Goal: Information Seeking & Learning: Learn about a topic

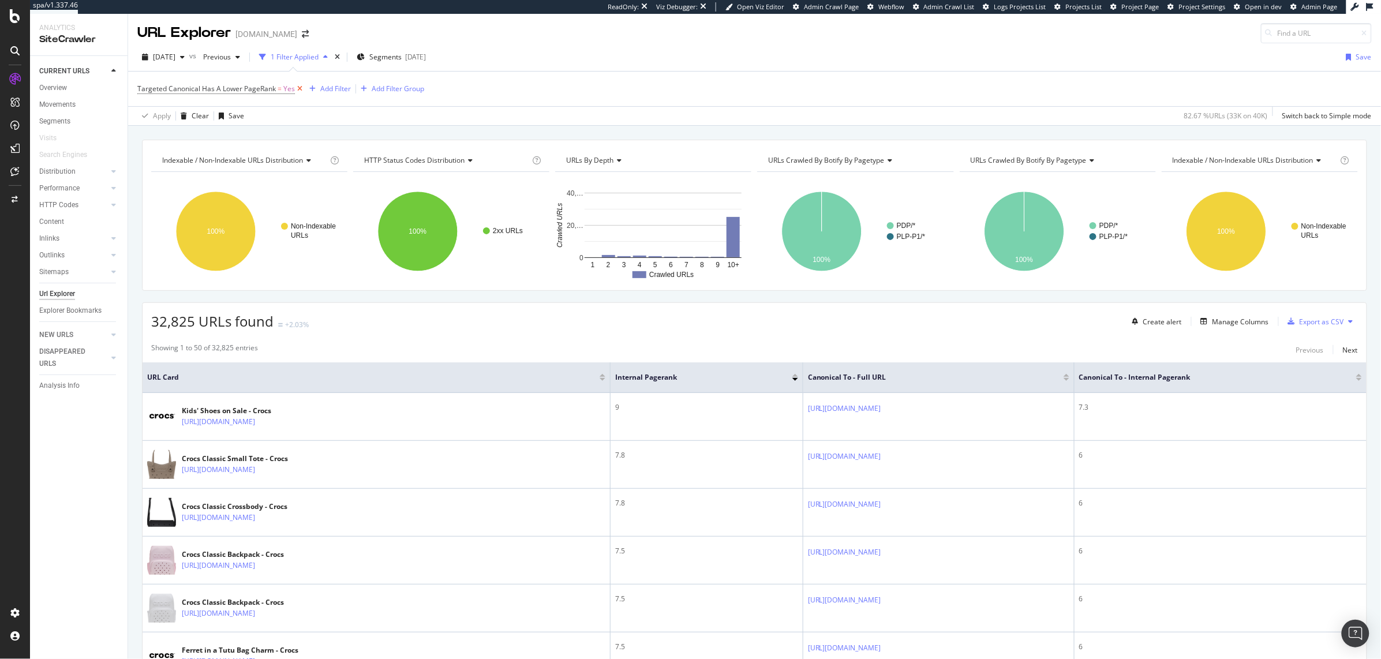
click at [297, 91] on icon at bounding box center [300, 89] width 10 height 12
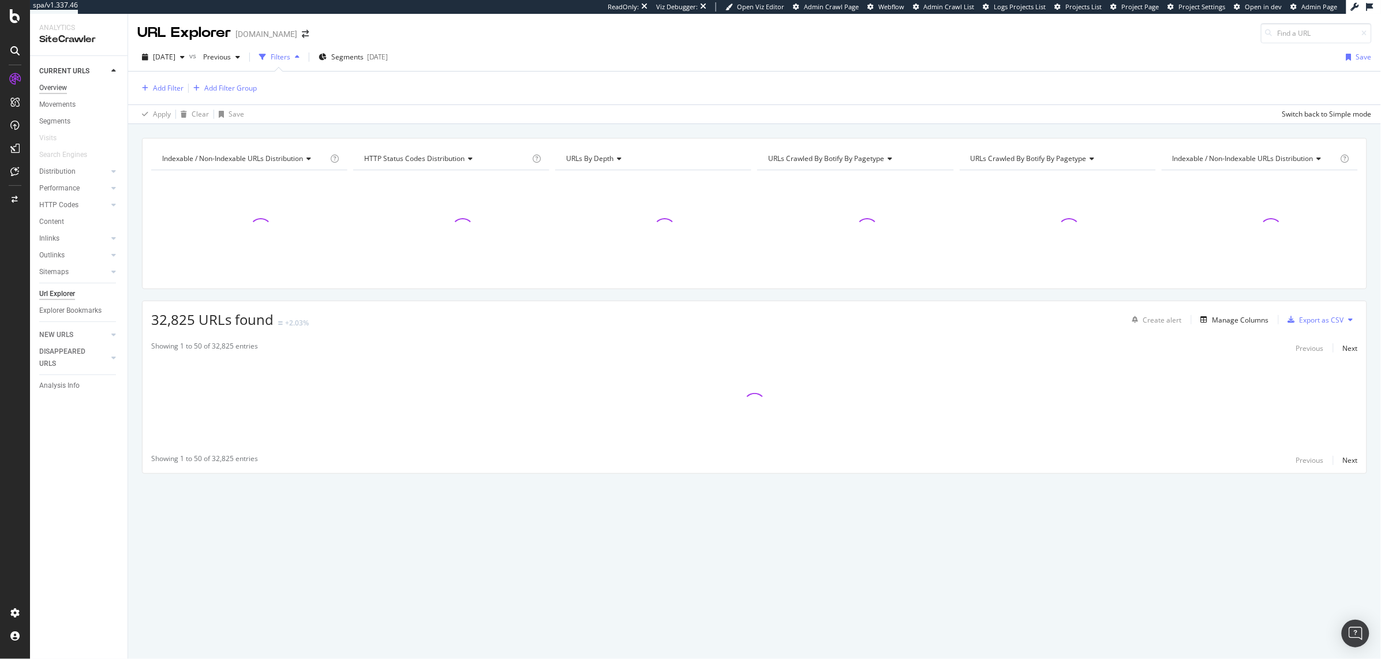
click at [53, 88] on div "Overview" at bounding box center [53, 88] width 28 height 12
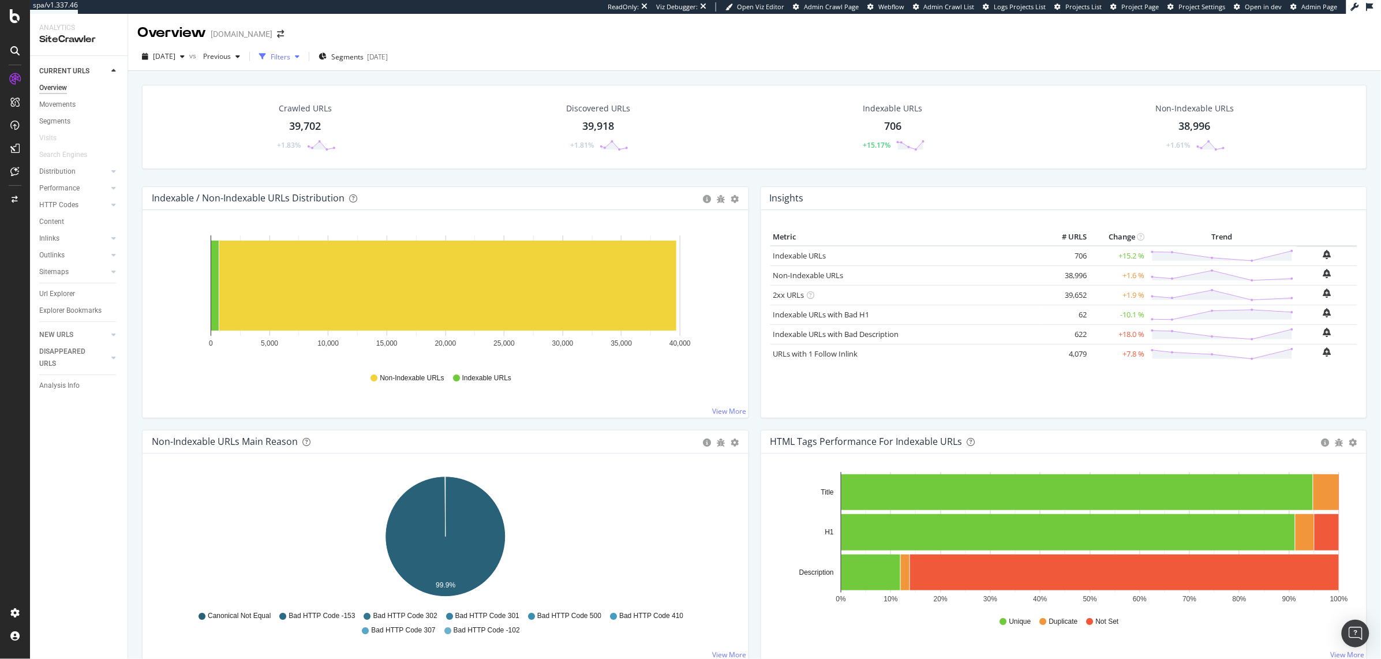
click at [290, 58] on div "Filters" at bounding box center [281, 57] width 20 height 10
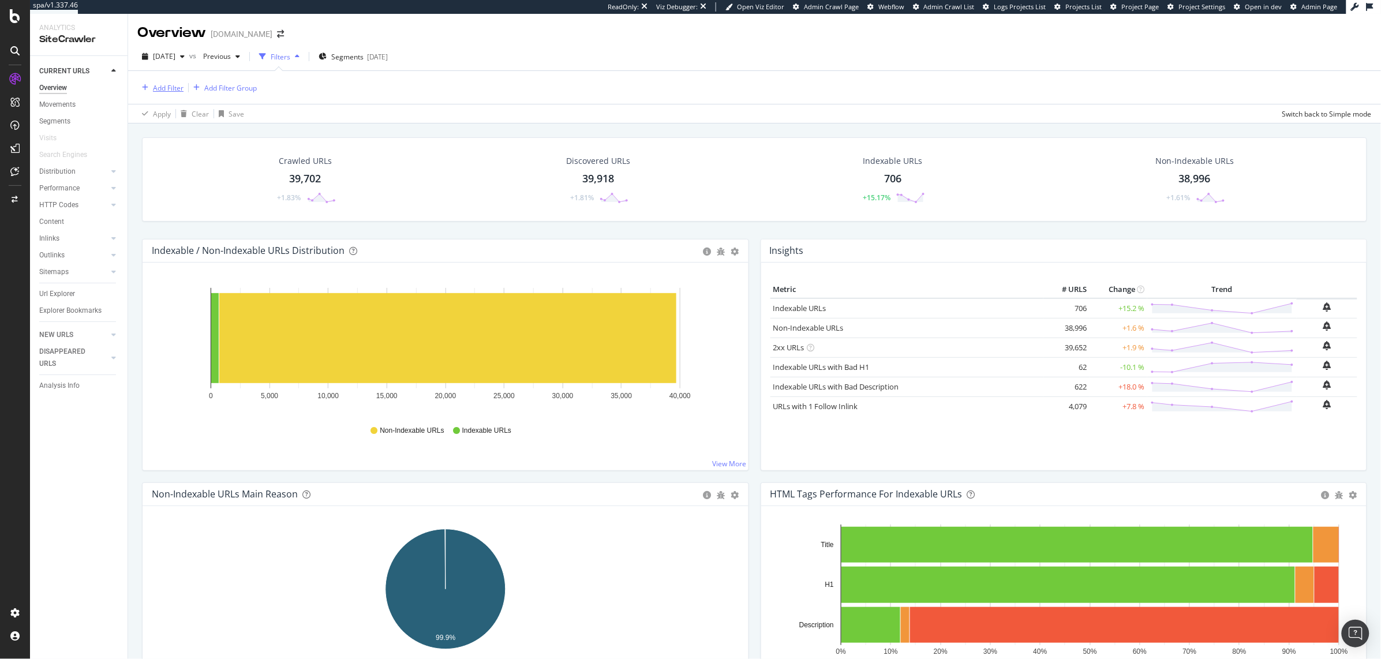
click at [166, 91] on div "Add Filter" at bounding box center [168, 88] width 31 height 10
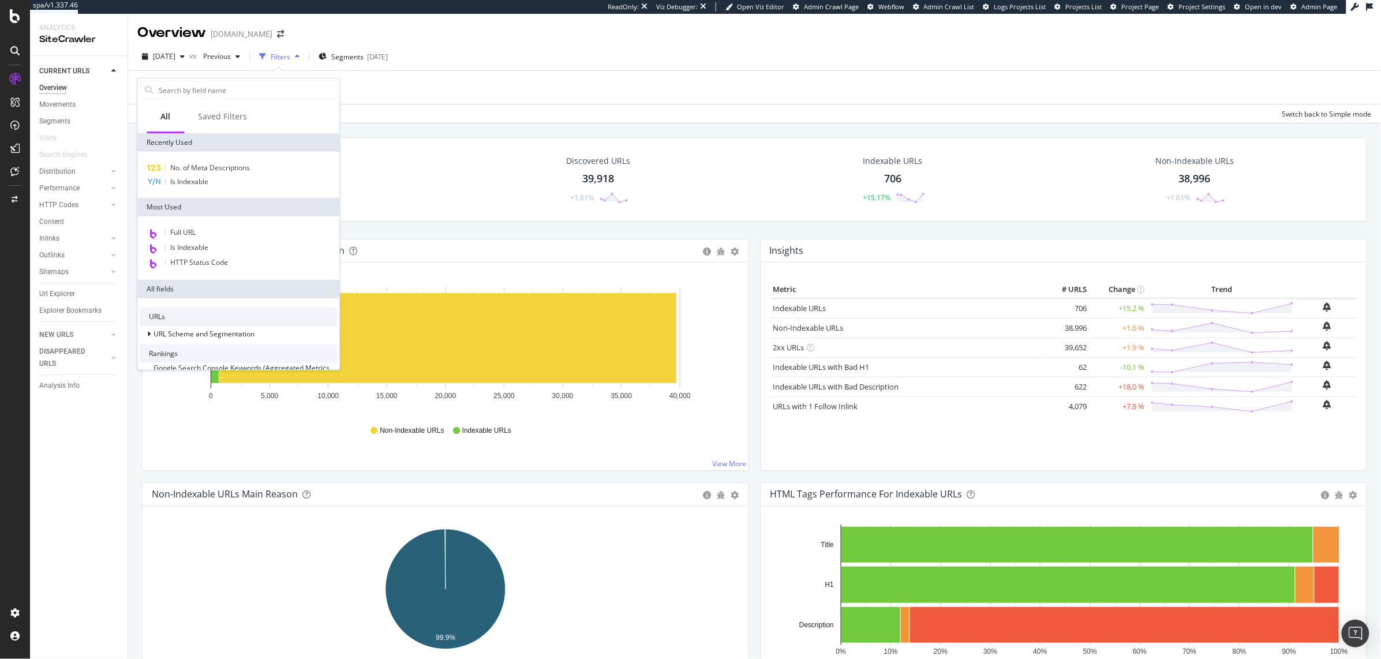
type input "t"
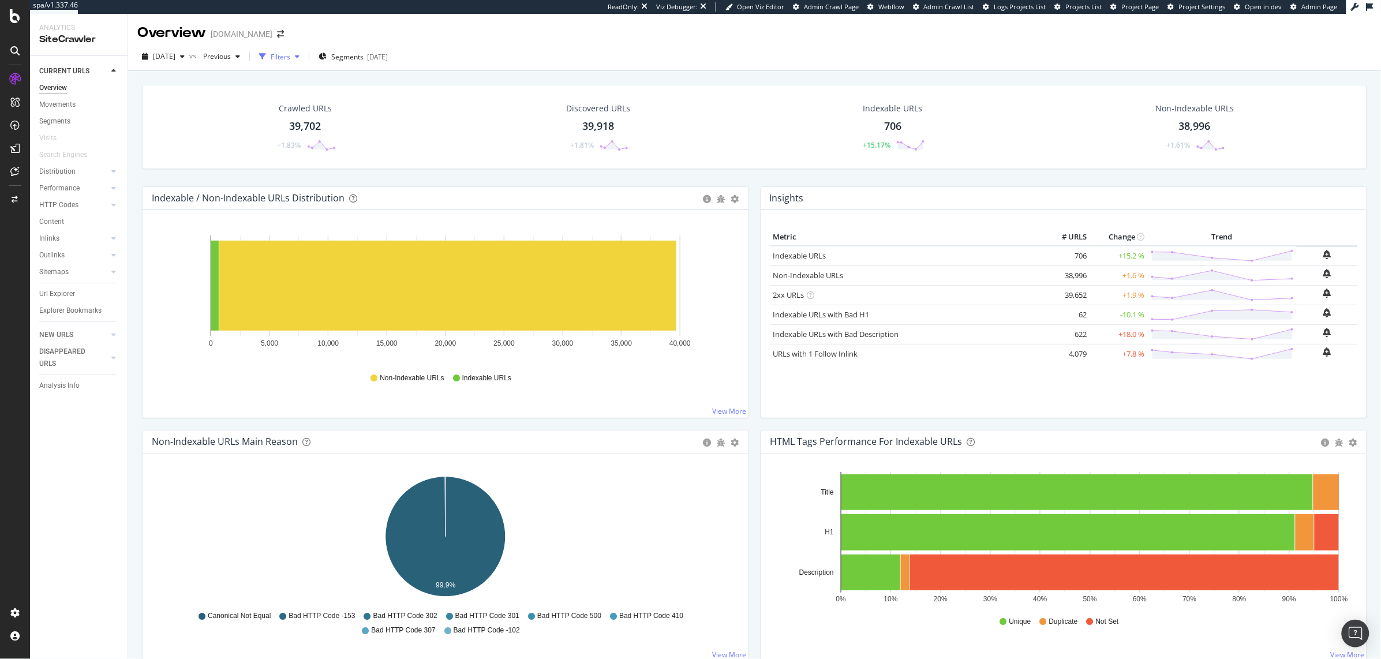
click at [290, 58] on div "Filters" at bounding box center [281, 57] width 20 height 10
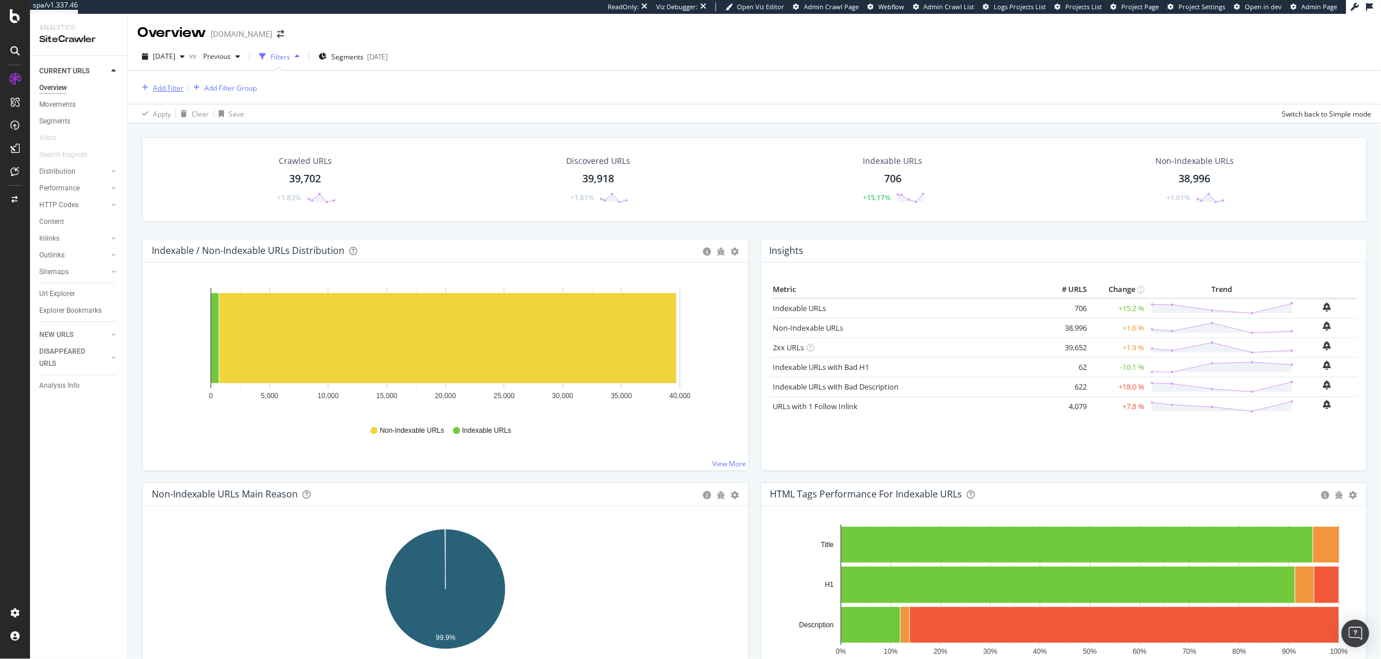
click at [159, 85] on div "Add Filter" at bounding box center [168, 88] width 31 height 10
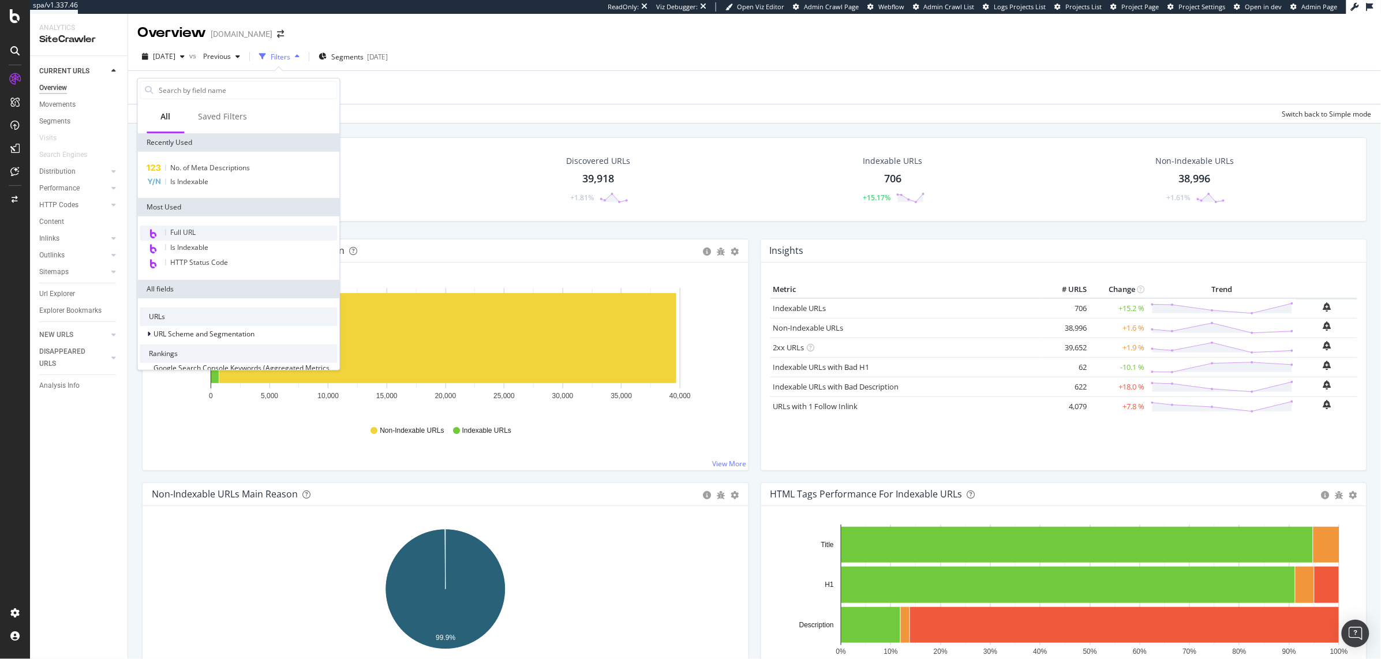
click at [226, 239] on div "Full URL" at bounding box center [238, 233] width 197 height 15
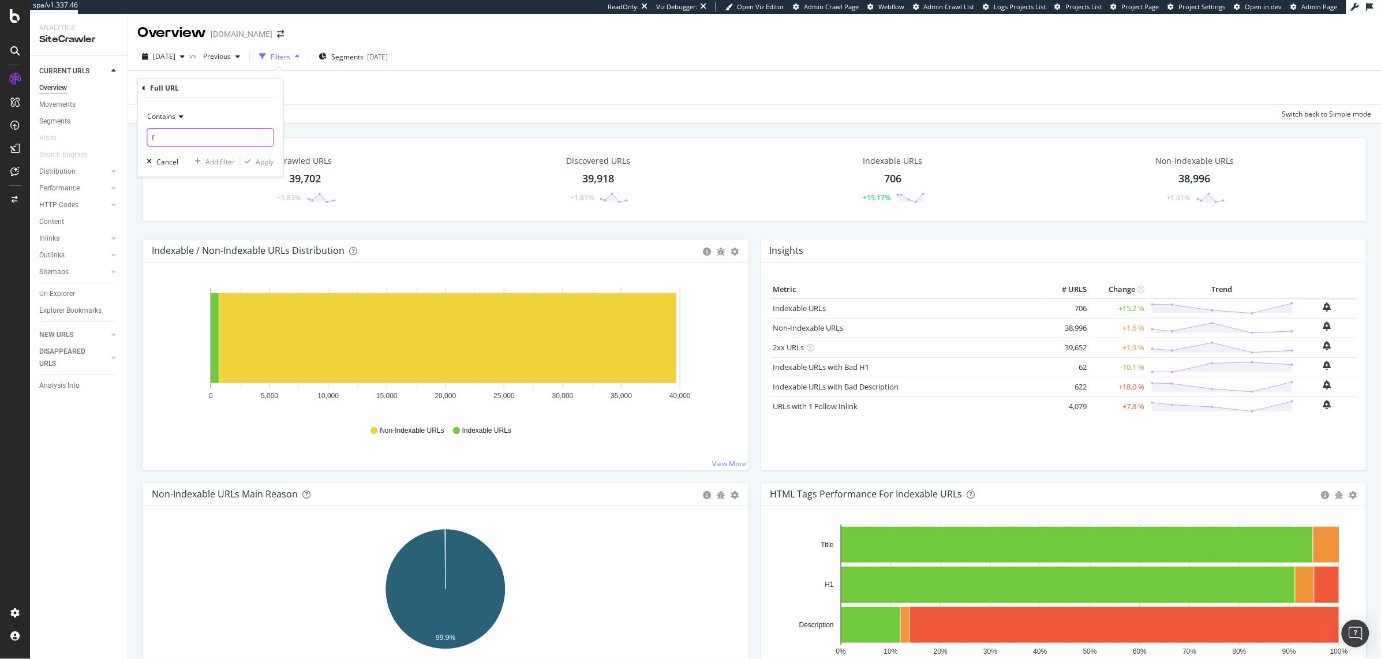
click at [214, 145] on input "f" at bounding box center [211, 137] width 126 height 18
type input "[DATE]"
click at [257, 167] on div "Apply" at bounding box center [257, 161] width 33 height 10
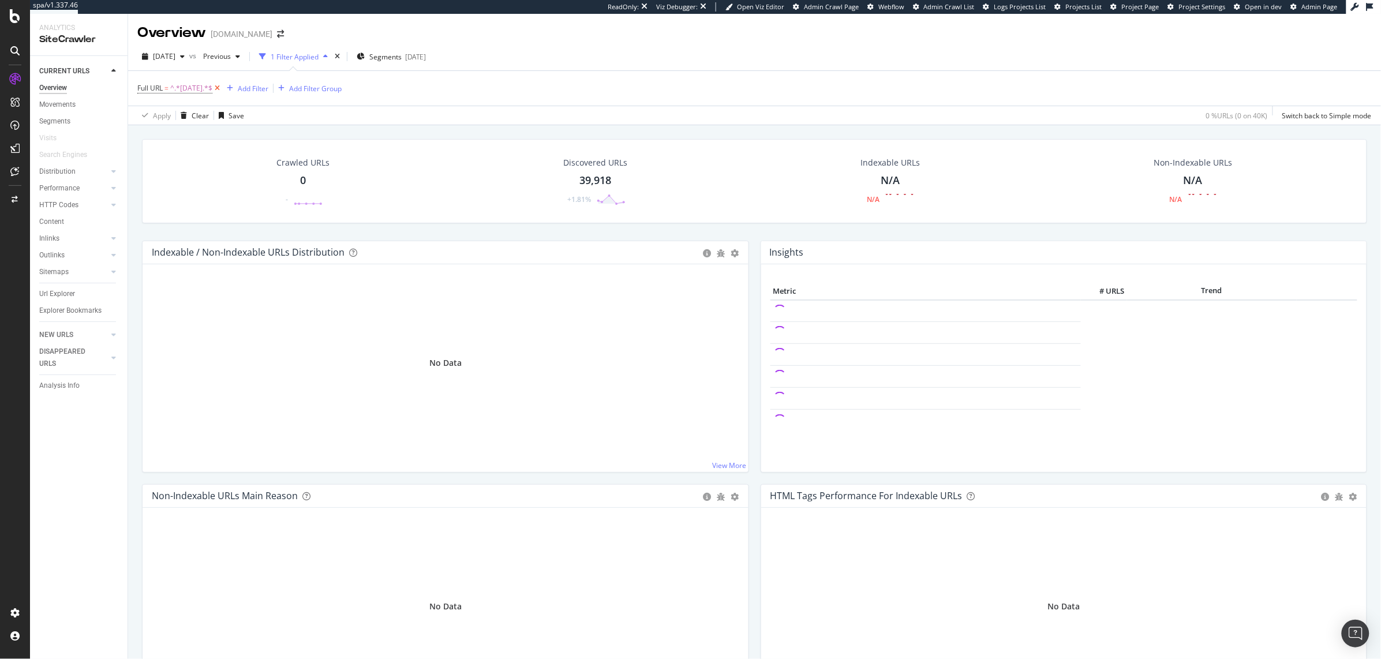
click at [214, 86] on icon at bounding box center [217, 89] width 10 height 12
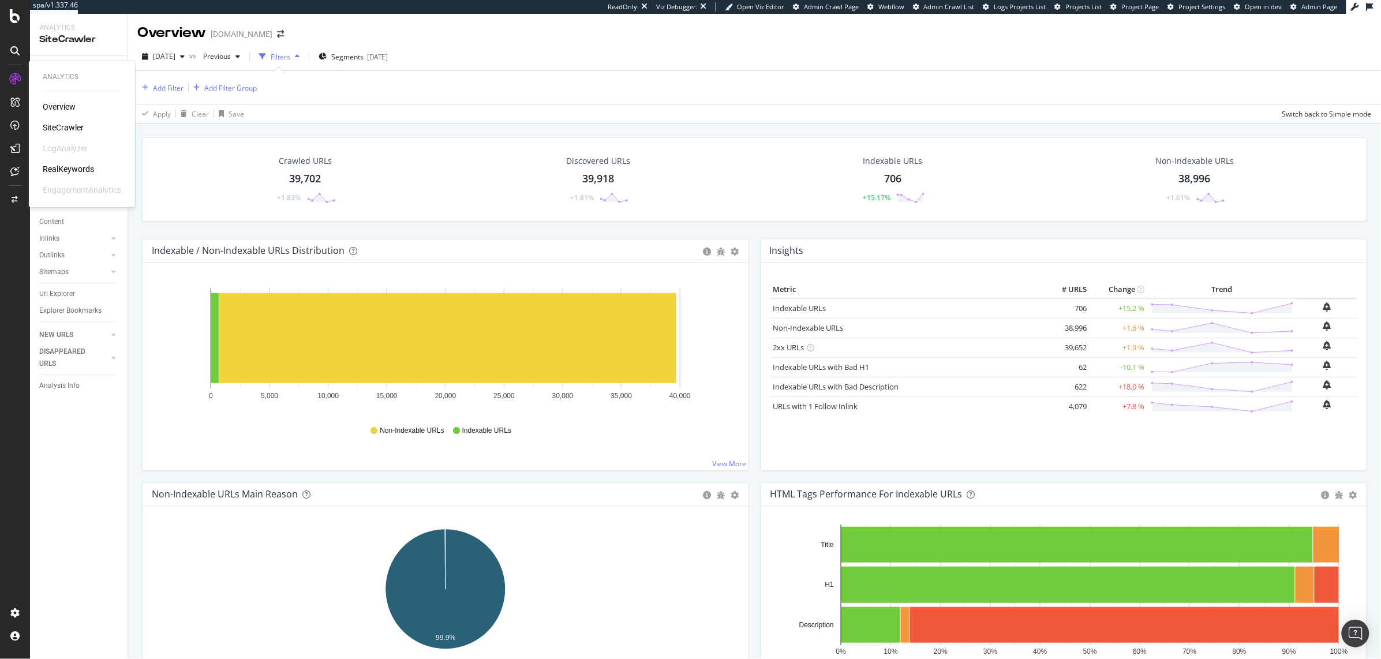
click at [60, 165] on div "RealKeywords" at bounding box center [68, 169] width 51 height 12
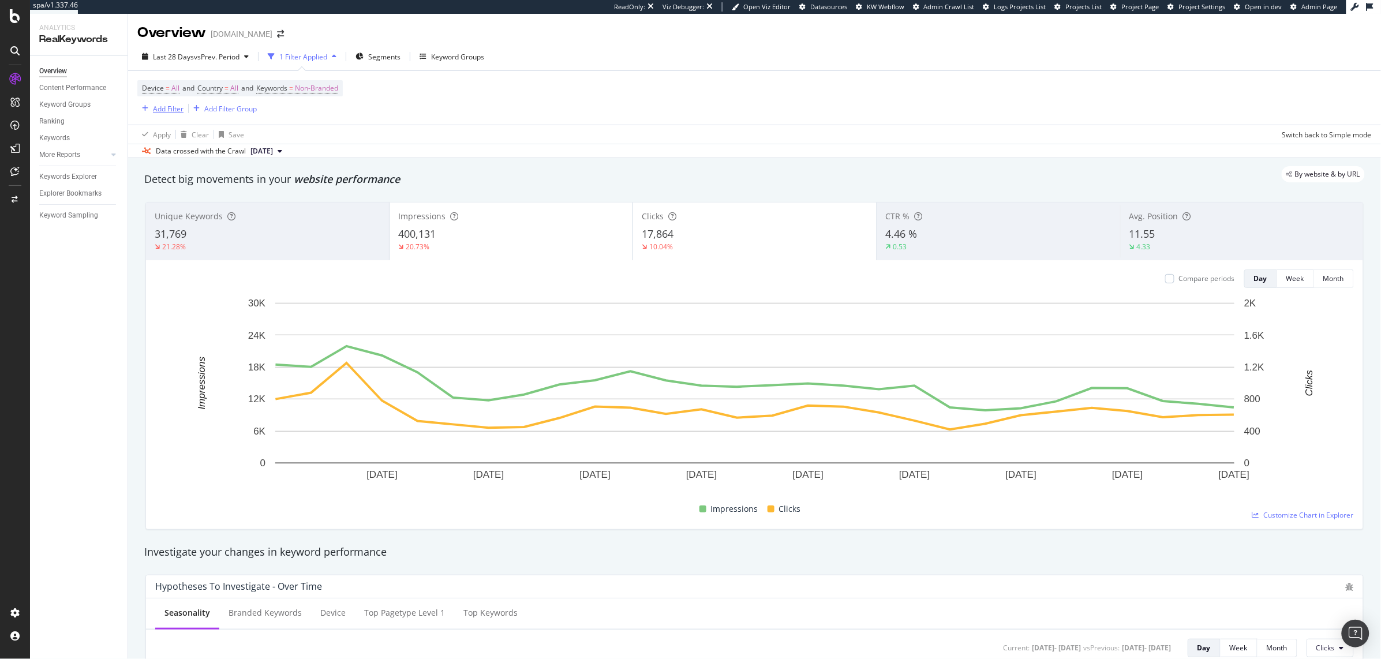
click at [165, 112] on div "Add Filter" at bounding box center [168, 109] width 31 height 10
click at [537, 102] on div "Device = All and Country = All and Keywords = Non-Branded Add Filter Add Filter…" at bounding box center [754, 98] width 1235 height 54
click at [201, 55] on span "vs Prev. Period" at bounding box center [217, 57] width 46 height 10
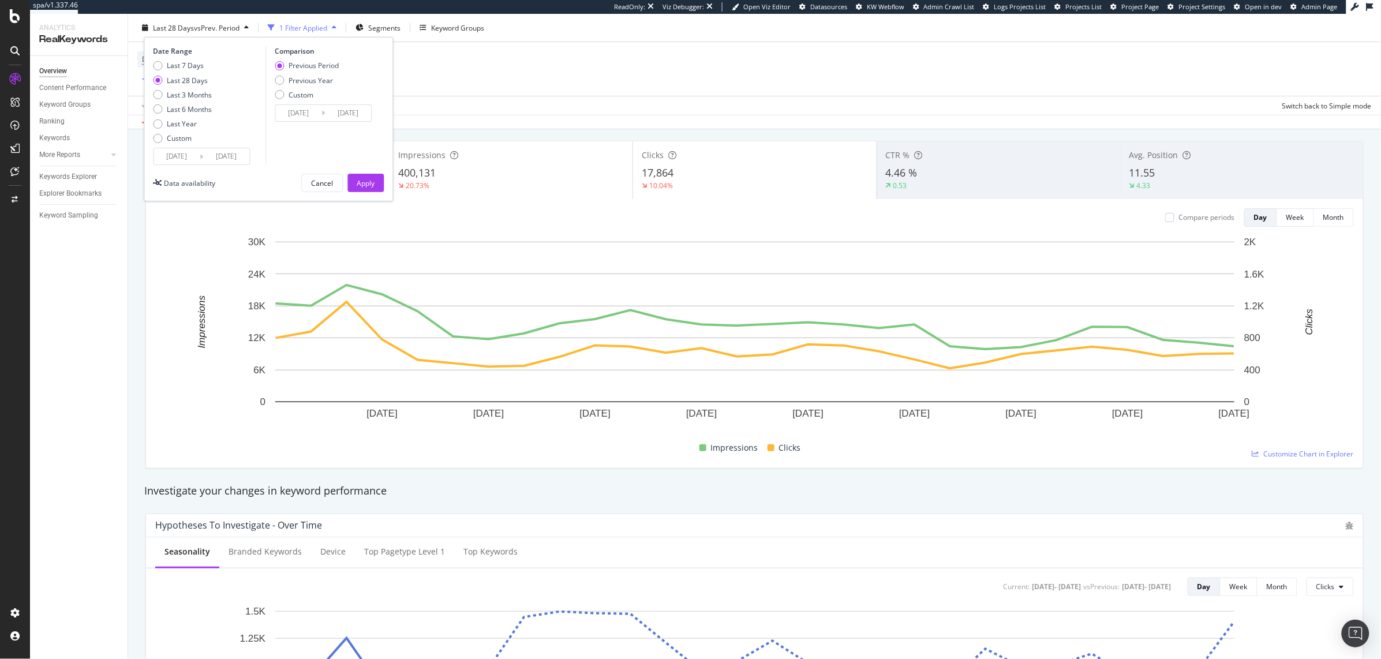
scroll to position [92, 0]
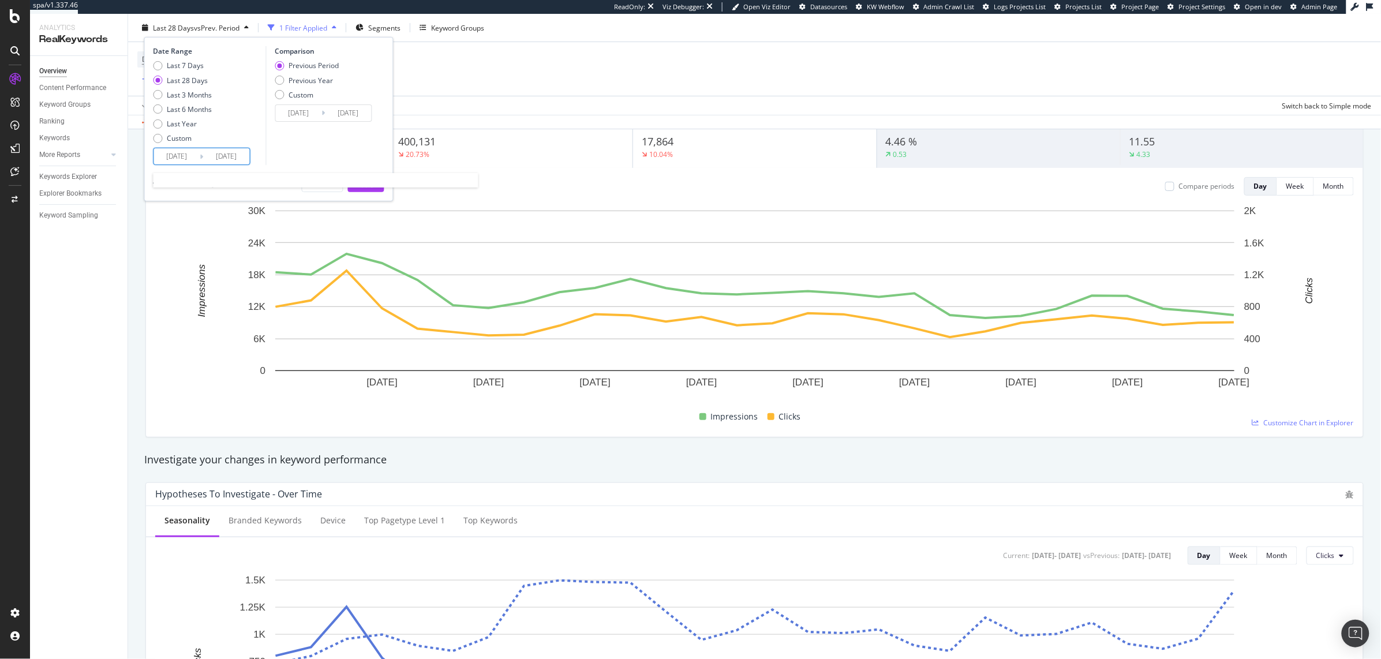
click at [188, 158] on input "[DATE]" at bounding box center [177, 156] width 46 height 16
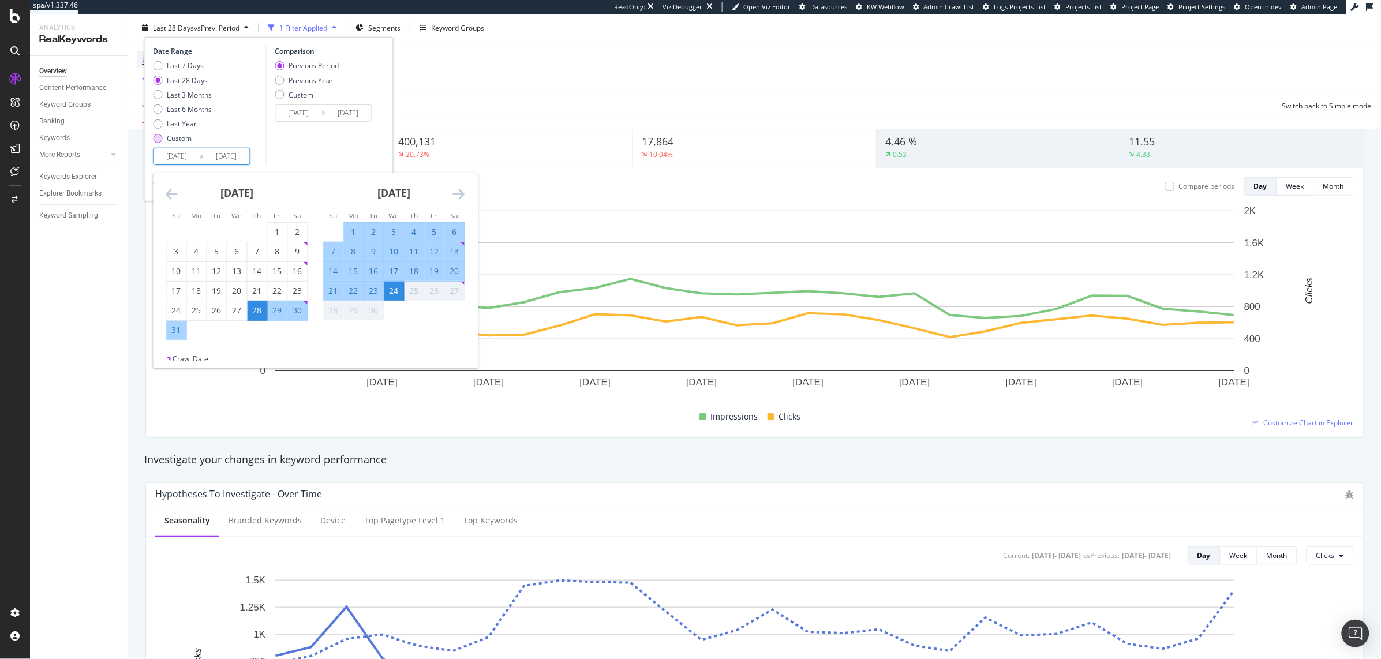
click at [173, 141] on div "Custom" at bounding box center [179, 138] width 25 height 10
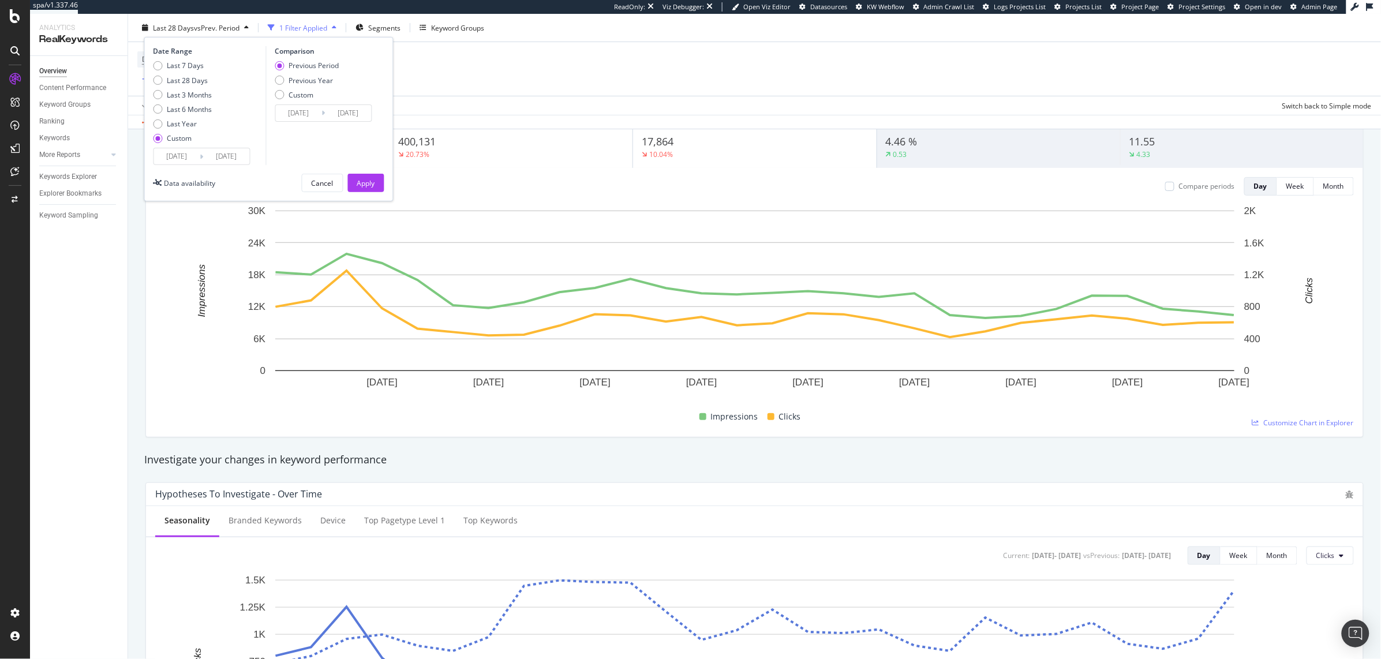
click at [171, 160] on input "[DATE]" at bounding box center [177, 156] width 46 height 16
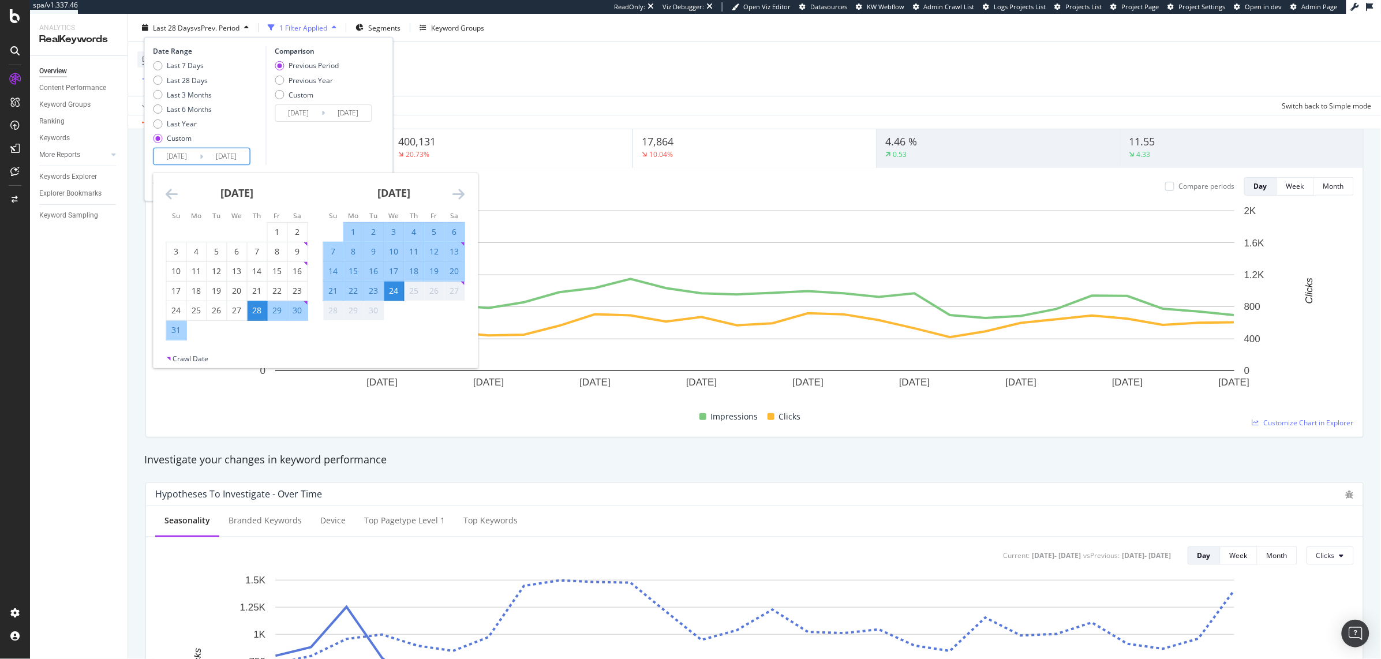
click at [169, 197] on icon "Move backward to switch to the previous month." at bounding box center [172, 194] width 12 height 14
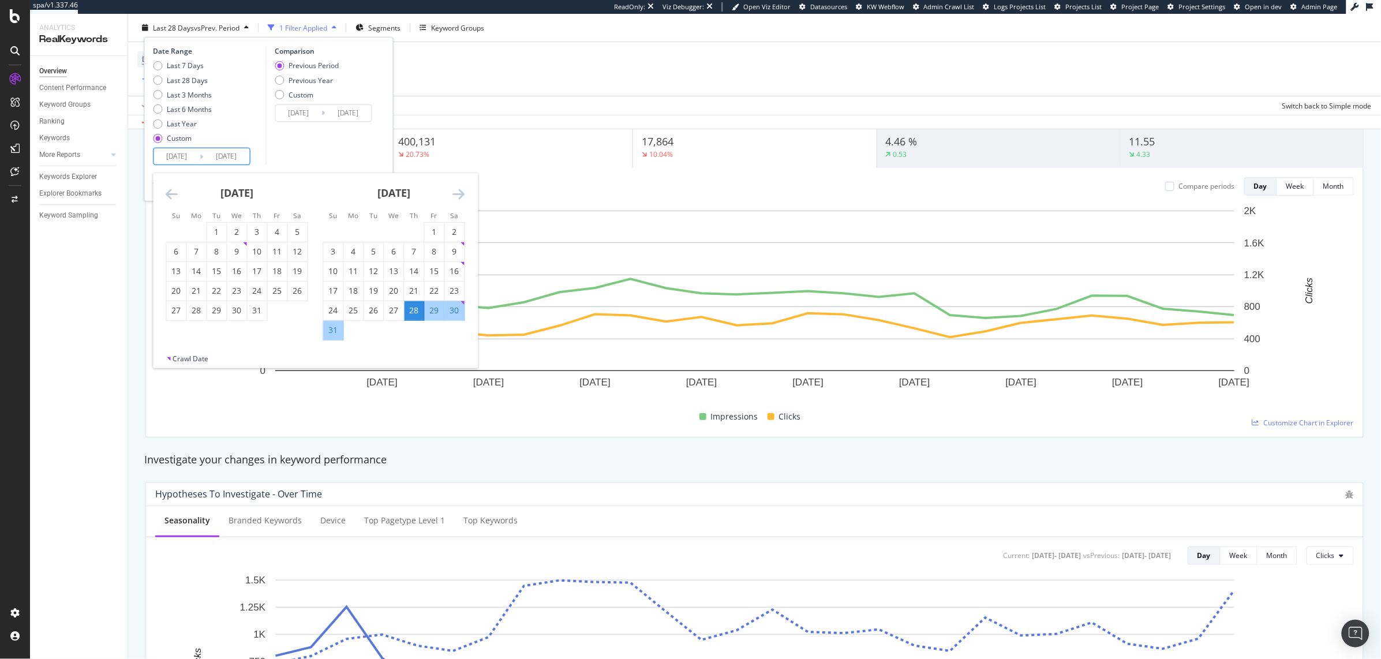
click at [169, 197] on icon "Move backward to switch to the previous month." at bounding box center [172, 194] width 12 height 14
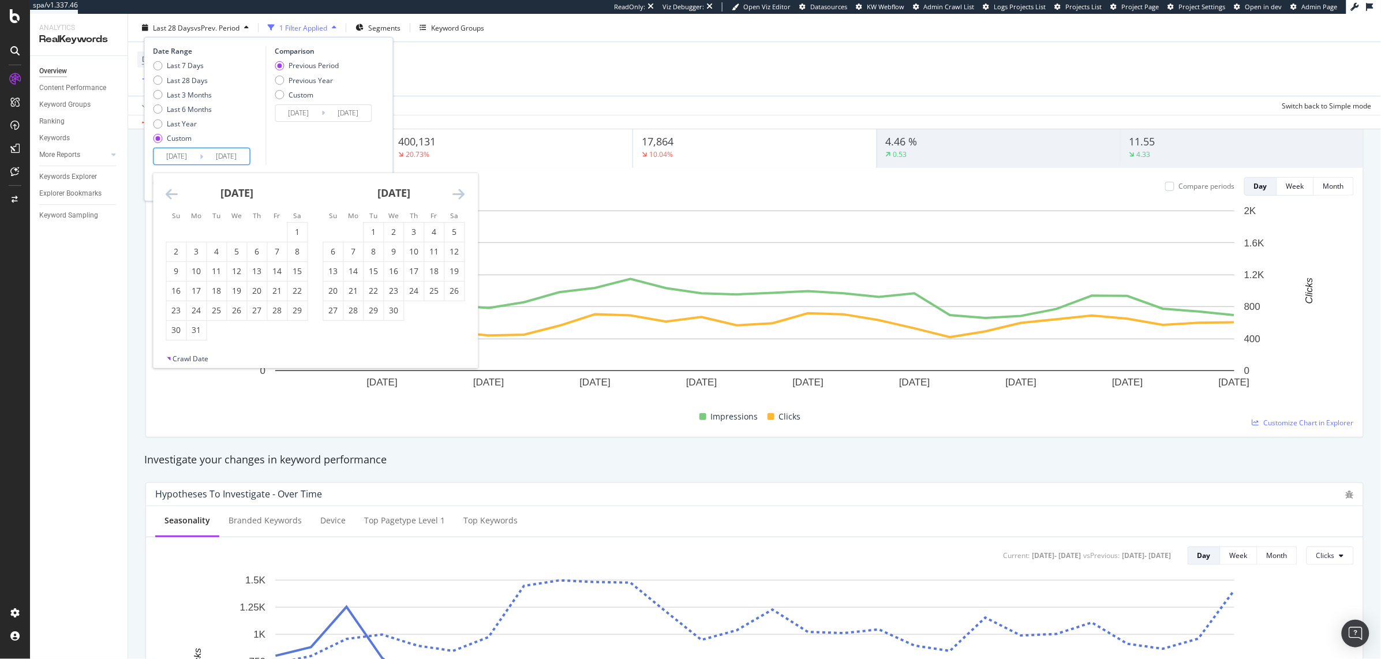
click at [169, 197] on icon "Move backward to switch to the previous month." at bounding box center [172, 194] width 12 height 14
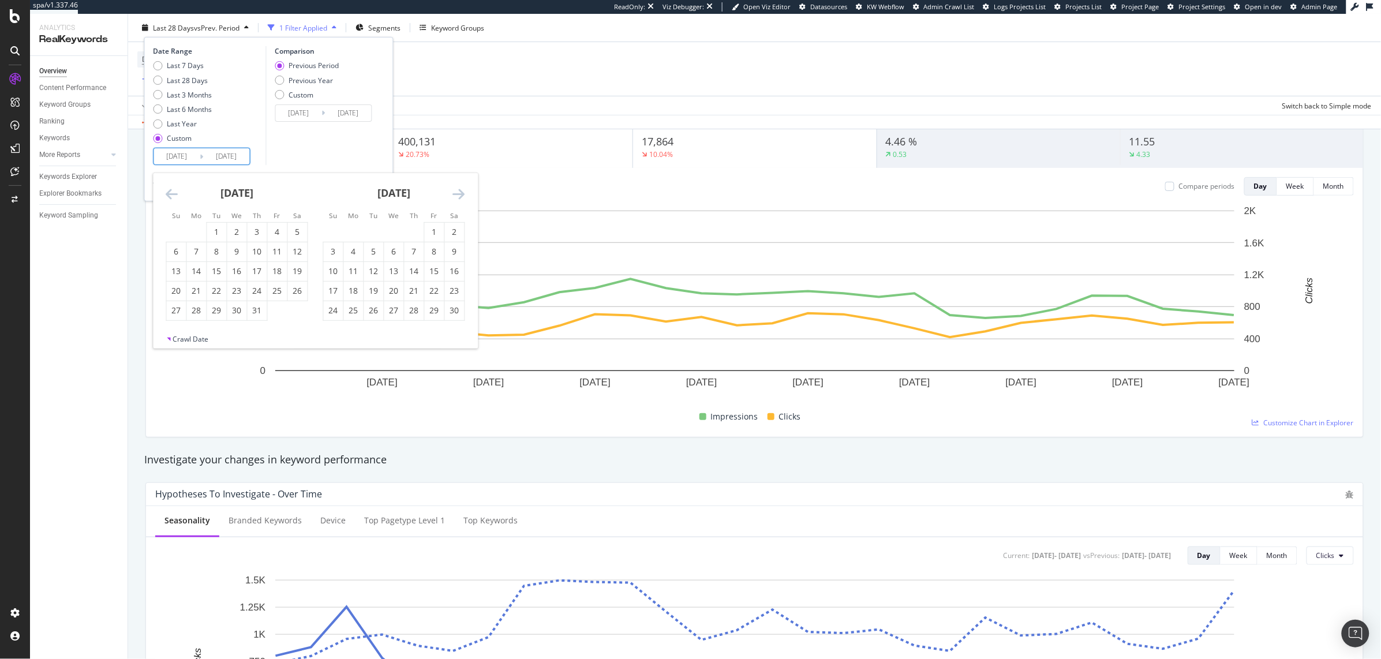
click at [169, 197] on icon "Move backward to switch to the previous month." at bounding box center [172, 194] width 12 height 14
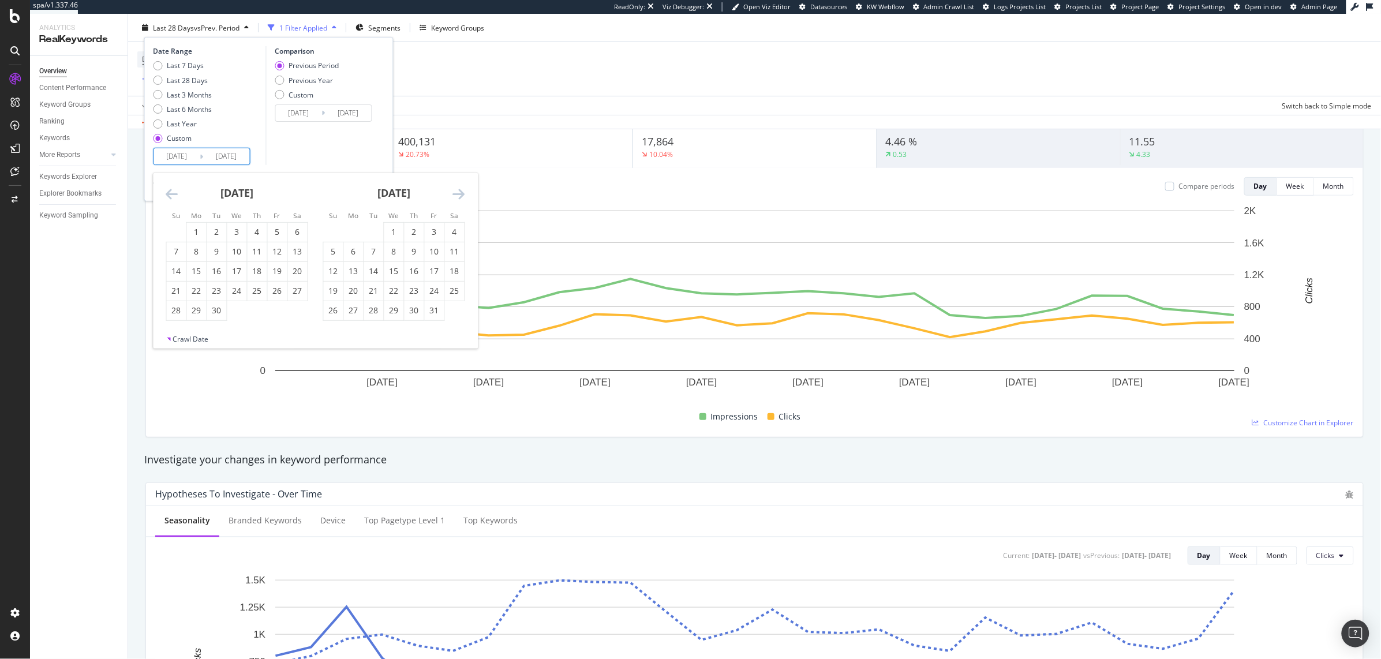
click at [469, 196] on div "May 2024 1 2 3 4 5 6 7 8 9 10 11 12 13 14 15 16 17 18 19 20 21 22 23 24 25 26 2…" at bounding box center [394, 247] width 157 height 148
click at [465, 196] on icon "Move forward to switch to the next month." at bounding box center [459, 194] width 12 height 14
click at [352, 228] on div "1" at bounding box center [354, 232] width 20 height 12
type input "[DATE]"
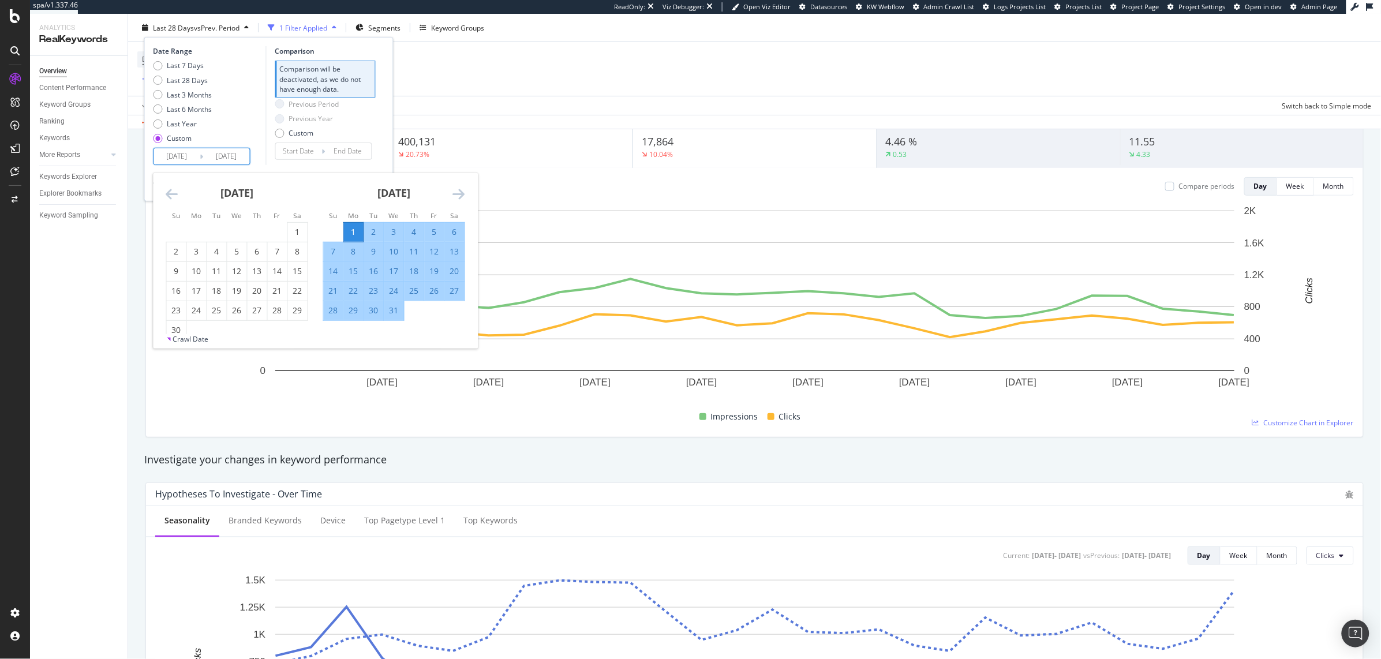
click at [246, 118] on div "Last 7 Days Last 28 Days Last 3 Months Last 6 Months Last Year Custom" at bounding box center [209, 104] width 110 height 87
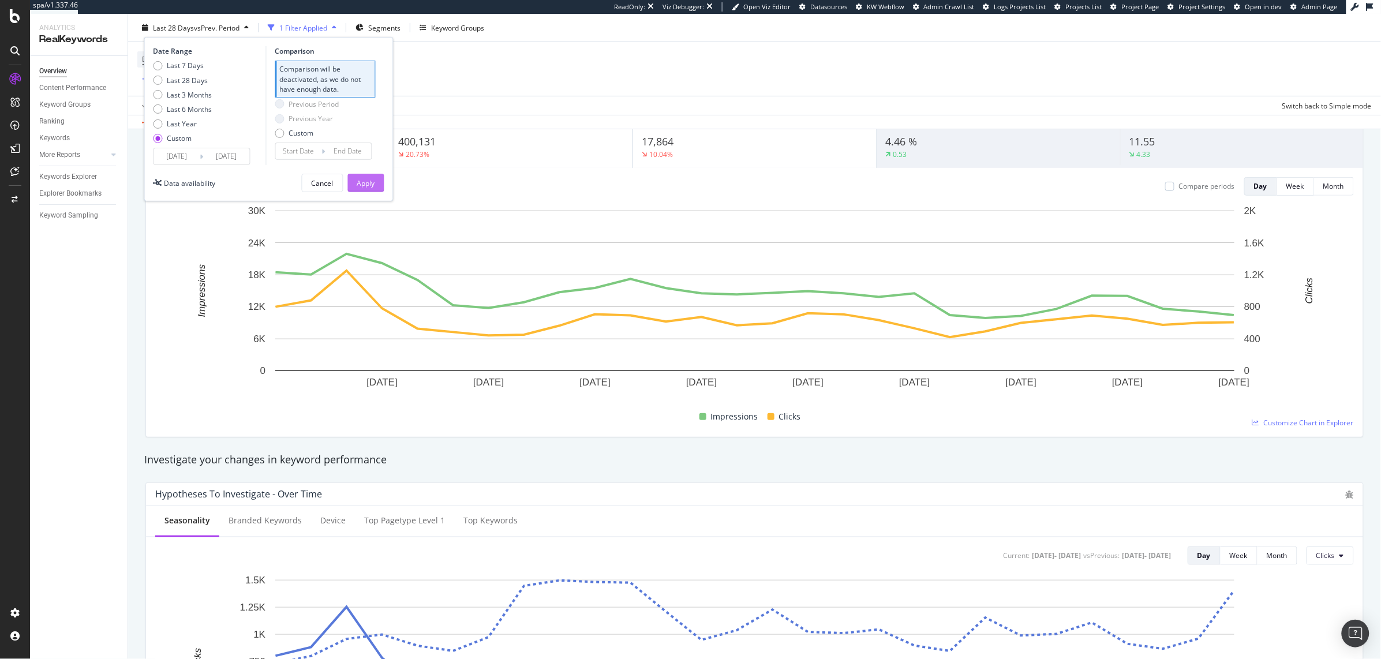
click at [373, 187] on div "Apply" at bounding box center [366, 183] width 18 height 10
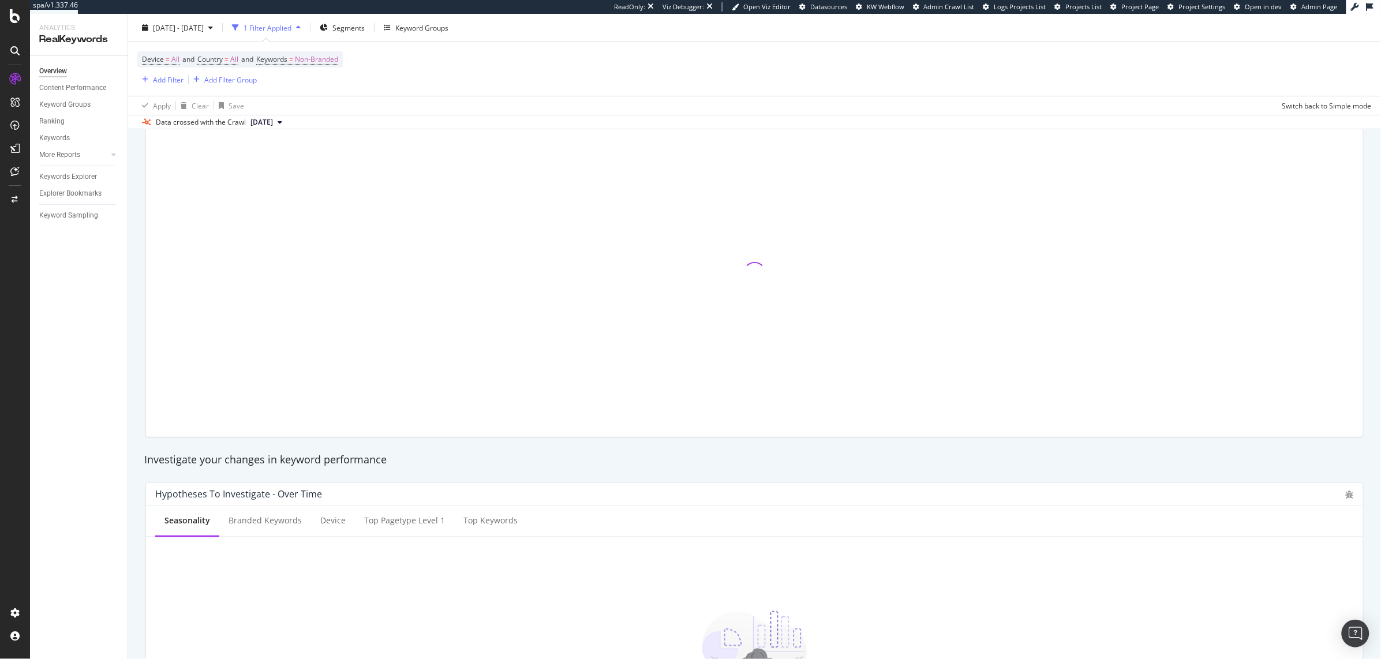
click at [168, 87] on div "Device = All and Country = All and Keywords = Non-Branded Add Filter Add Filter…" at bounding box center [754, 69] width 1235 height 54
click at [163, 84] on div "Add Filter" at bounding box center [168, 79] width 31 height 10
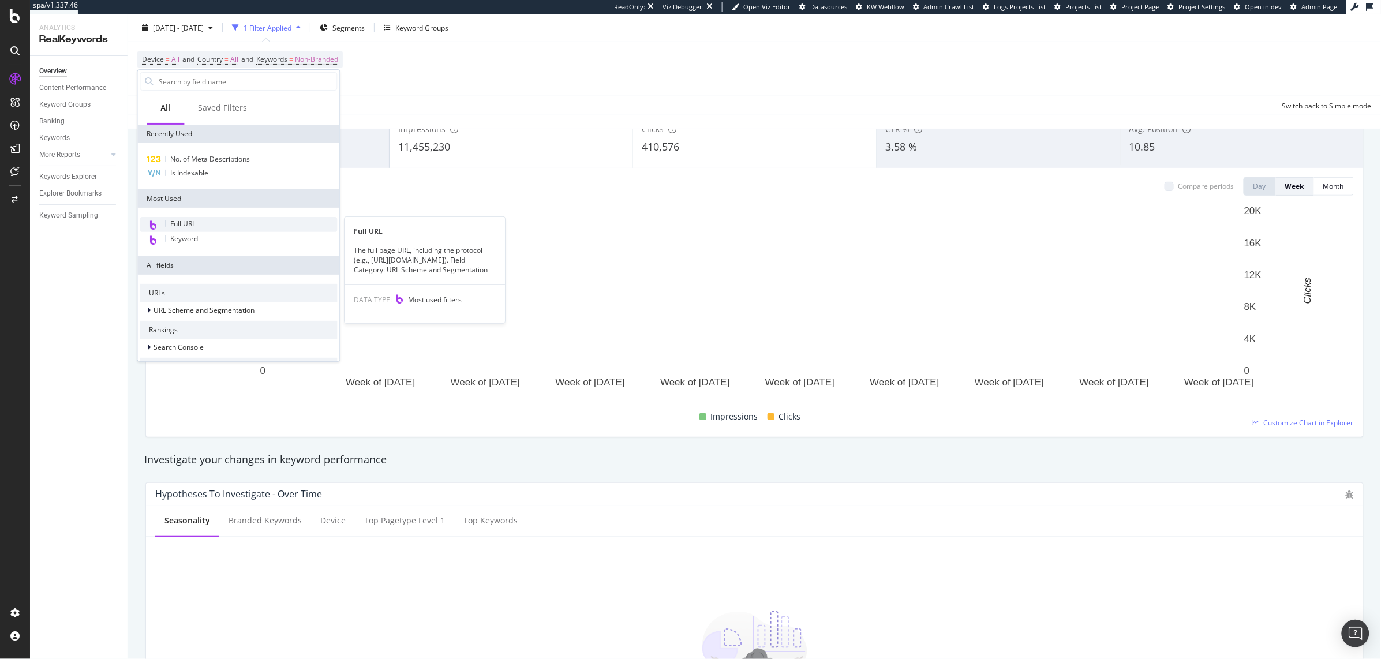
click at [197, 221] on div "Full URL" at bounding box center [238, 224] width 197 height 15
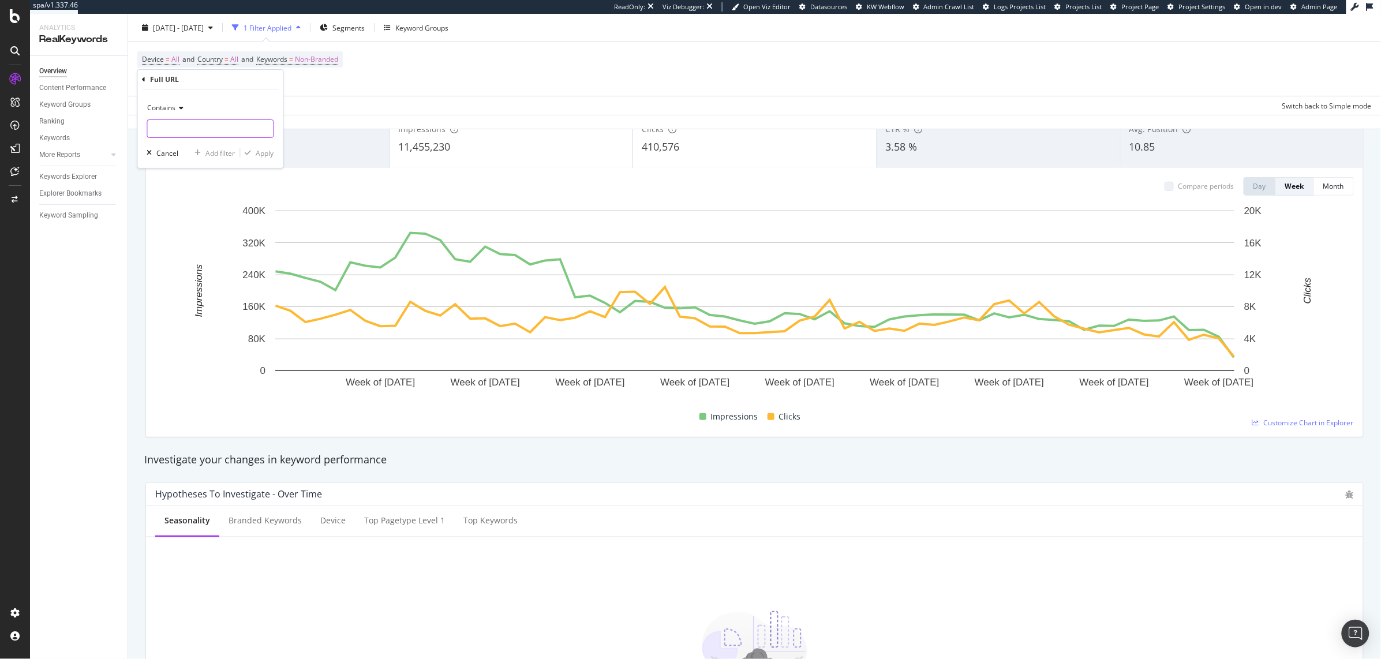
click at [204, 121] on input "text" at bounding box center [211, 129] width 126 height 18
type input "[DATE]"
click at [267, 152] on div "Apply" at bounding box center [265, 153] width 18 height 10
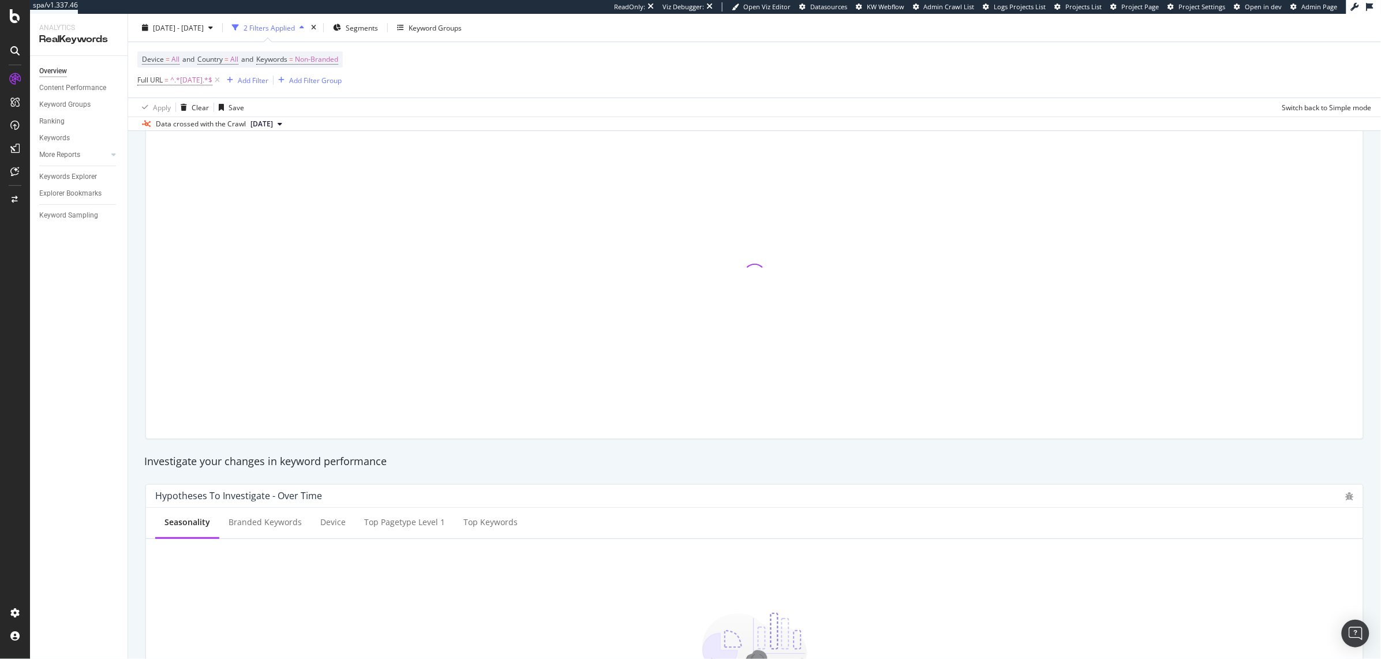
scroll to position [94, 0]
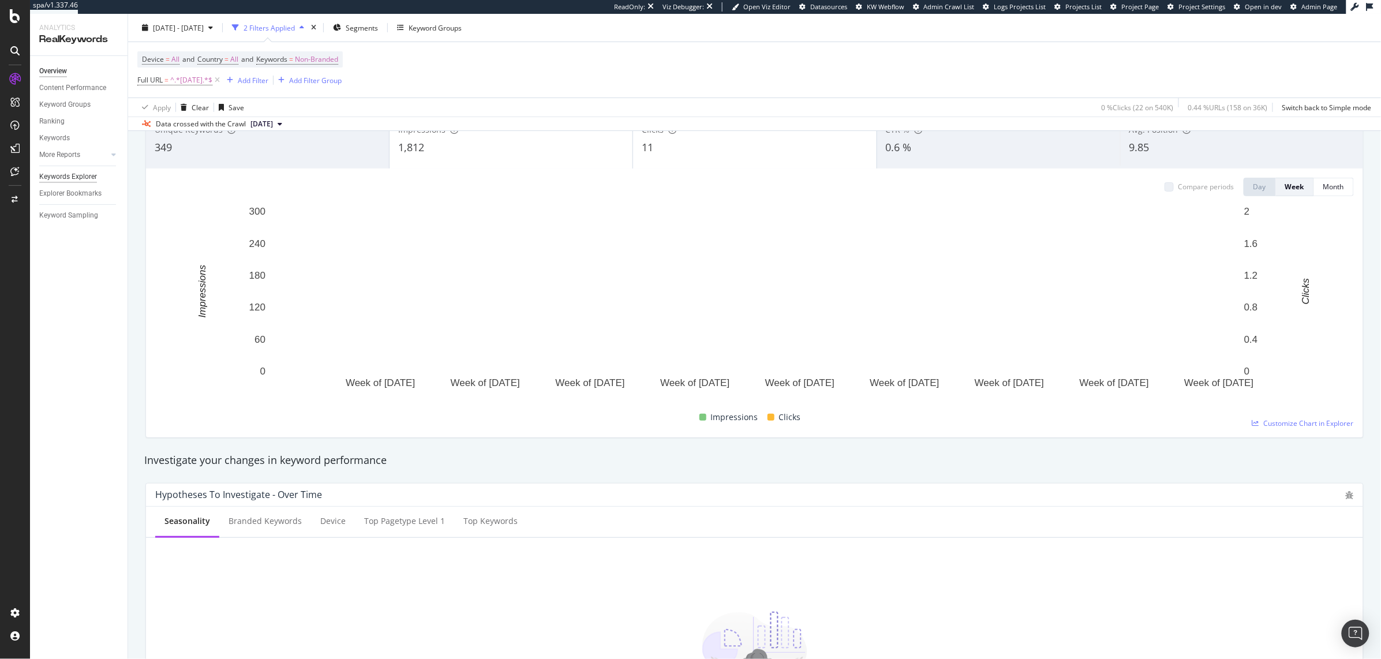
click at [70, 181] on div "Keywords Explorer" at bounding box center [68, 177] width 58 height 12
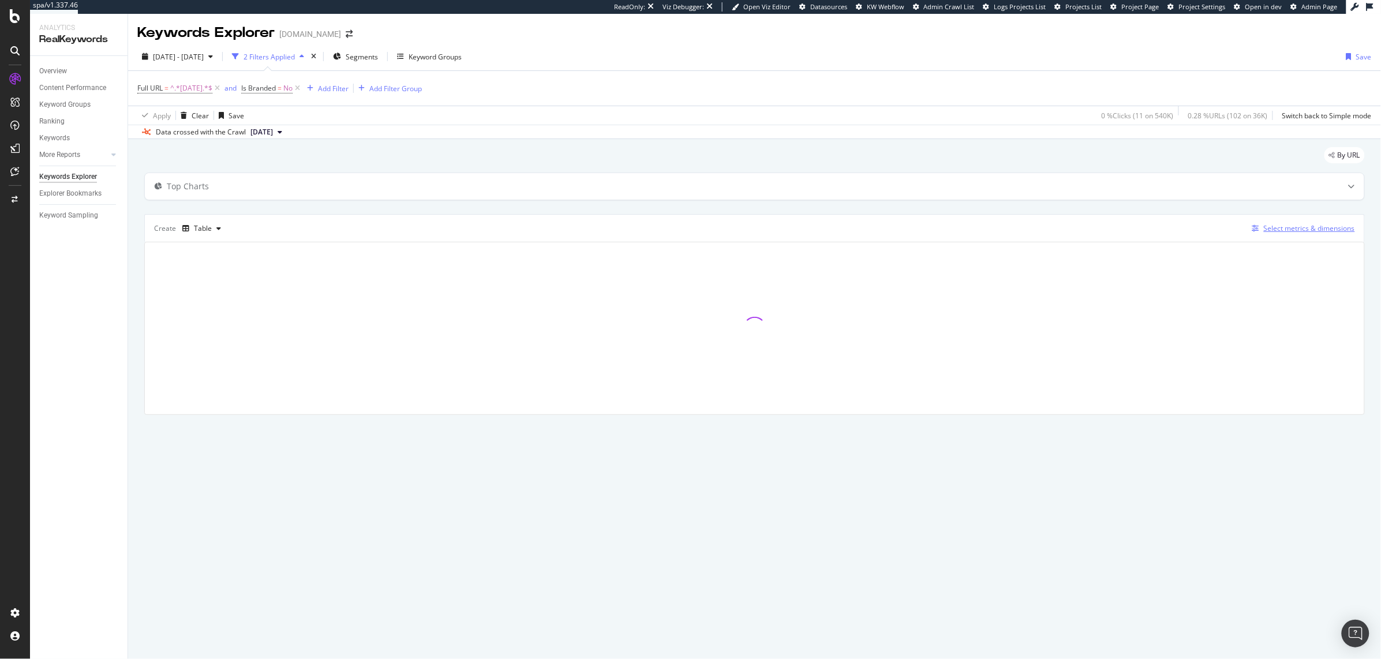
click at [1282, 227] on div "Select metrics & dimensions" at bounding box center [1309, 228] width 91 height 10
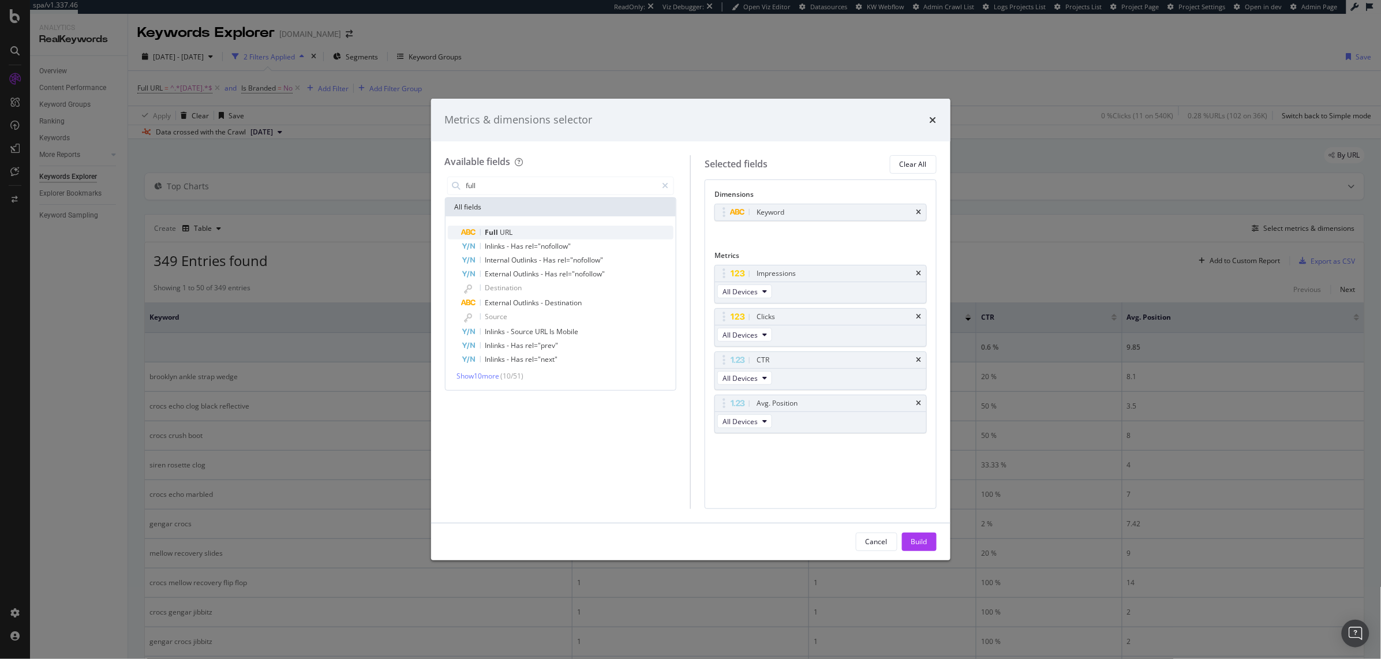
type input "full"
click at [503, 236] on span "URL" at bounding box center [507, 232] width 13 height 10
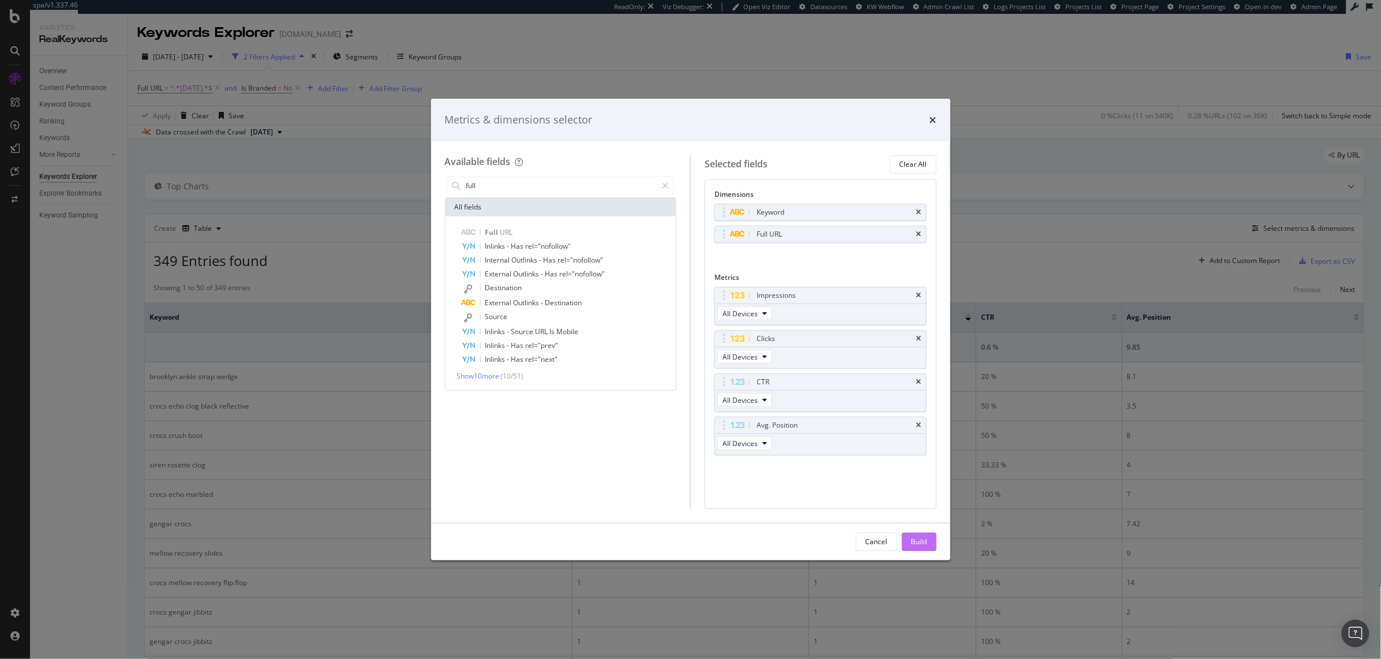
click at [920, 537] on div "Build" at bounding box center [920, 542] width 16 height 10
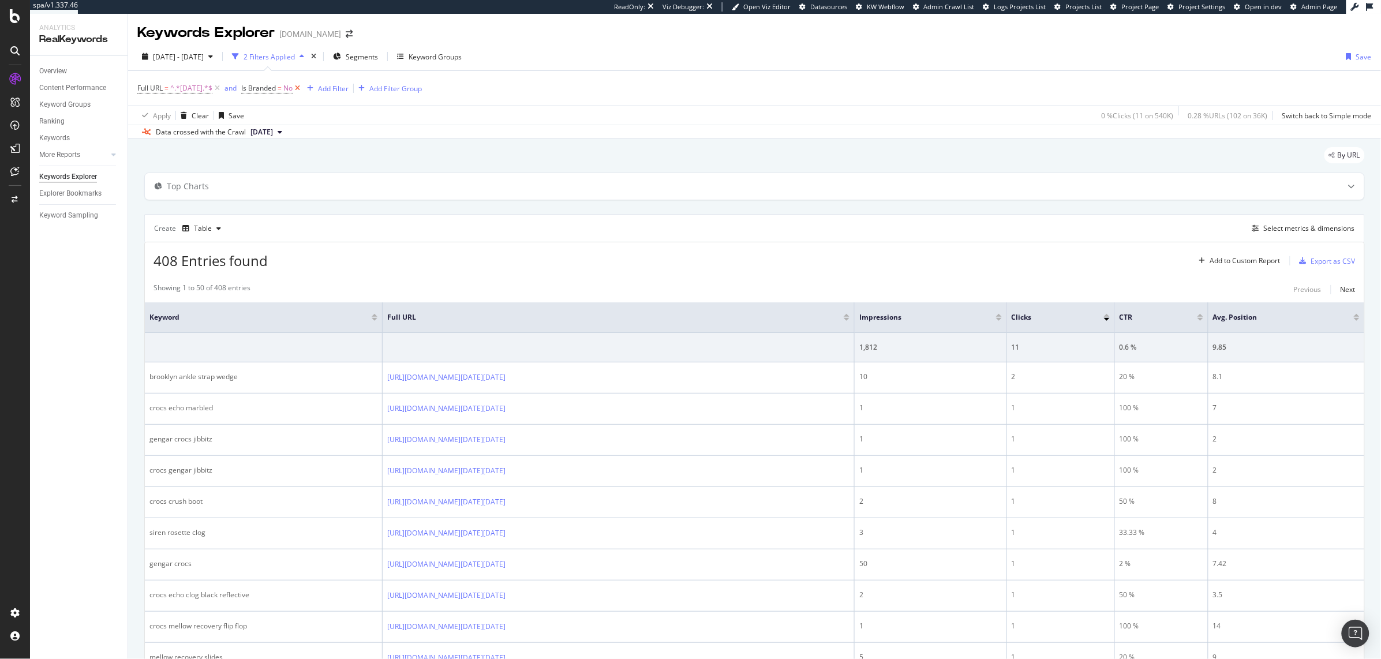
click at [296, 90] on icon at bounding box center [298, 89] width 10 height 12
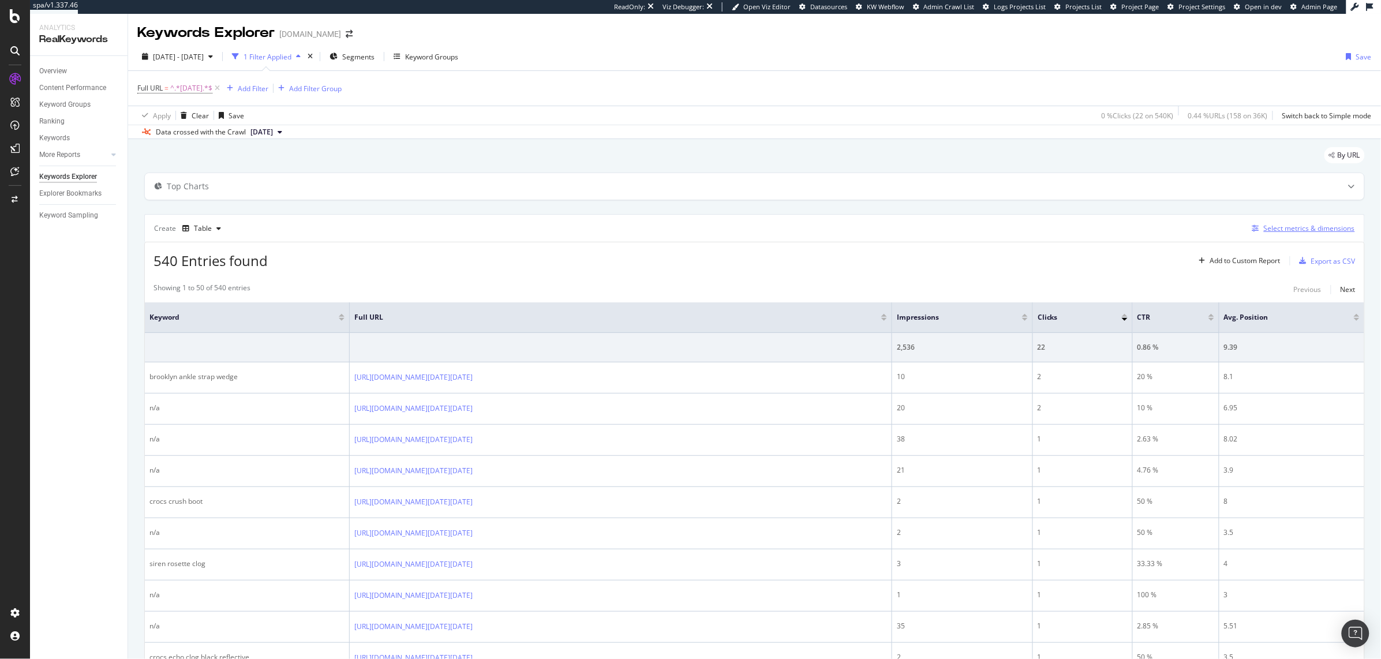
click at [1272, 232] on div "Select metrics & dimensions" at bounding box center [1309, 228] width 91 height 10
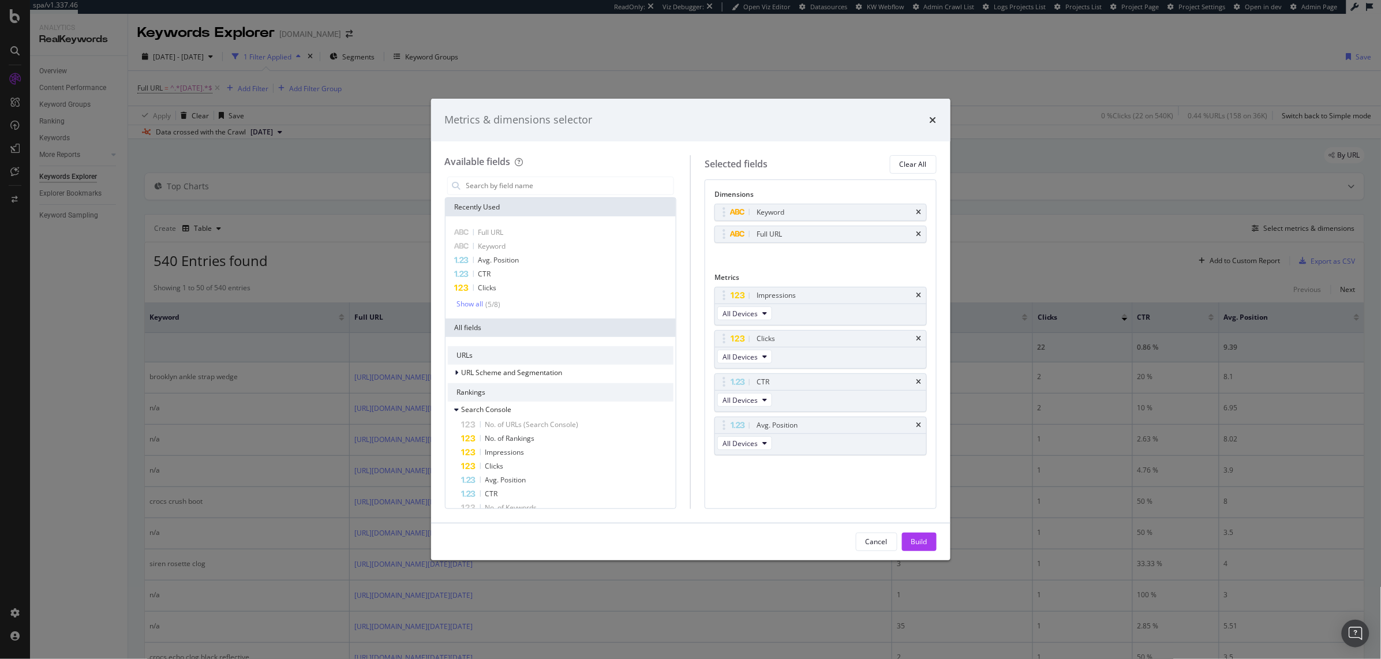
click at [996, 254] on div "Metrics & dimensions selector Available fields Recently Used Full URL Keyword A…" at bounding box center [690, 329] width 1381 height 659
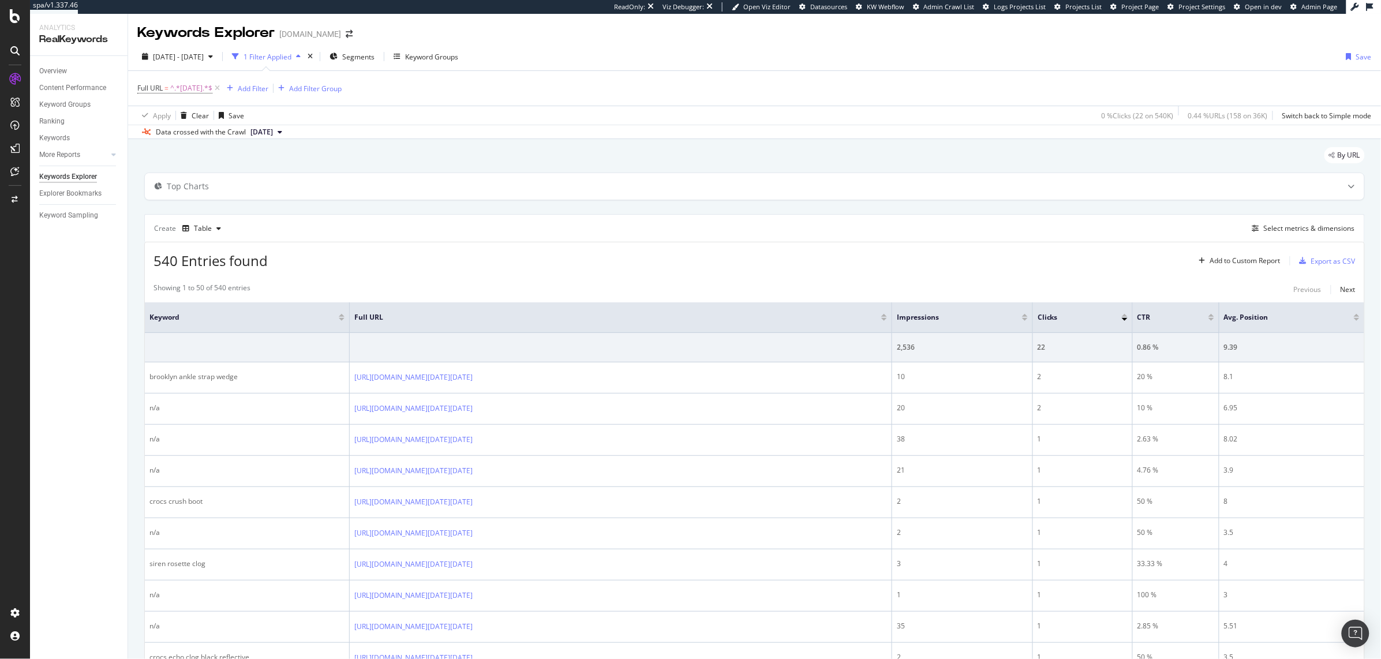
click at [343, 322] on div "Keyword" at bounding box center [247, 318] width 195 height 12
click at [341, 318] on div at bounding box center [342, 319] width 6 height 3
click at [1305, 230] on div "Select metrics & dimensions" at bounding box center [1309, 228] width 91 height 10
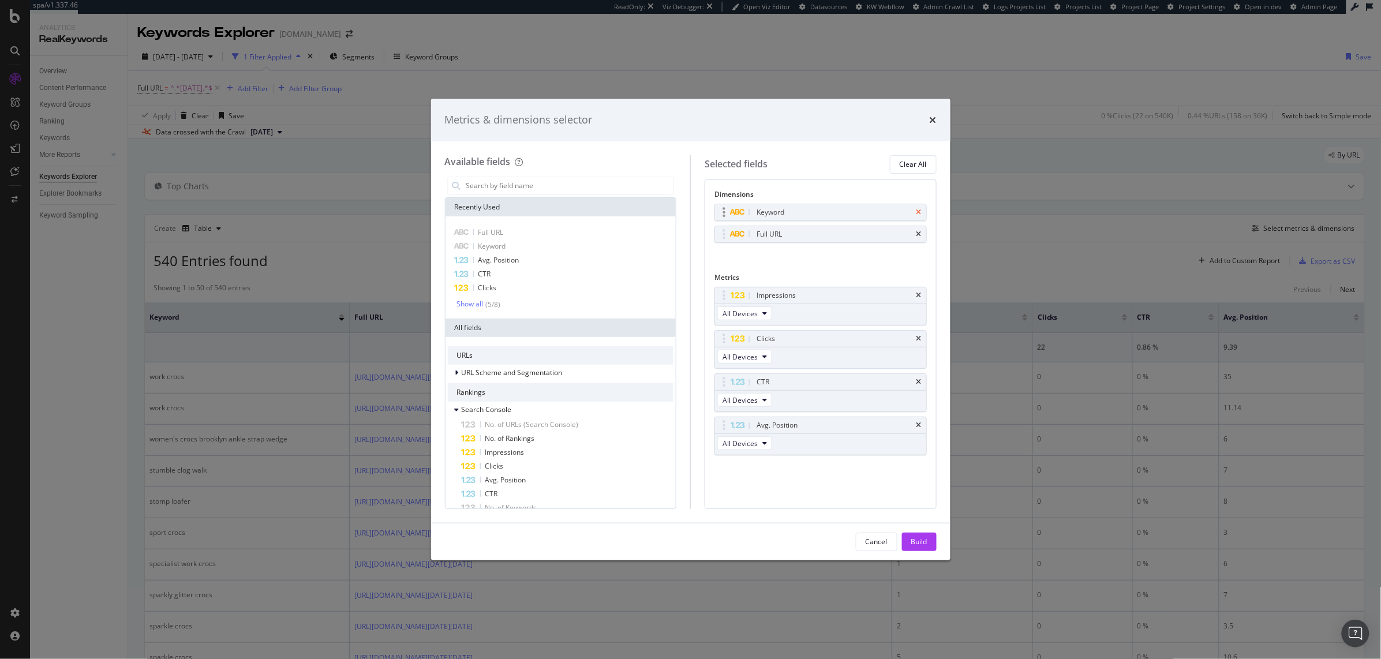
click at [917, 209] on icon "times" at bounding box center [919, 212] width 5 height 7
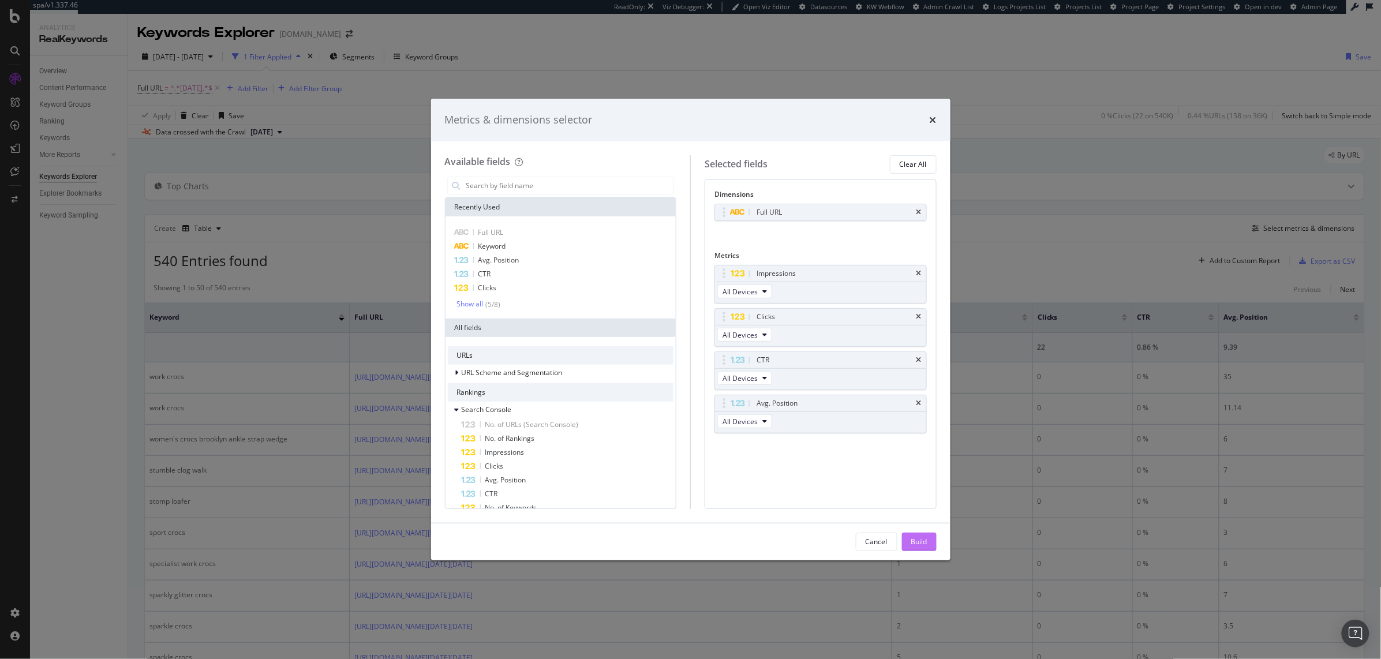
click at [907, 542] on button "Build" at bounding box center [919, 542] width 35 height 18
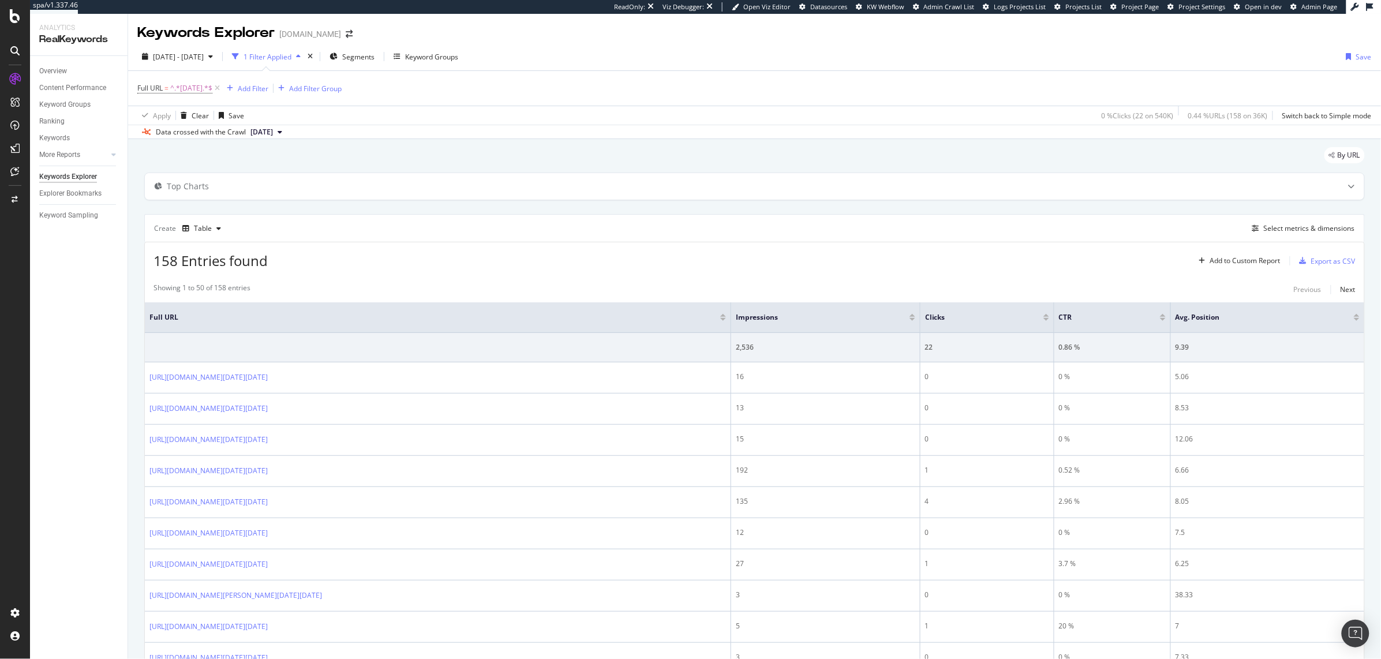
click at [726, 319] on div at bounding box center [723, 319] width 6 height 3
click at [186, 189] on div "Top Charts" at bounding box center [188, 187] width 42 height 12
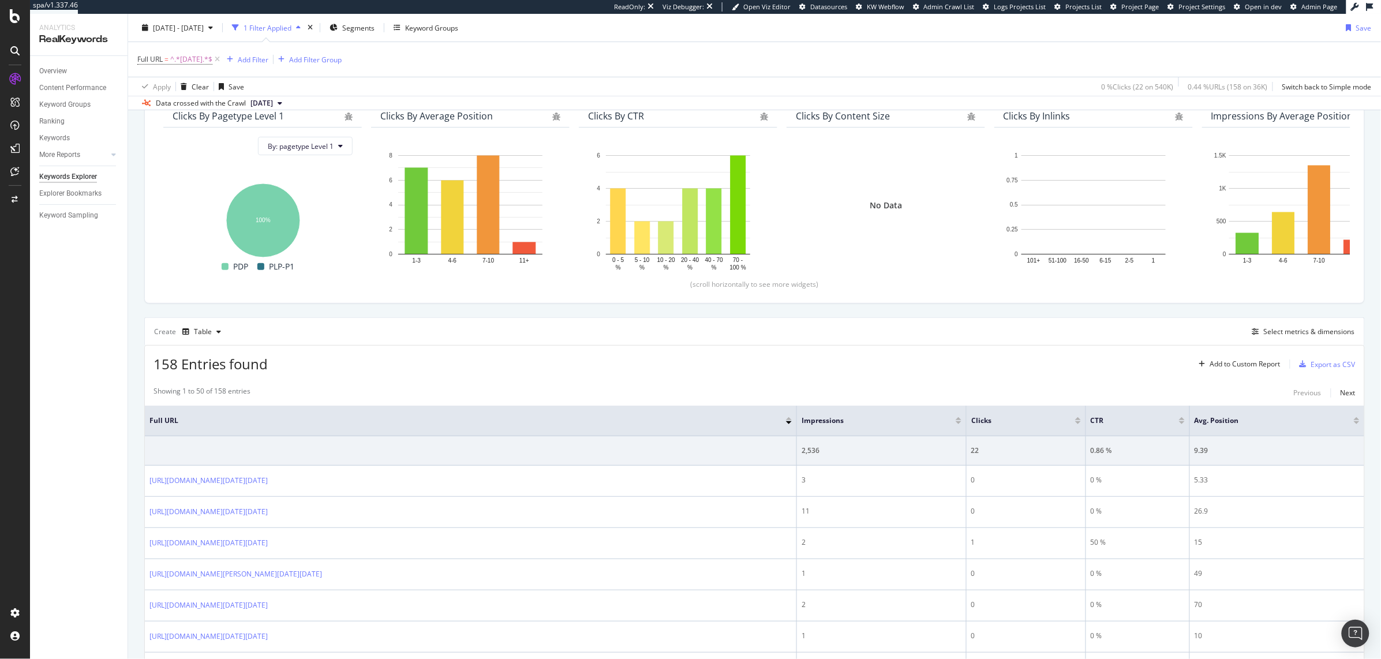
scroll to position [122, 0]
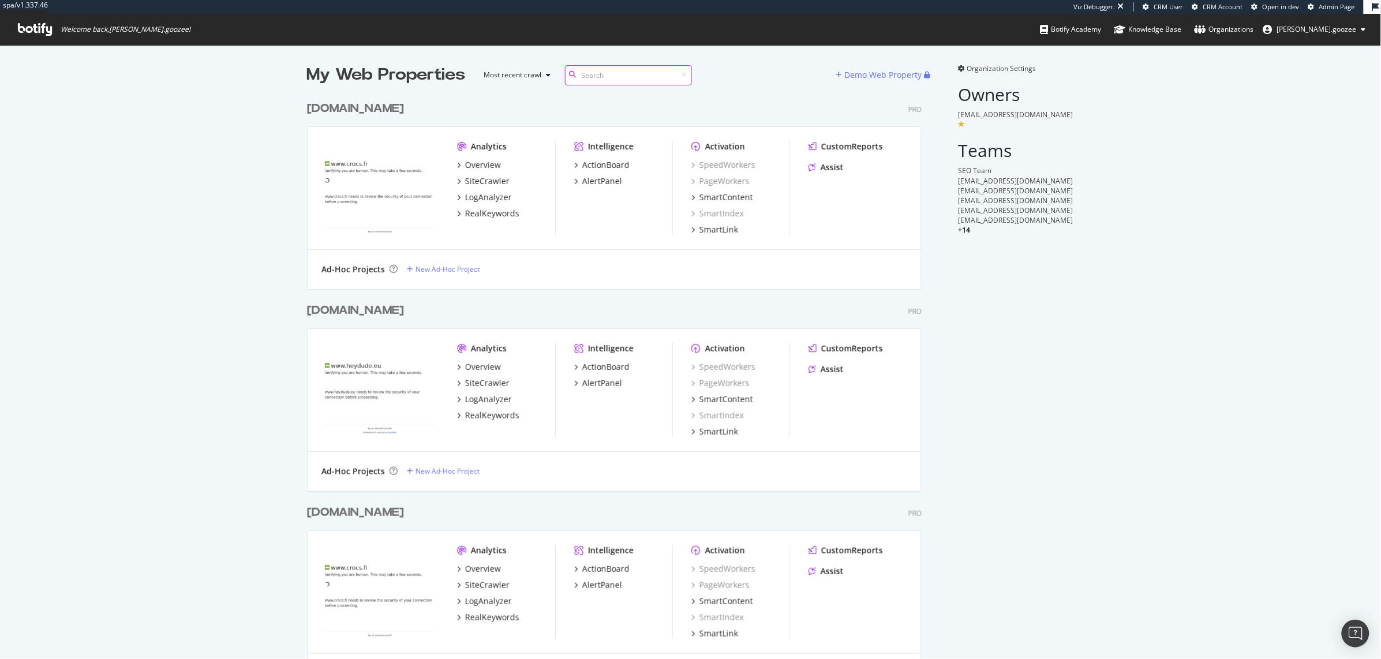
scroll to position [3242, 624]
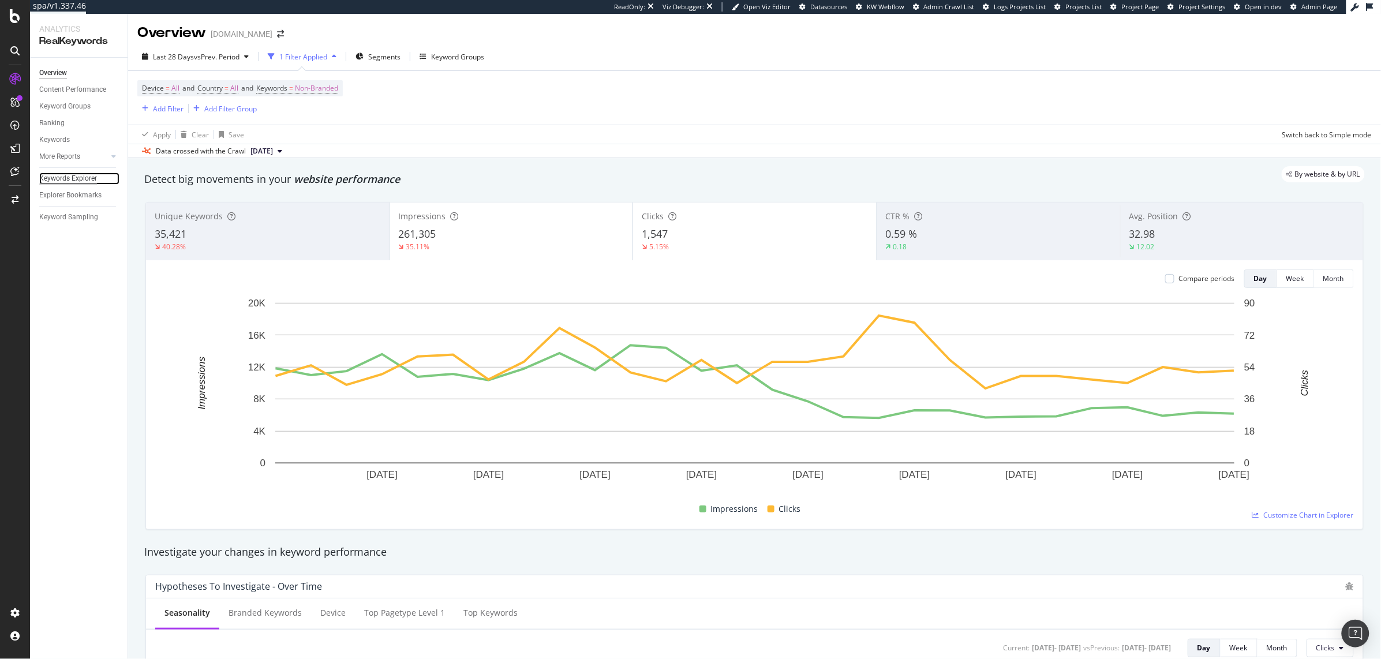
click at [69, 178] on div "Keywords Explorer" at bounding box center [68, 179] width 58 height 12
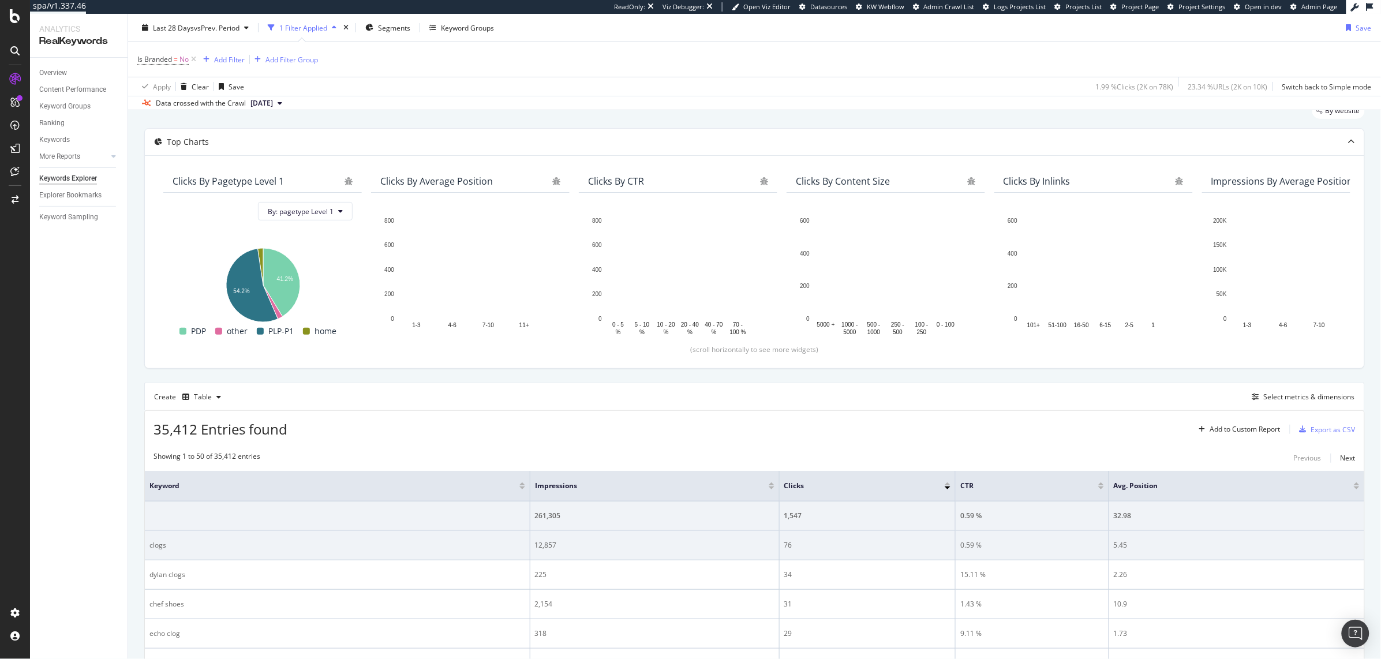
scroll to position [49, 0]
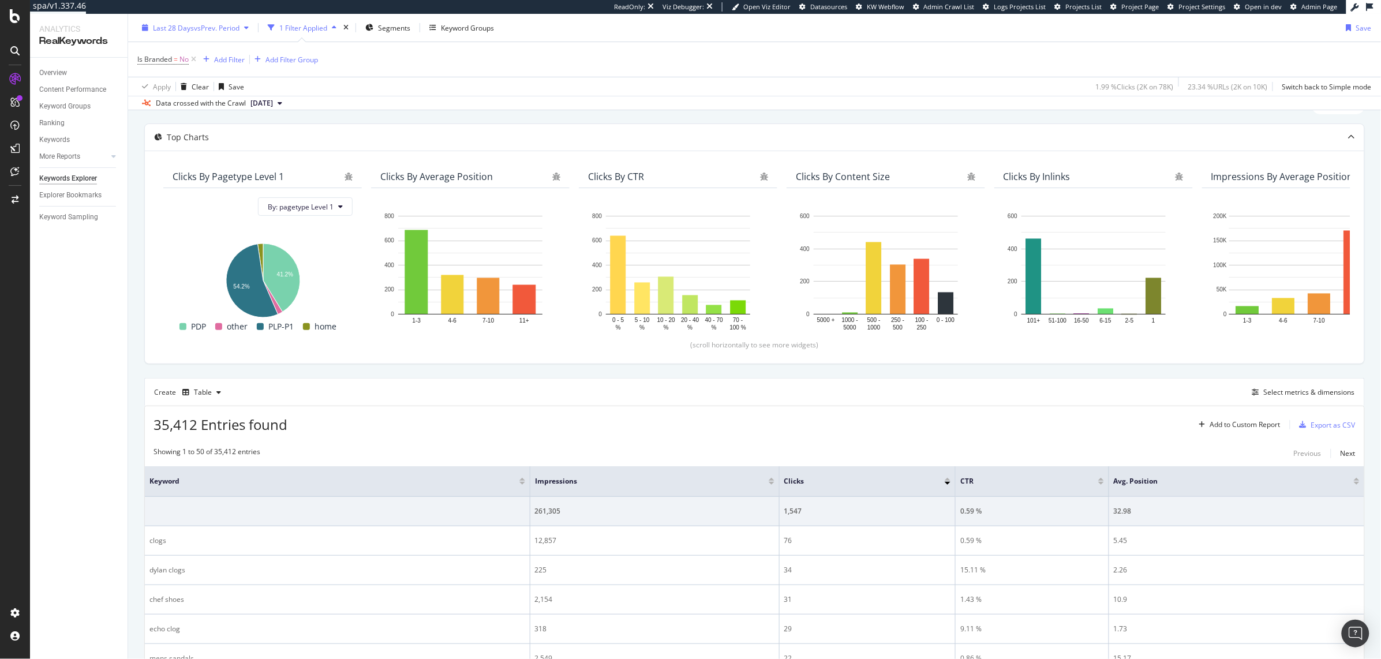
click at [207, 32] on div "Last 28 Days vs Prev. Period" at bounding box center [196, 28] width 87 height 10
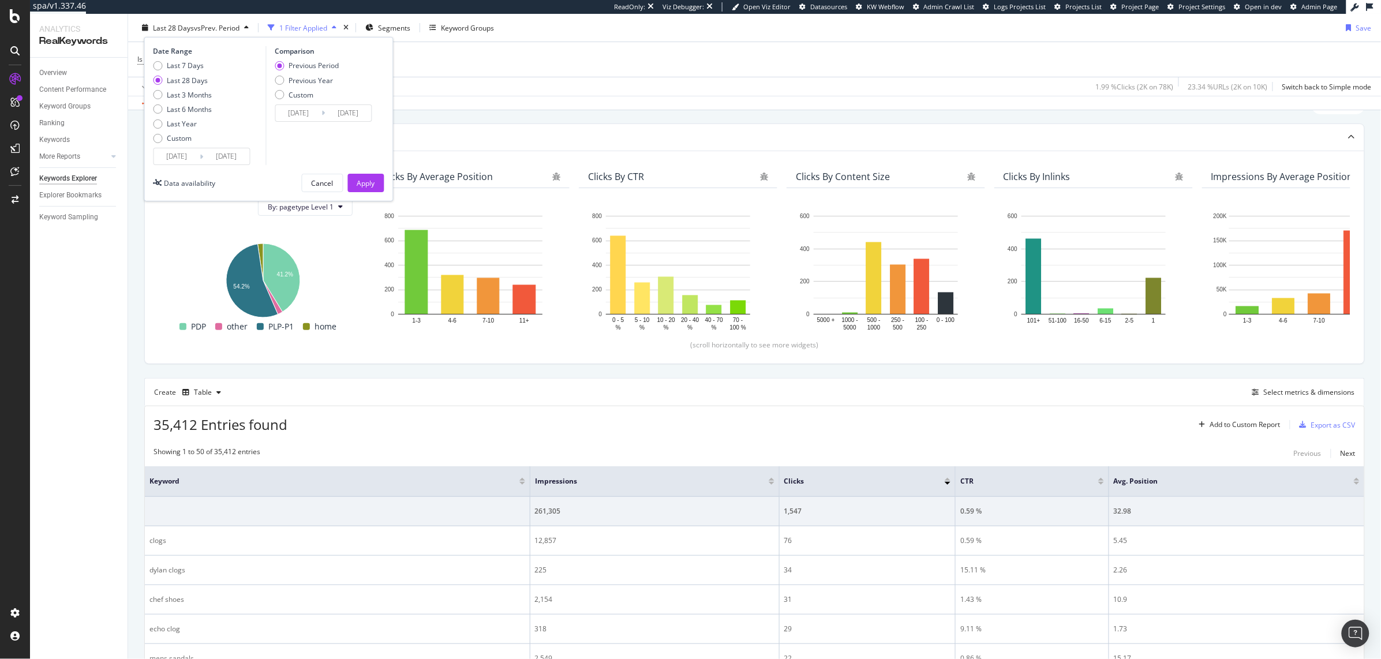
click at [207, 32] on div "Last 28 Days vs Prev. Period" at bounding box center [196, 28] width 87 height 10
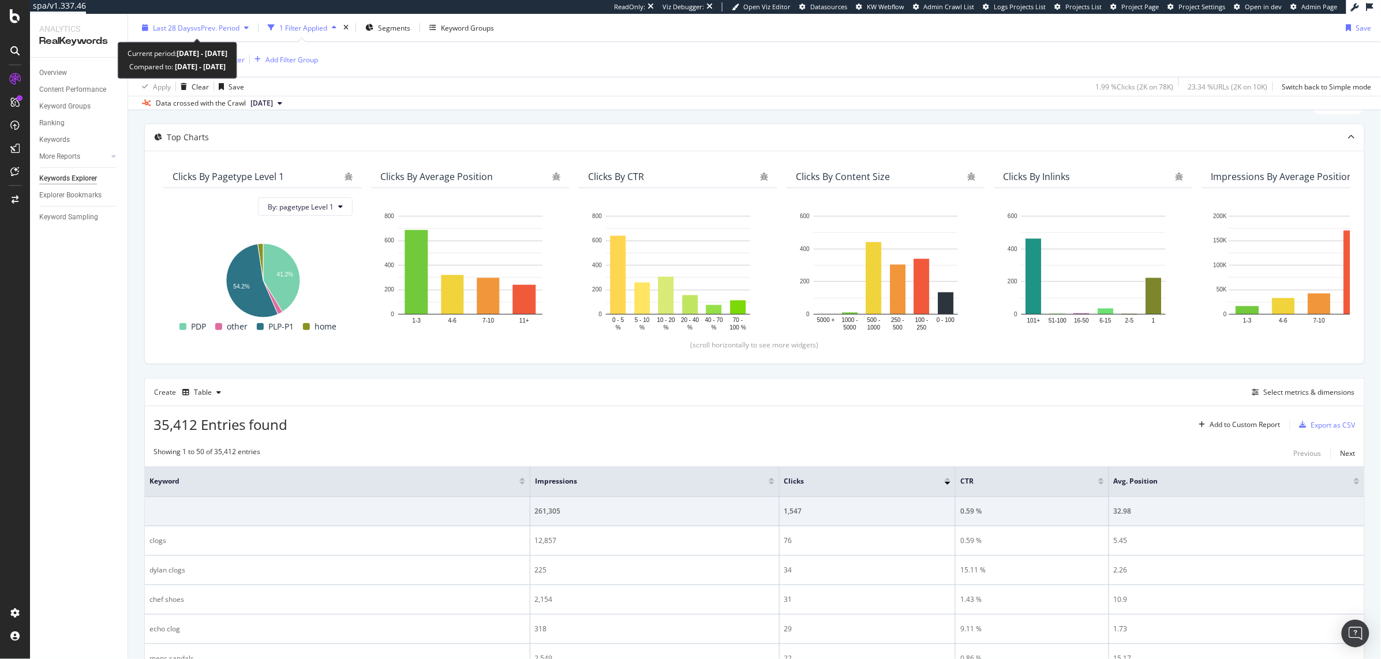
click at [171, 33] on div "Last 28 Days vs Prev. Period" at bounding box center [195, 27] width 116 height 17
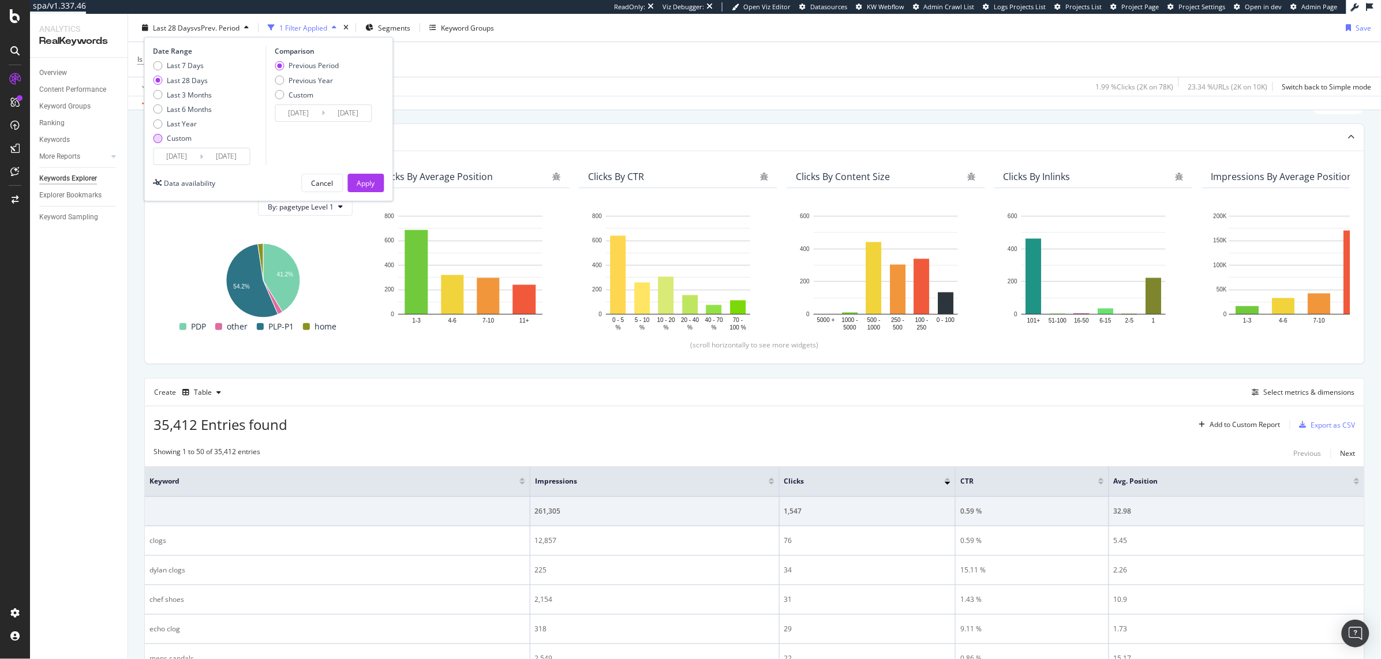
click at [178, 141] on div "Custom" at bounding box center [179, 138] width 25 height 10
click at [180, 162] on input "[DATE]" at bounding box center [177, 156] width 46 height 16
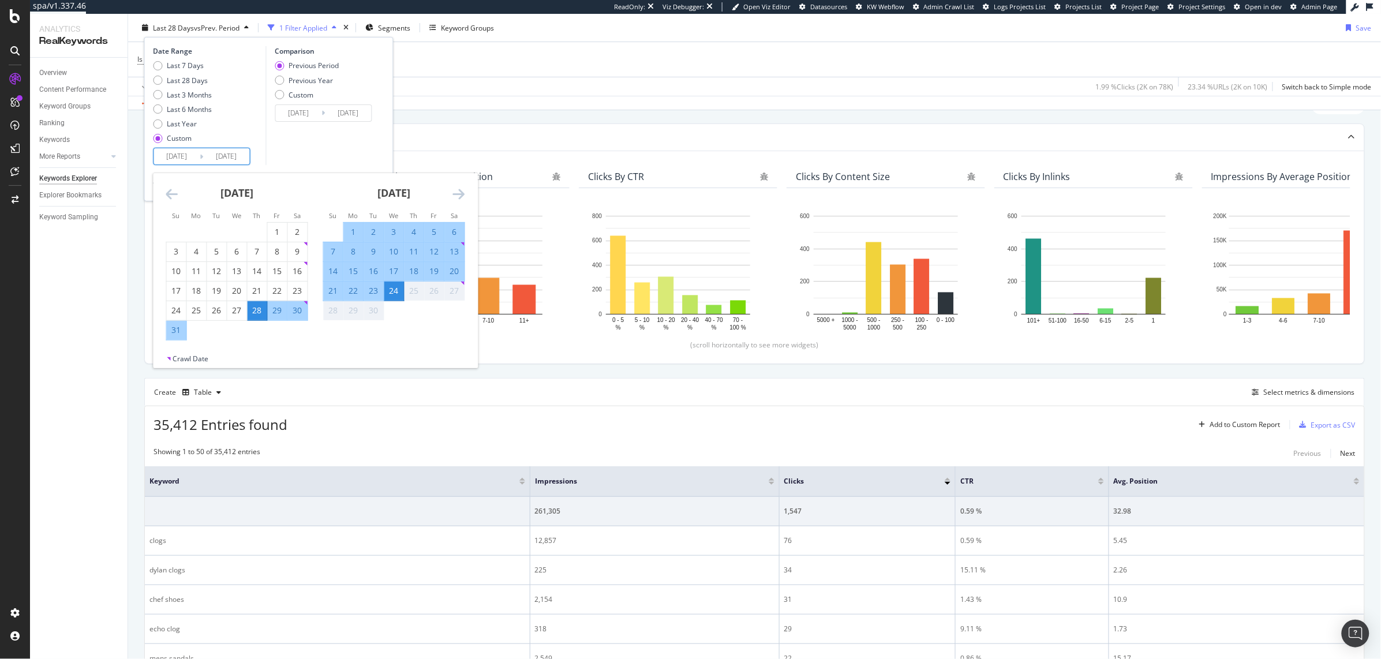
click at [167, 196] on icon "Move backward to switch to the previous month." at bounding box center [172, 194] width 12 height 14
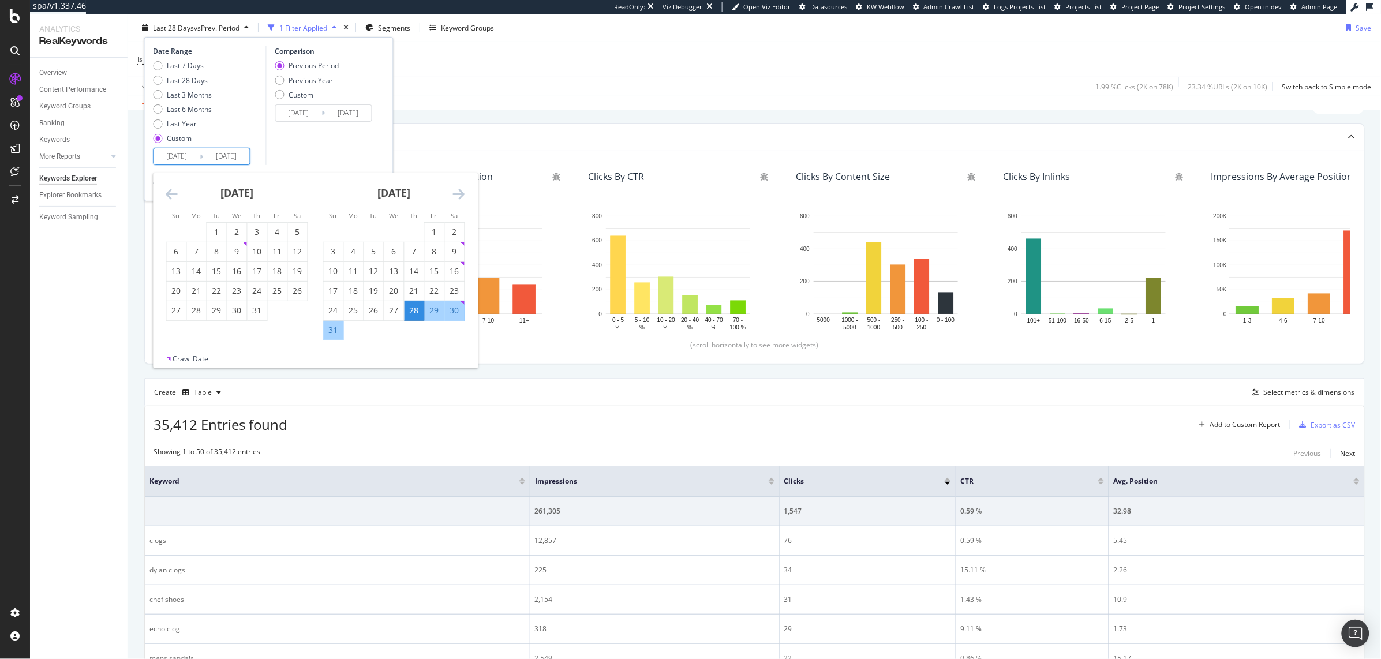
click at [167, 196] on icon "Move backward to switch to the previous month." at bounding box center [172, 194] width 12 height 14
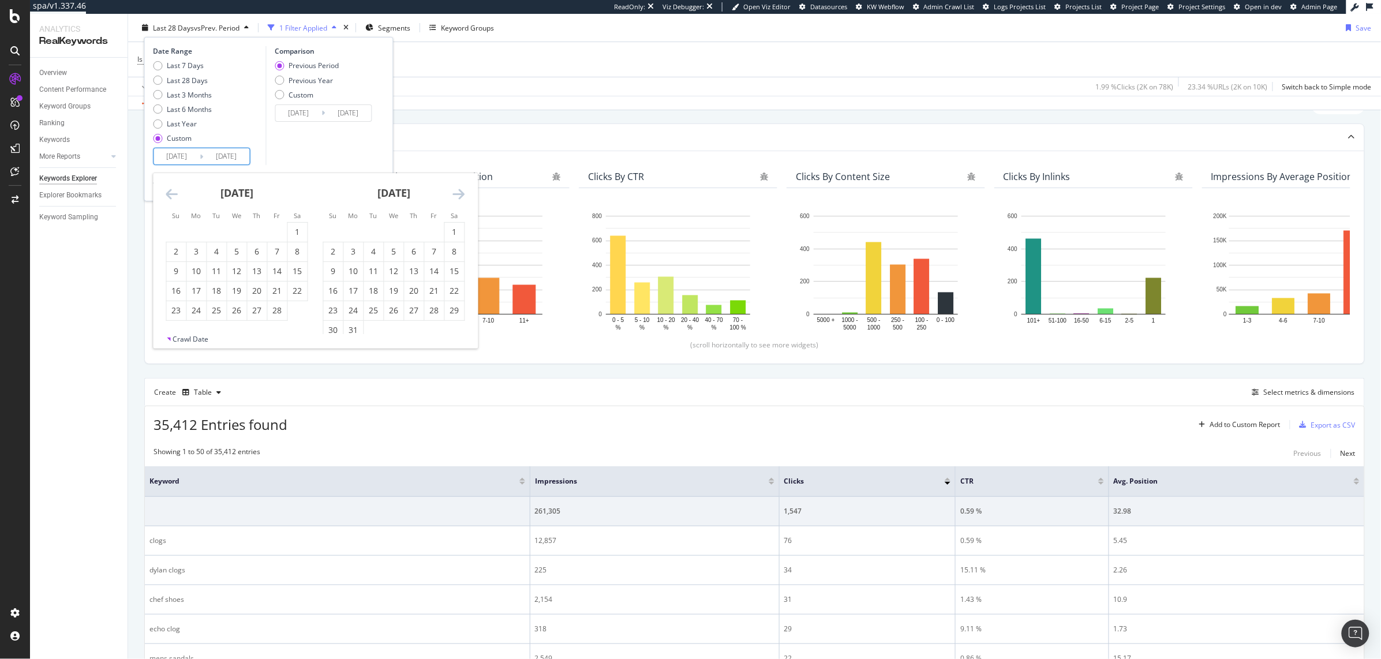
click at [167, 196] on icon "Move backward to switch to the previous month." at bounding box center [172, 194] width 12 height 14
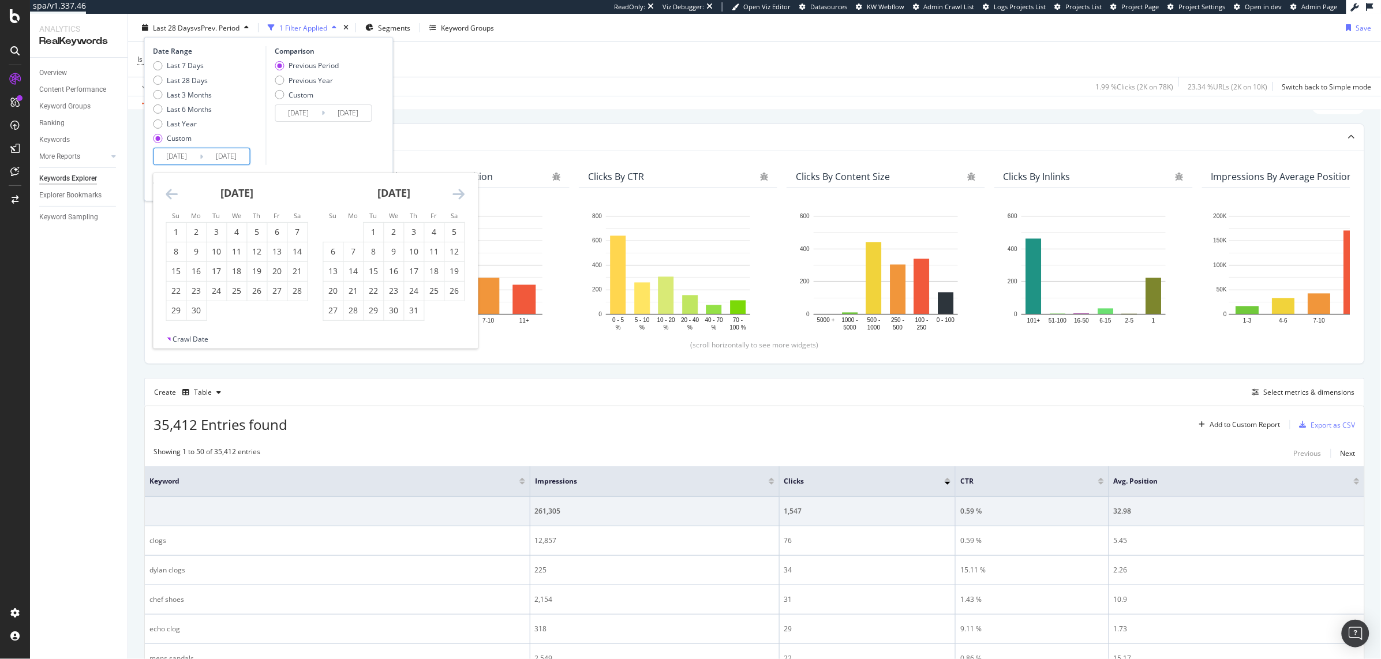
click at [167, 196] on icon "Move backward to switch to the previous month." at bounding box center [172, 194] width 12 height 14
click at [337, 230] on div "1" at bounding box center [334, 232] width 20 height 12
type input "[DATE]"
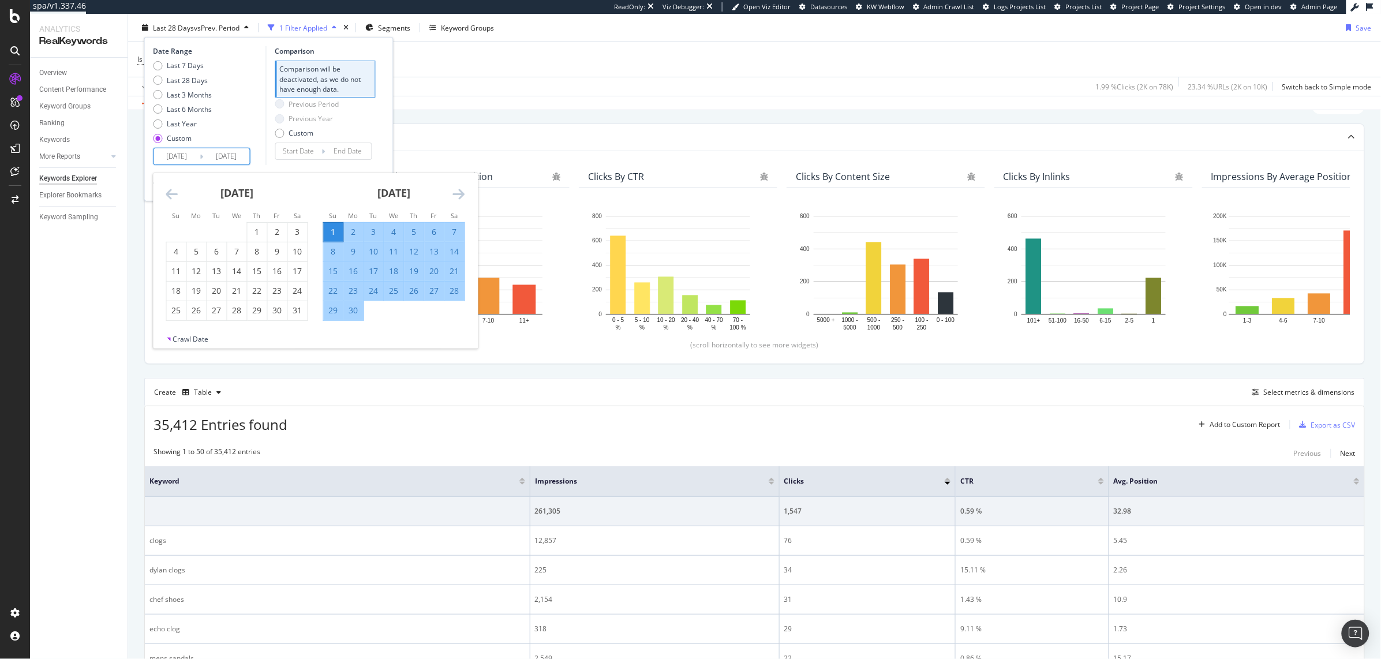
click at [241, 135] on div "Last 7 Days Last 28 Days Last 3 Months Last 6 Months Last Year Custom" at bounding box center [209, 104] width 110 height 87
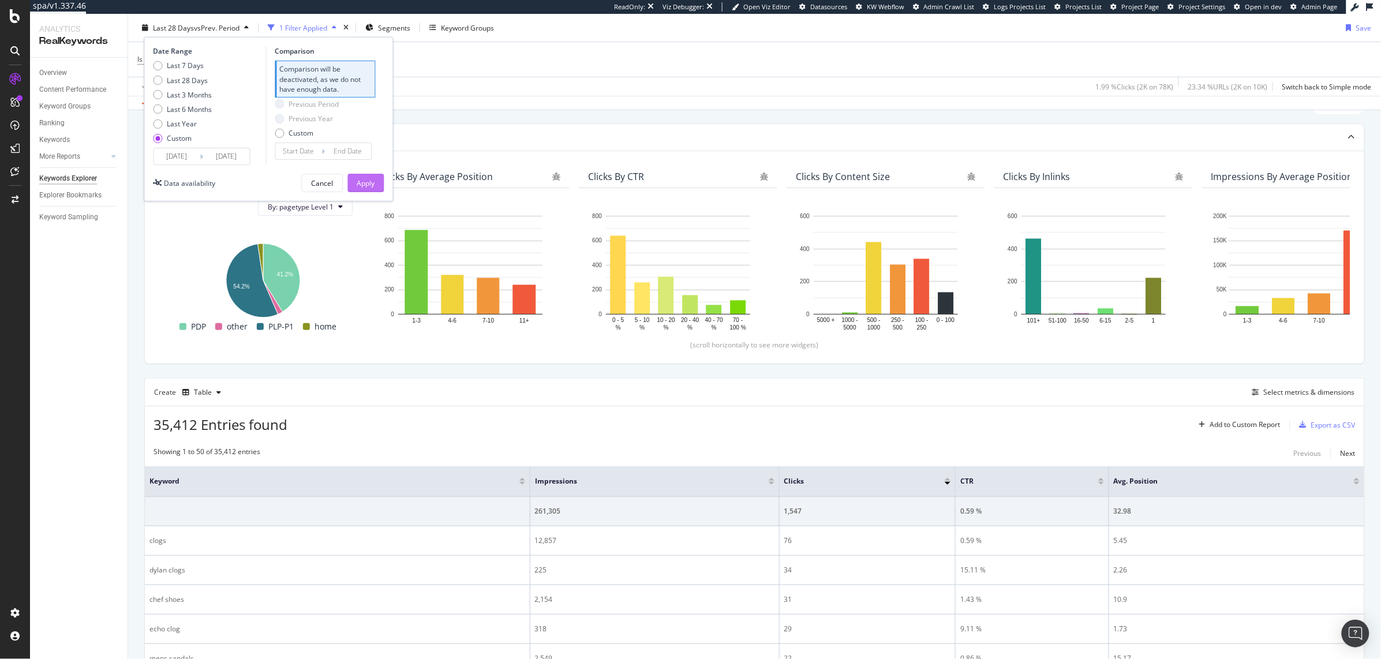
click at [369, 185] on div "Apply" at bounding box center [366, 183] width 18 height 10
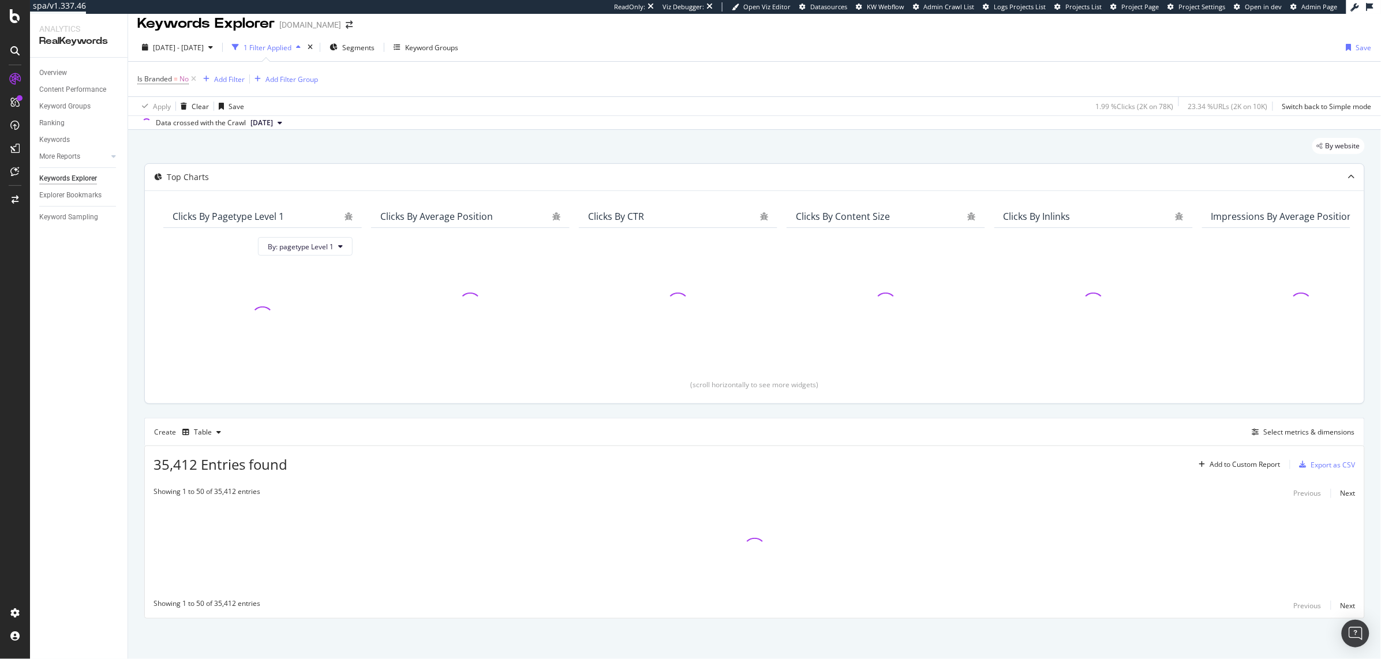
scroll to position [10, 0]
click at [225, 74] on div "Add Filter" at bounding box center [229, 79] width 31 height 10
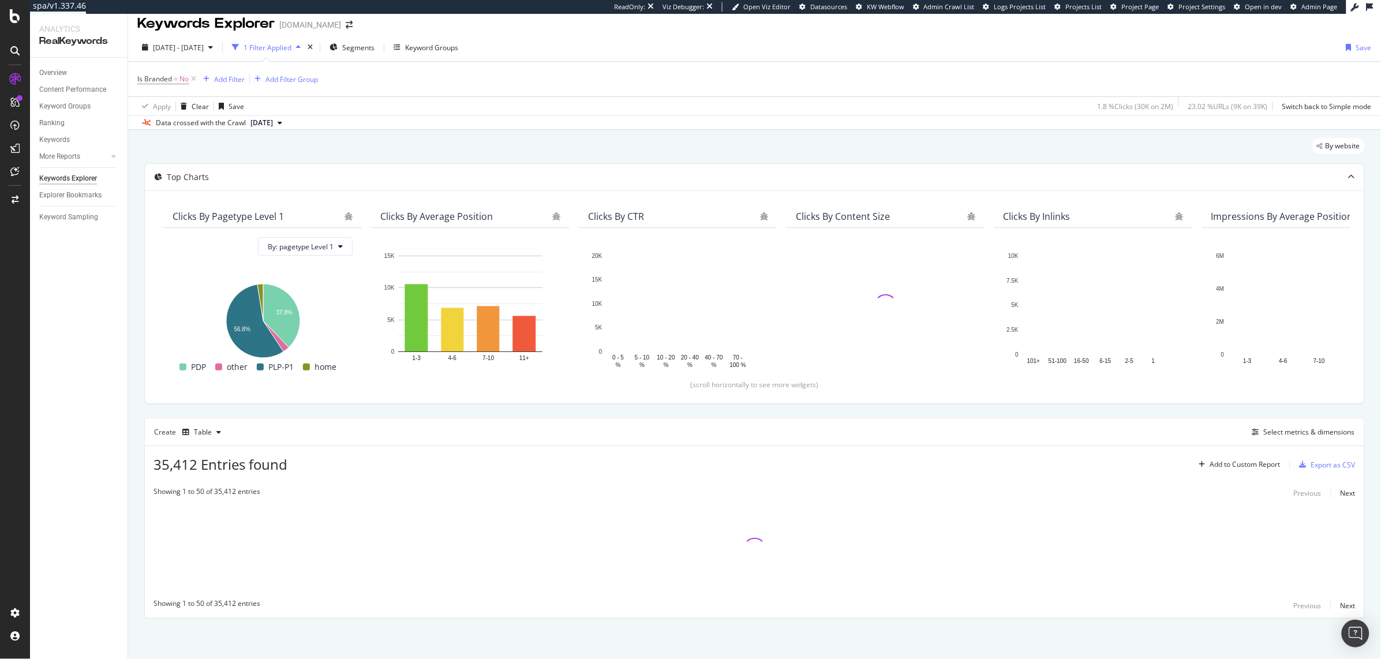
click at [461, 118] on div "Data crossed with the Crawl 2025 Sep. 13th" at bounding box center [754, 122] width 1253 height 14
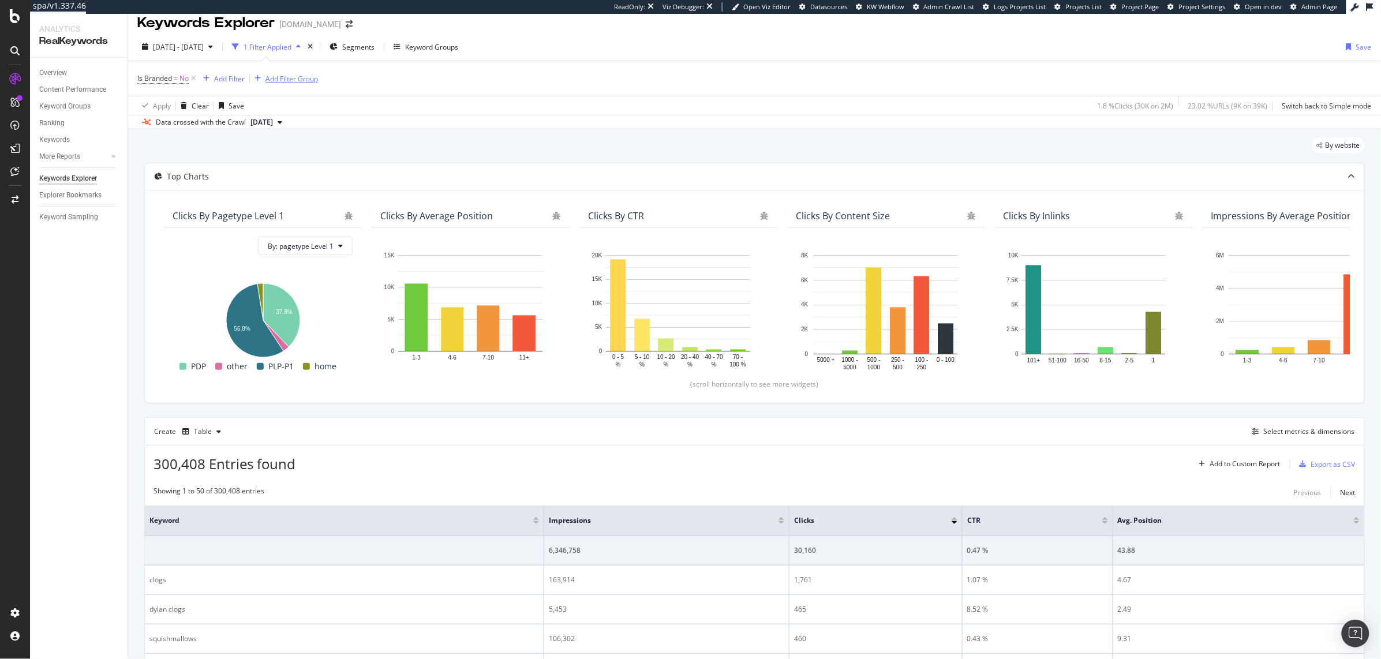
click at [283, 80] on div "Add Filter Group" at bounding box center [292, 79] width 53 height 10
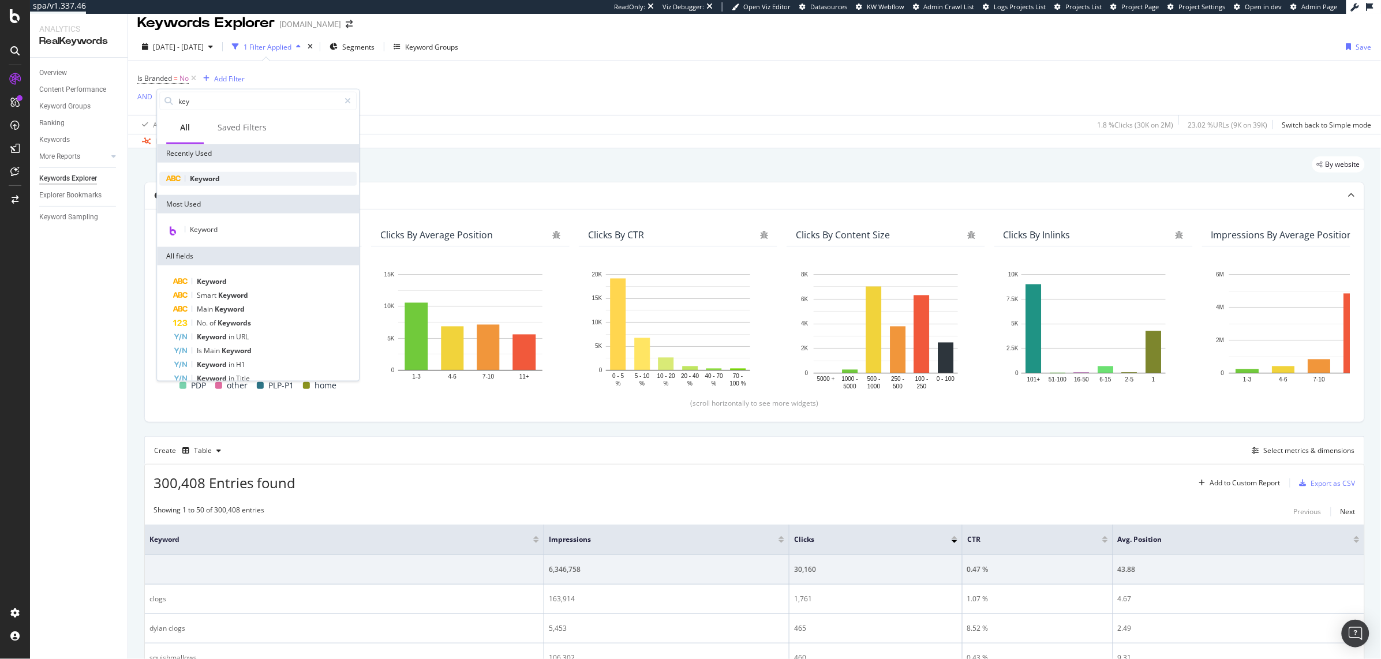
type input "key"
click at [260, 176] on div "Keyword" at bounding box center [257, 179] width 197 height 14
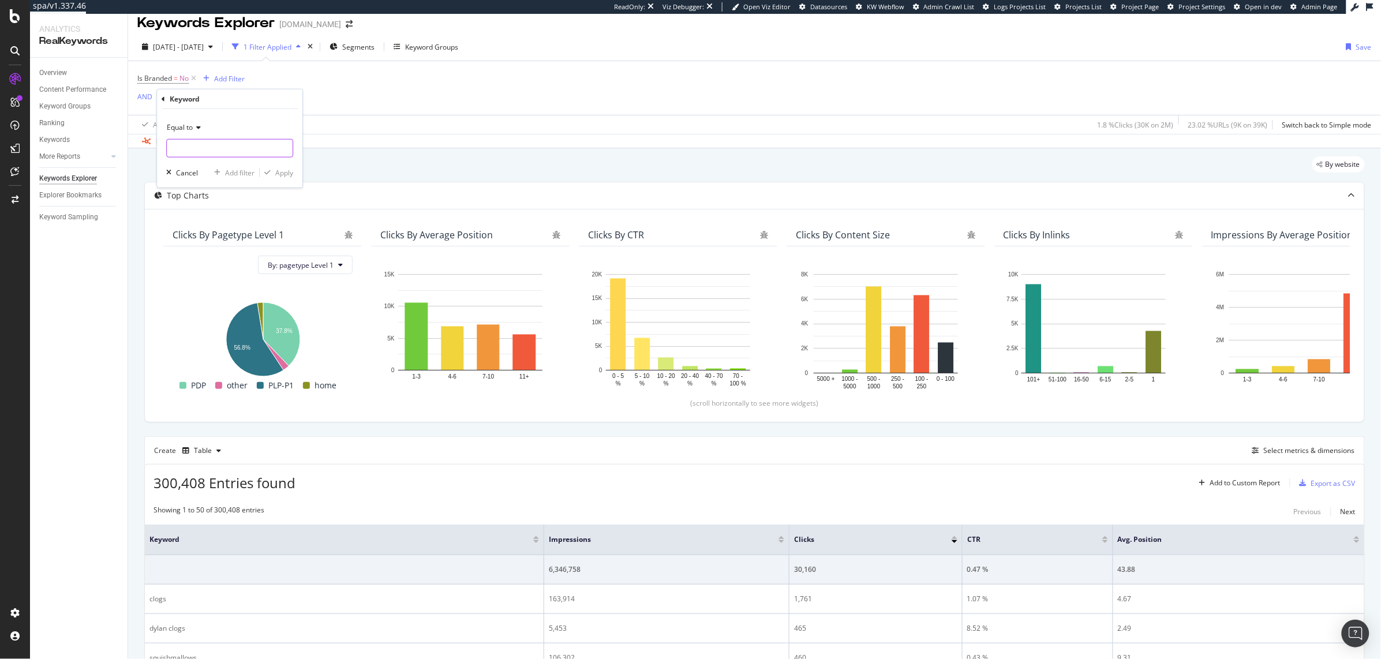
click at [208, 147] on input "text" at bounding box center [230, 148] width 126 height 18
type input "firday"
type input "[DATE]"
click at [186, 126] on span "Equal to" at bounding box center [180, 127] width 26 height 10
click at [226, 247] on div "Contains" at bounding box center [231, 241] width 124 height 15
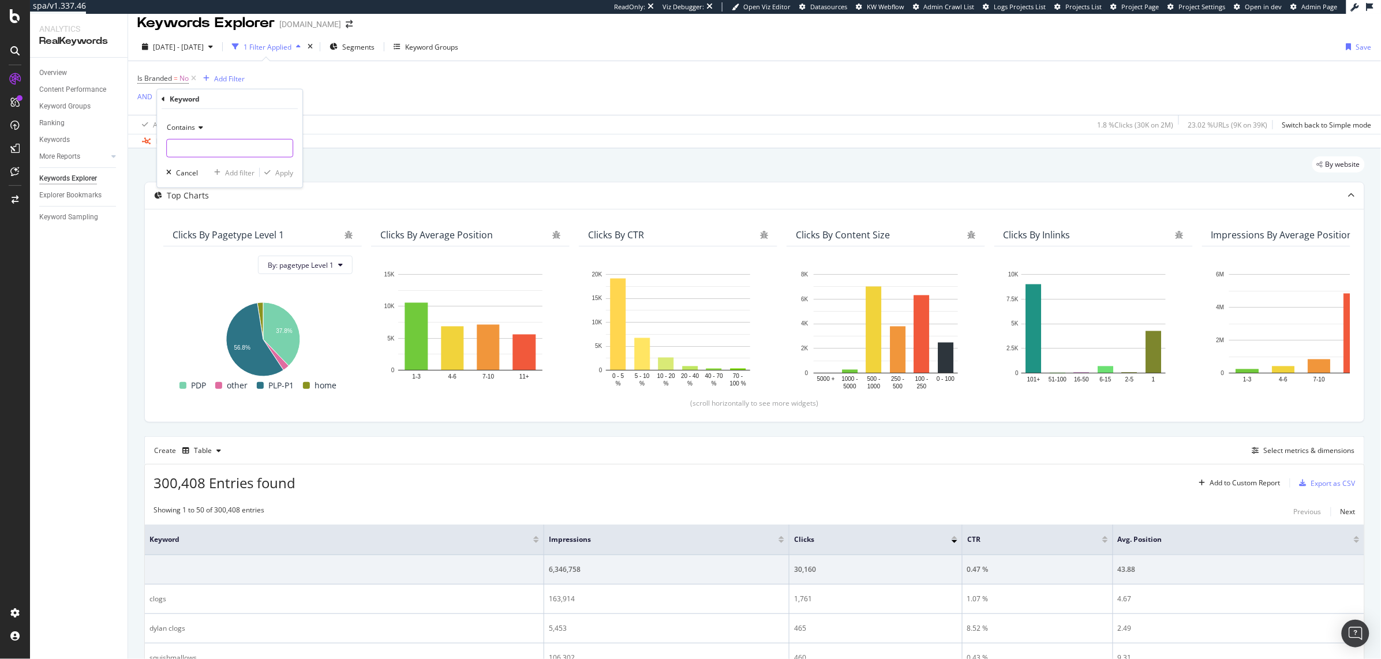
click at [223, 155] on input "text" at bounding box center [230, 148] width 126 height 18
type input "[DATE]"
click at [281, 176] on div "Apply" at bounding box center [284, 172] width 18 height 10
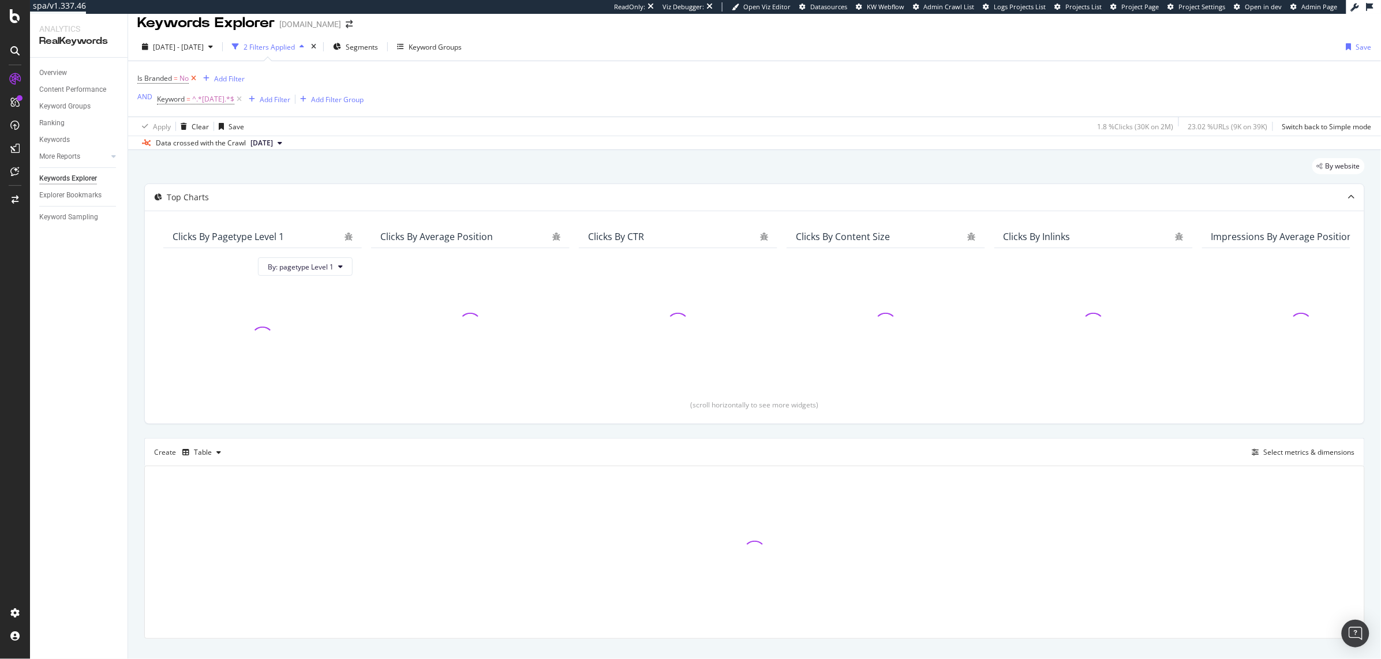
click at [195, 79] on icon at bounding box center [194, 79] width 10 height 12
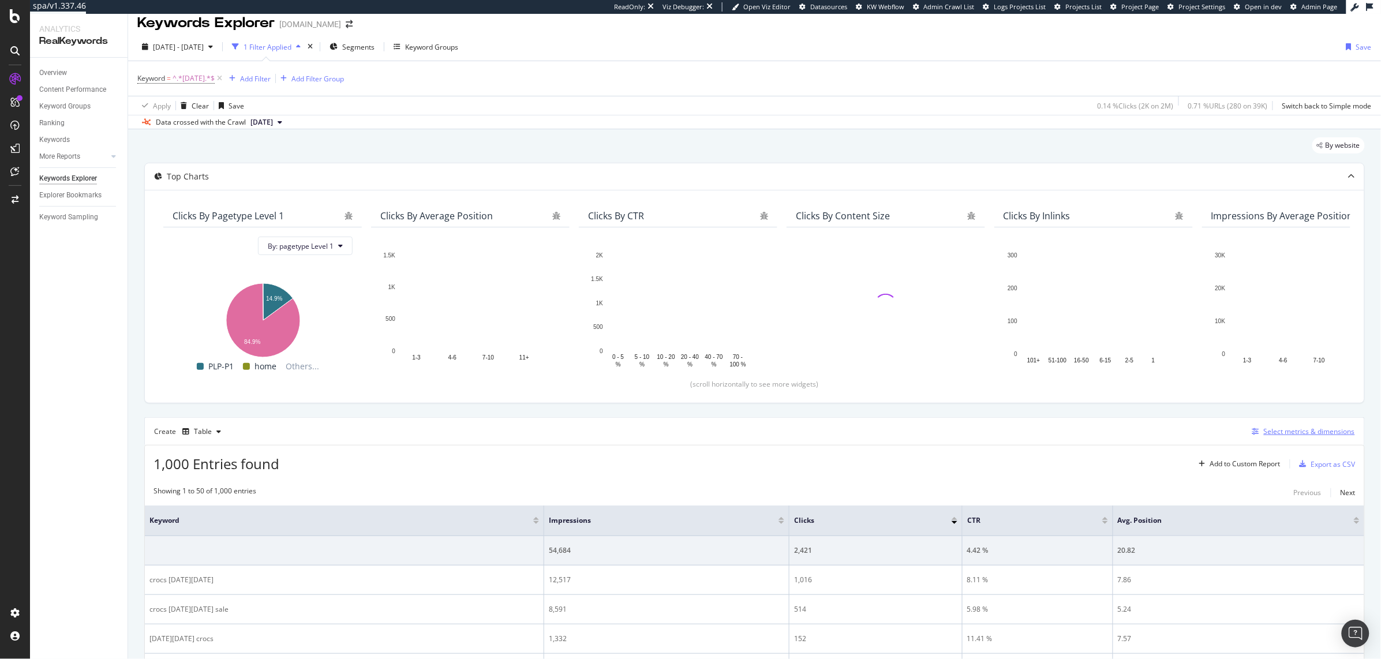
click at [1294, 427] on div "Select metrics & dimensions" at bounding box center [1309, 432] width 91 height 10
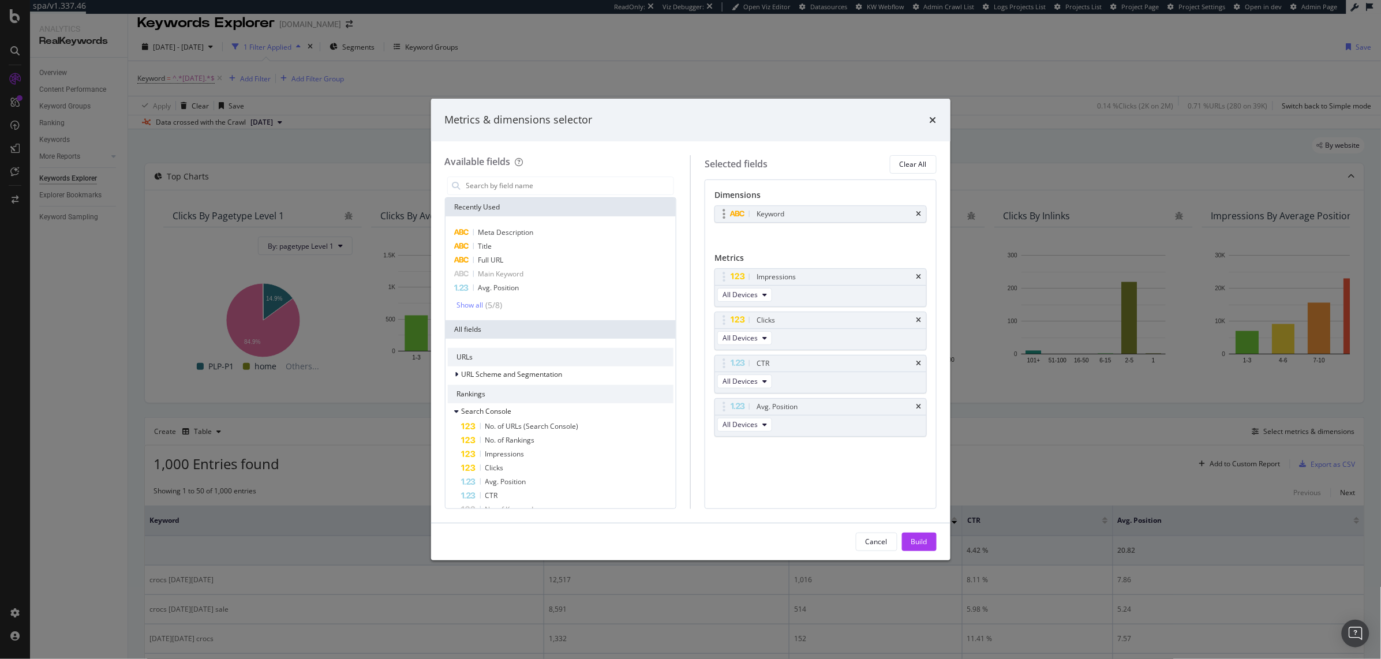
click at [915, 212] on div "Keyword" at bounding box center [820, 214] width 211 height 16
click at [921, 218] on icon "times" at bounding box center [919, 214] width 5 height 7
click at [602, 182] on input "modal" at bounding box center [569, 185] width 209 height 17
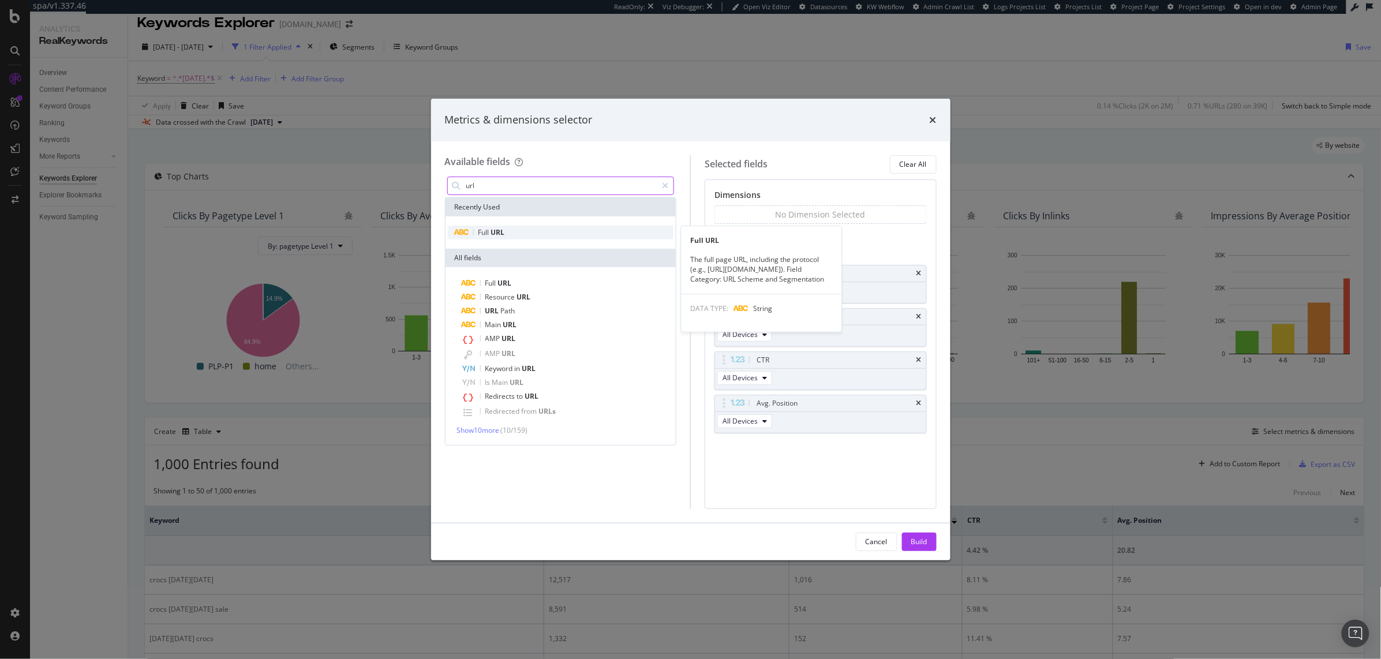
type input "url"
click at [540, 232] on div "Full URL" at bounding box center [561, 233] width 226 height 14
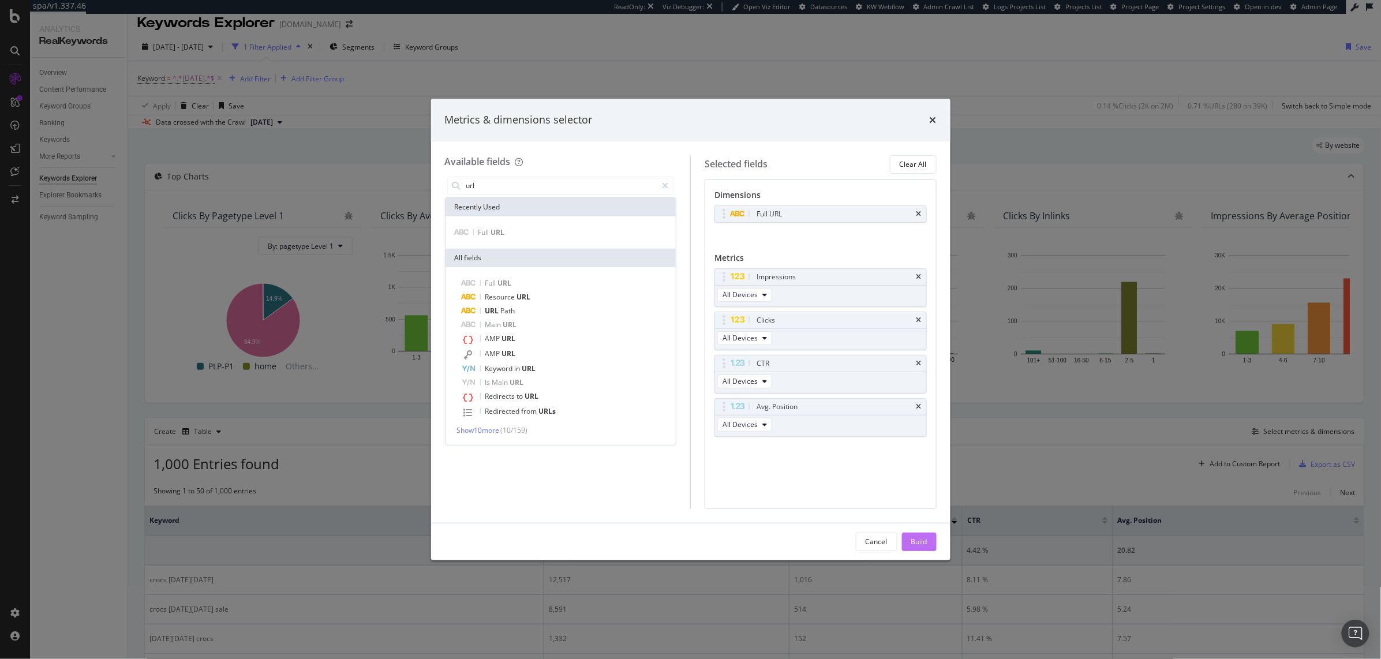
click at [930, 550] on button "Build" at bounding box center [919, 542] width 35 height 18
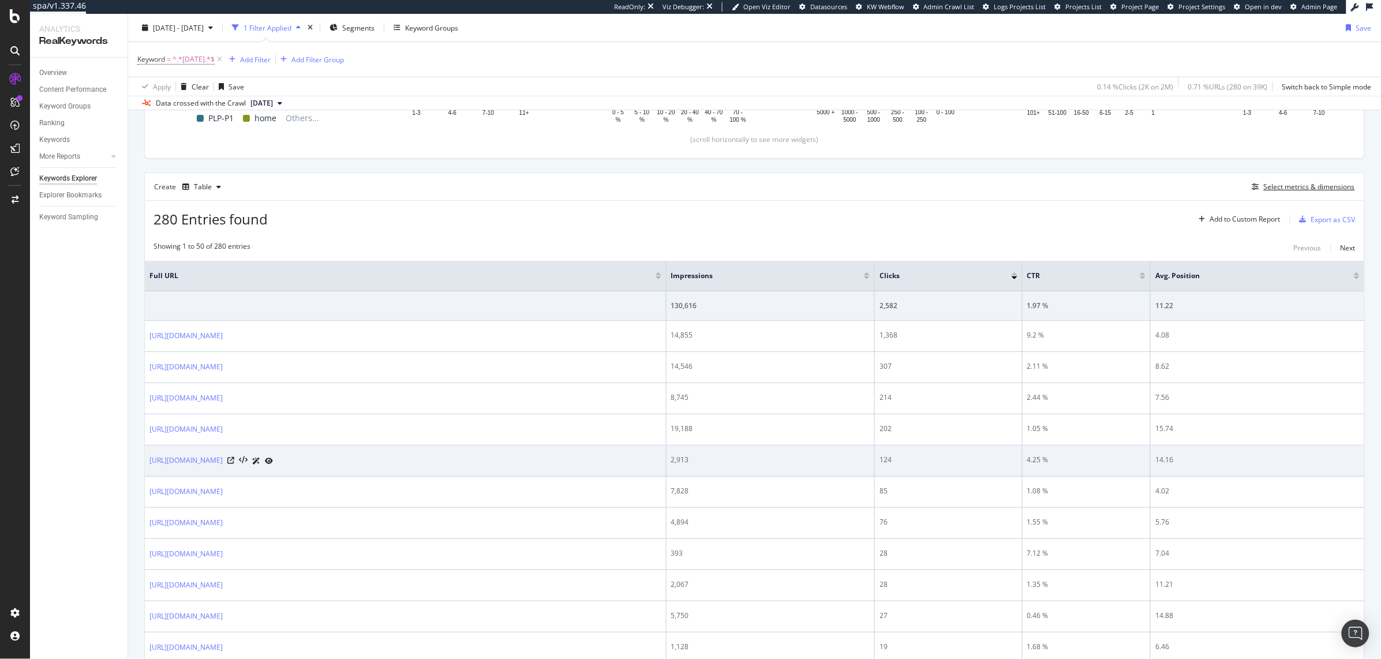
scroll to position [256, 0]
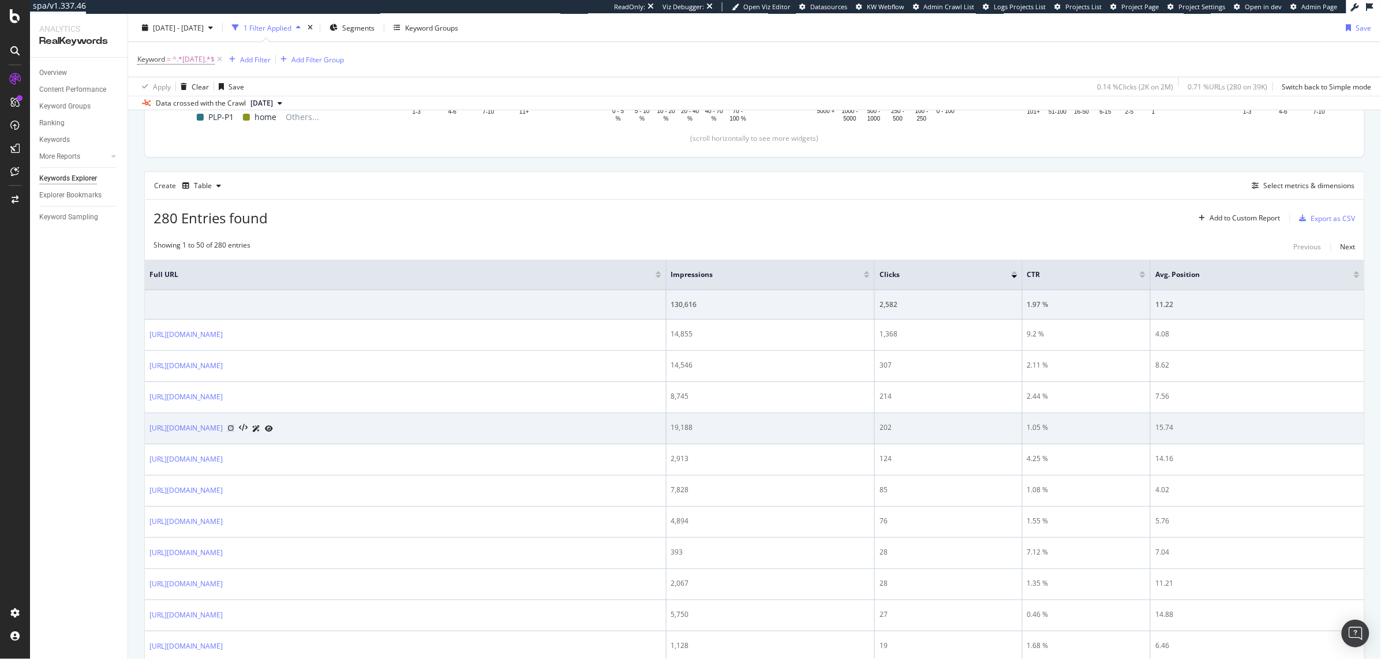
click at [234, 429] on icon at bounding box center [230, 428] width 7 height 7
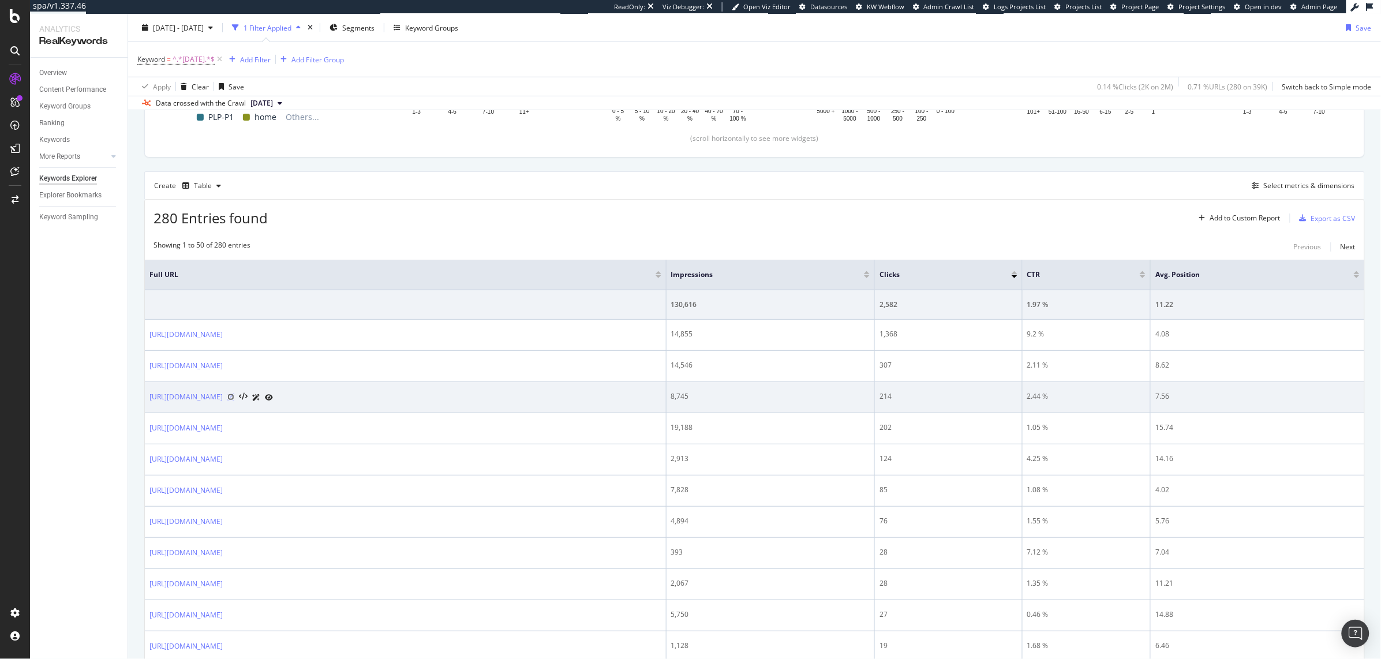
click at [234, 399] on icon at bounding box center [230, 397] width 7 height 7
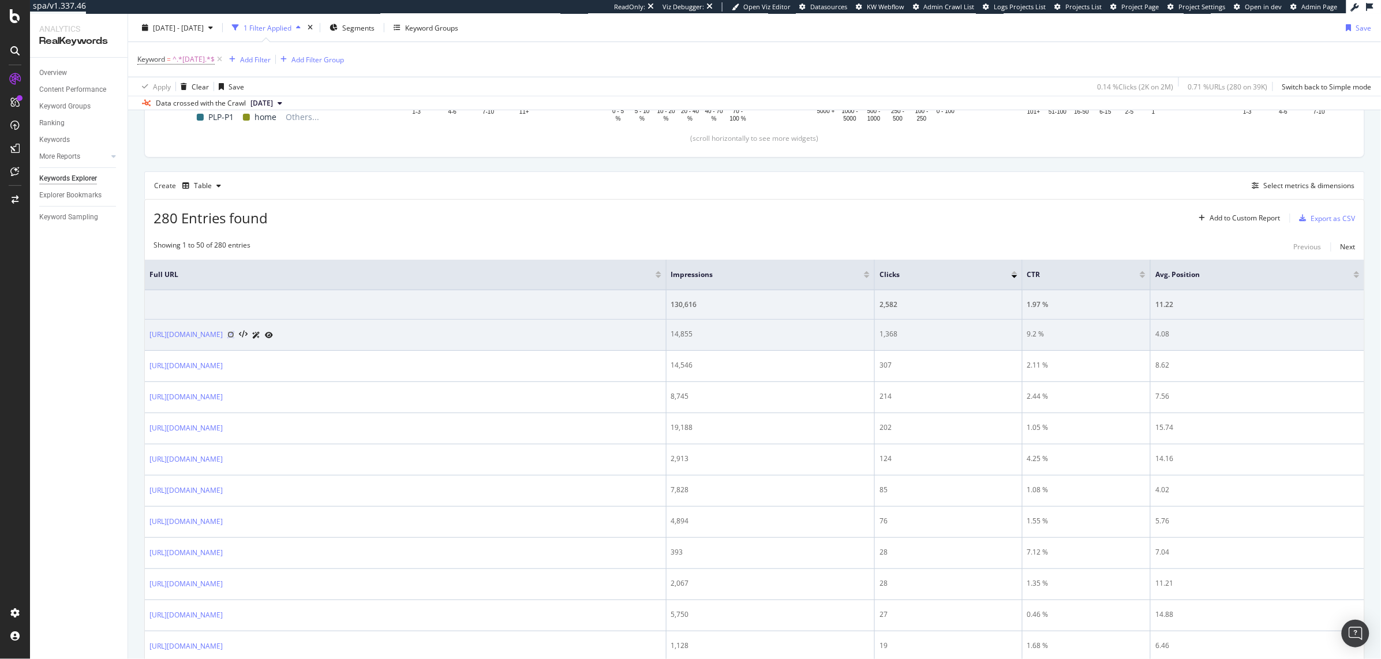
click at [234, 335] on icon at bounding box center [230, 334] width 7 height 7
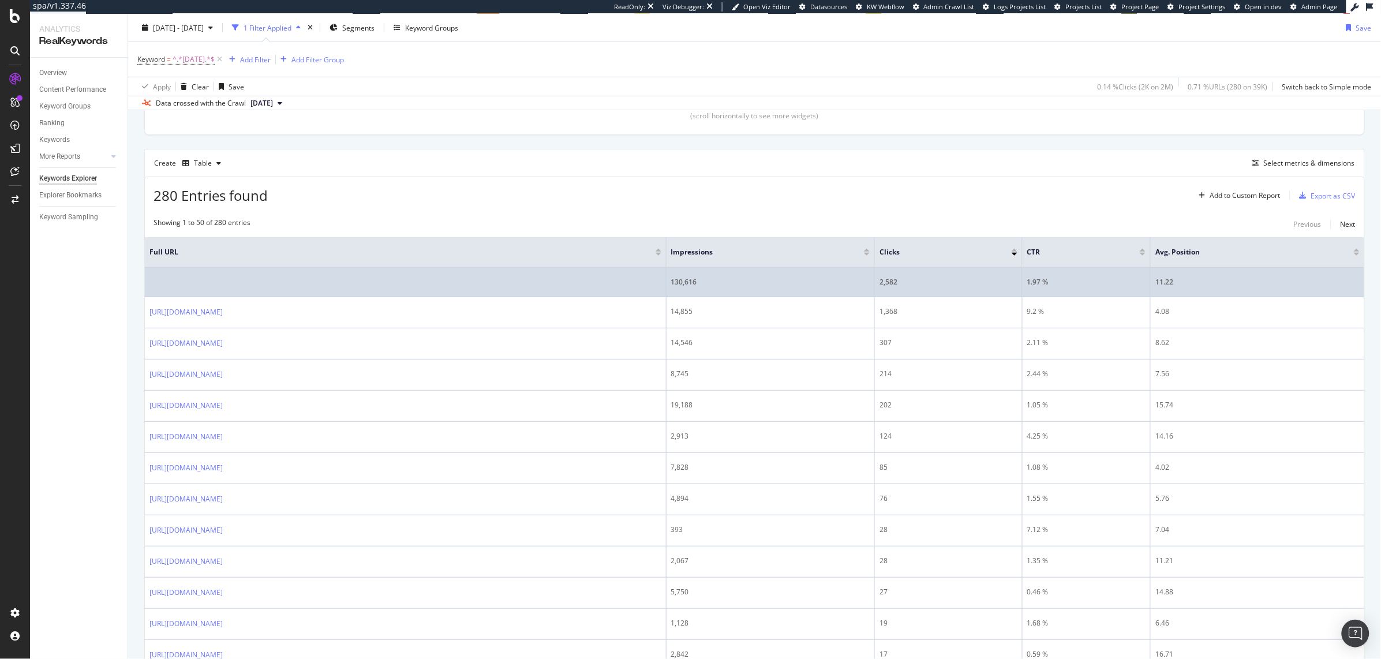
scroll to position [281, 0]
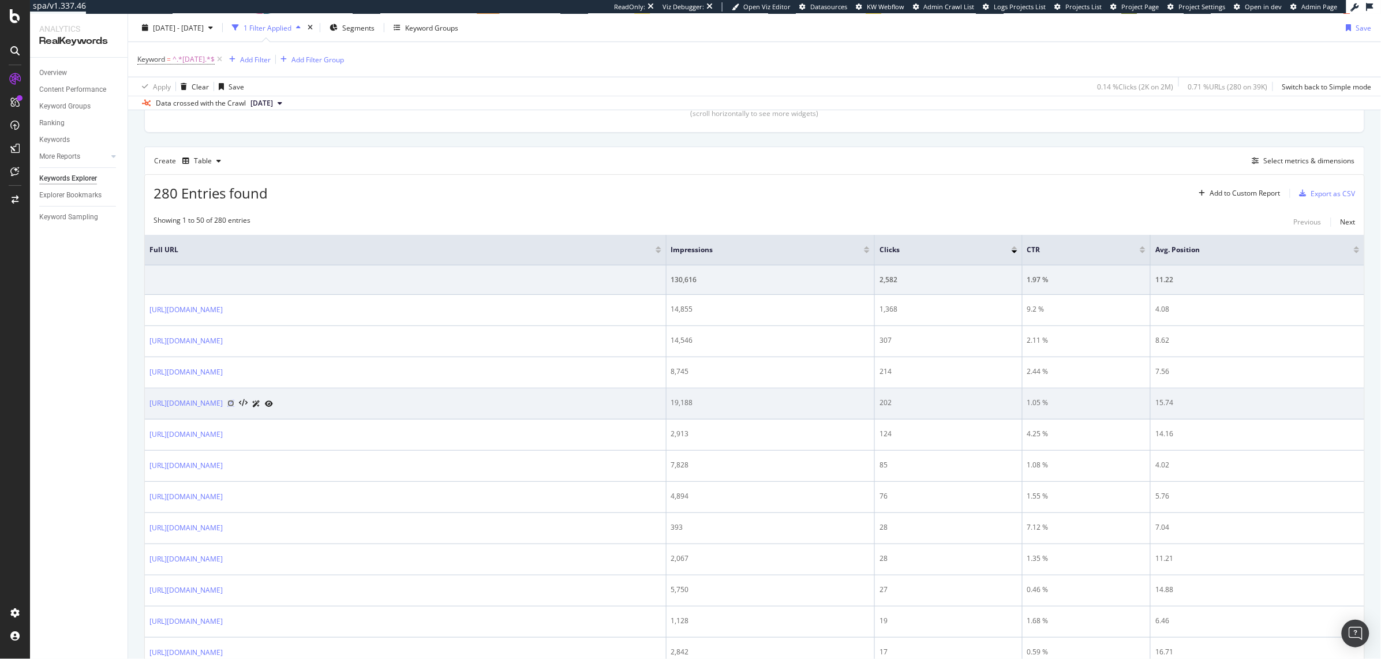
click at [234, 406] on icon at bounding box center [230, 403] width 7 height 7
drag, startPoint x: 270, startPoint y: 405, endPoint x: 150, endPoint y: 404, distance: 120.1
click at [150, 404] on div "[URL][DOMAIN_NAME]" at bounding box center [406, 404] width 512 height 12
copy link "[URL][DOMAIN_NAME]"
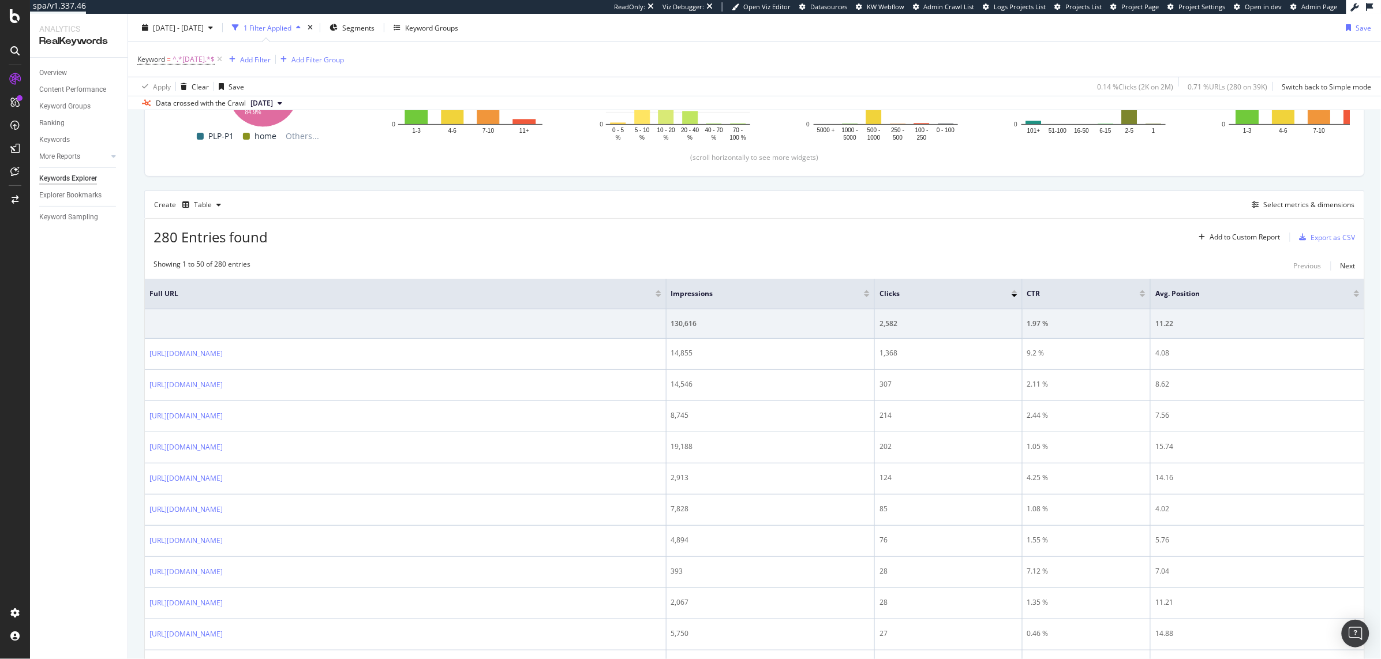
scroll to position [236, 0]
click at [169, 65] on span "Keyword = ^.*friday.*$" at bounding box center [180, 59] width 87 height 16
click at [170, 59] on span "Keyword = ^.*friday.*$" at bounding box center [175, 59] width 77 height 10
click at [168, 88] on span "Contains" at bounding box center [162, 86] width 28 height 10
click at [405, 241] on div "280 Entries found Add to Custom Report Export as CSV" at bounding box center [755, 234] width 1220 height 28
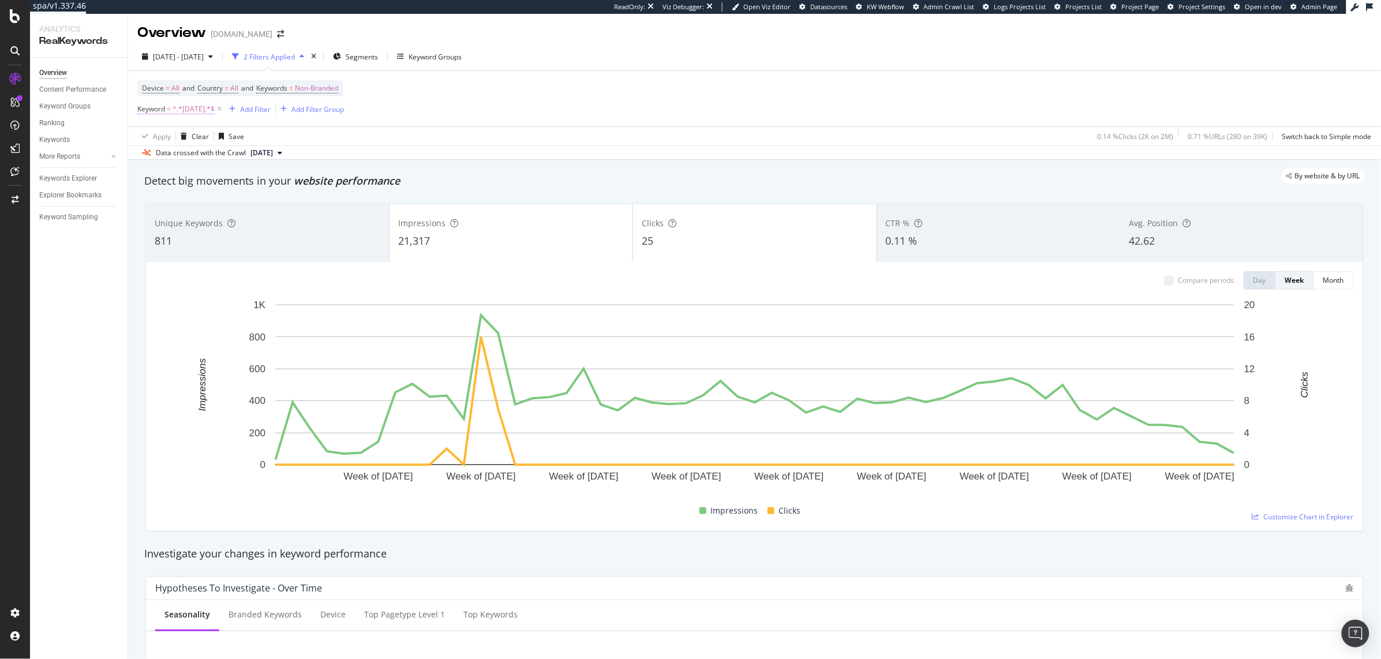
click at [201, 110] on span "^.*[DATE].*$" at bounding box center [194, 109] width 42 height 16
click at [170, 143] on div "Contains" at bounding box center [210, 136] width 127 height 18
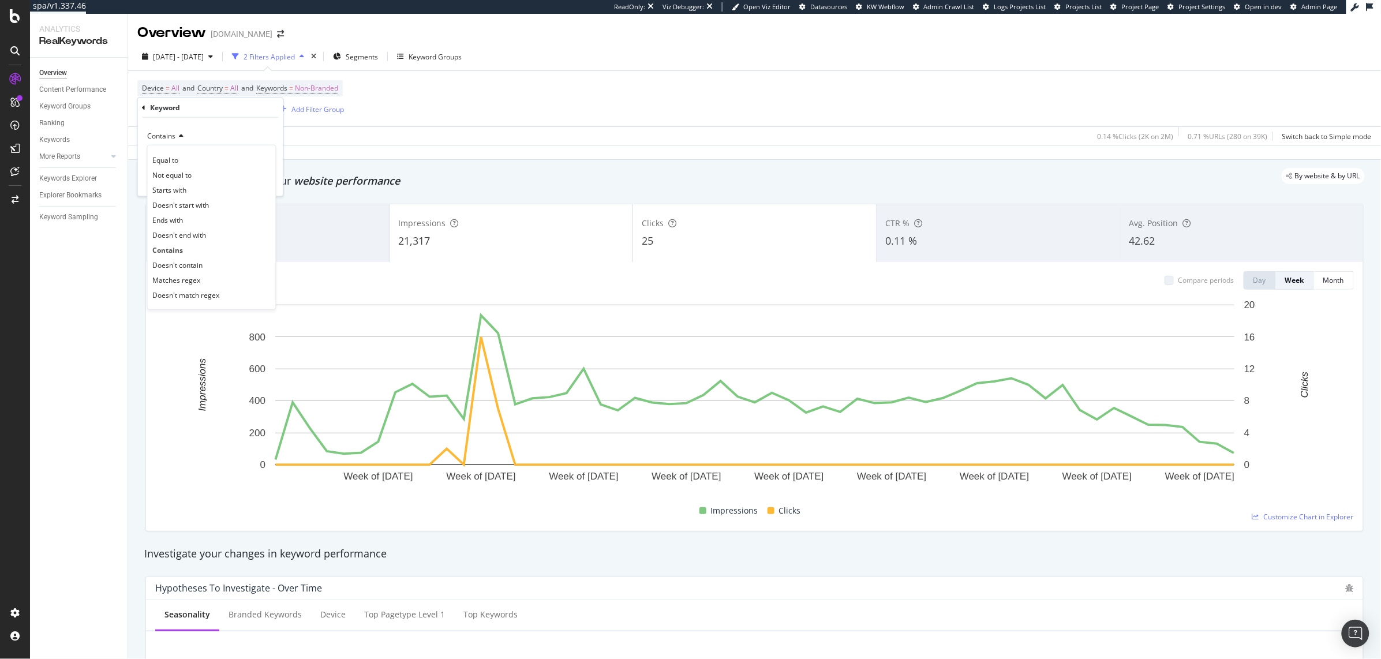
click at [141, 110] on div "Keyword Contains Equal to Not equal to Starts with Doesn't start with Ends with…" at bounding box center [210, 147] width 145 height 98
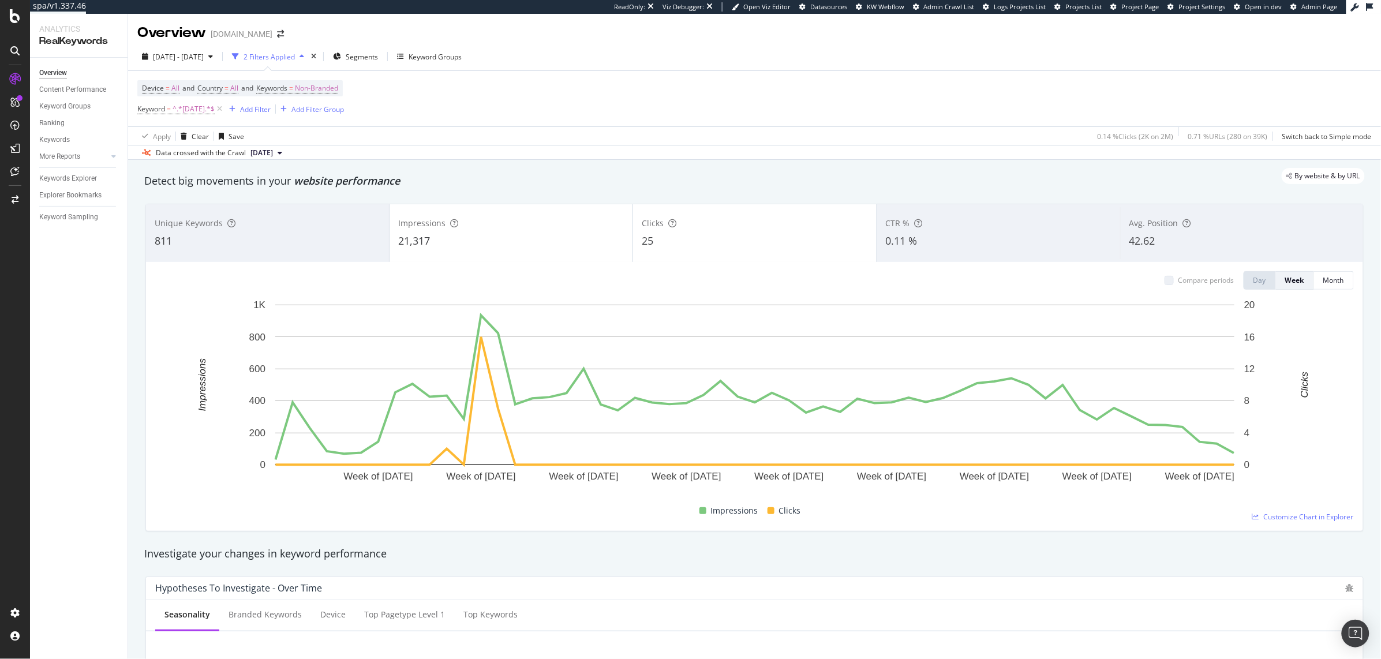
click at [425, 140] on div "Apply Clear Save 0.14 % Clicks ( 2K on 2M ) 0.71 % URLs ( 280 on 39K ) Switch b…" at bounding box center [754, 135] width 1253 height 19
click at [190, 111] on span "^.*[DATE].*$" at bounding box center [194, 109] width 42 height 16
click at [144, 107] on icon at bounding box center [144, 107] width 3 height 7
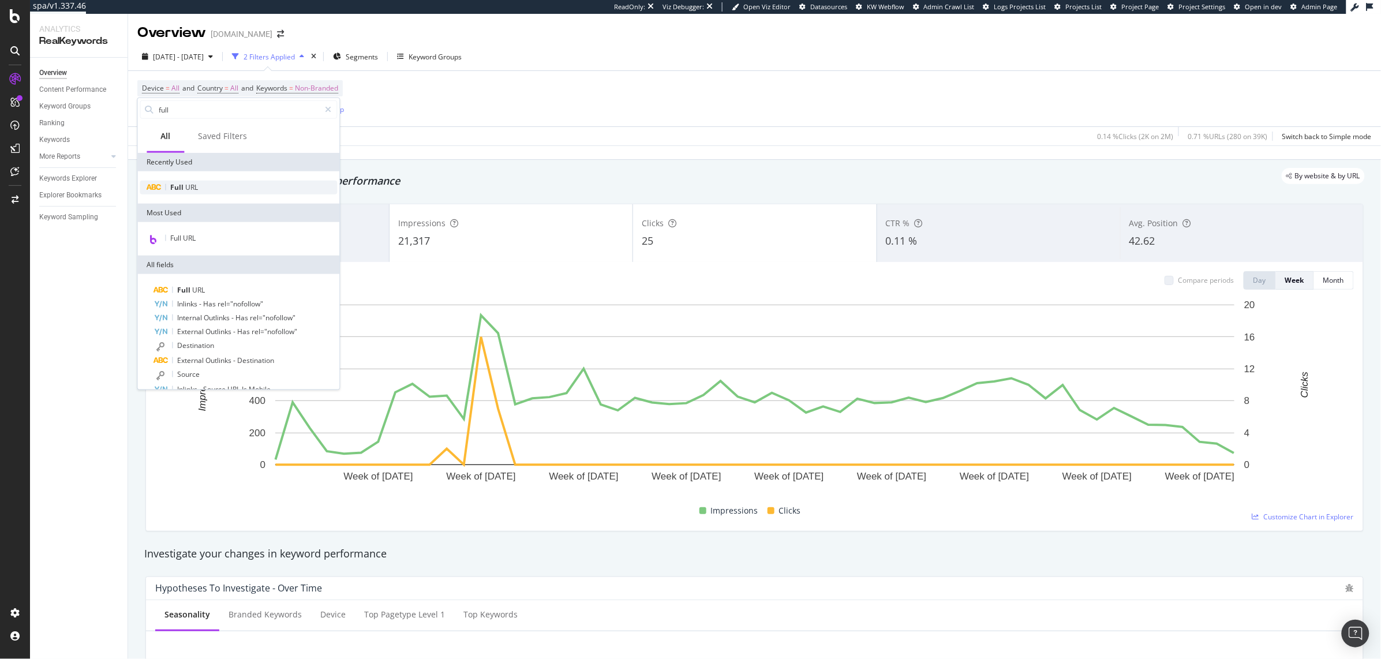
type input "full"
click at [191, 192] on div "Full URL" at bounding box center [238, 188] width 197 height 14
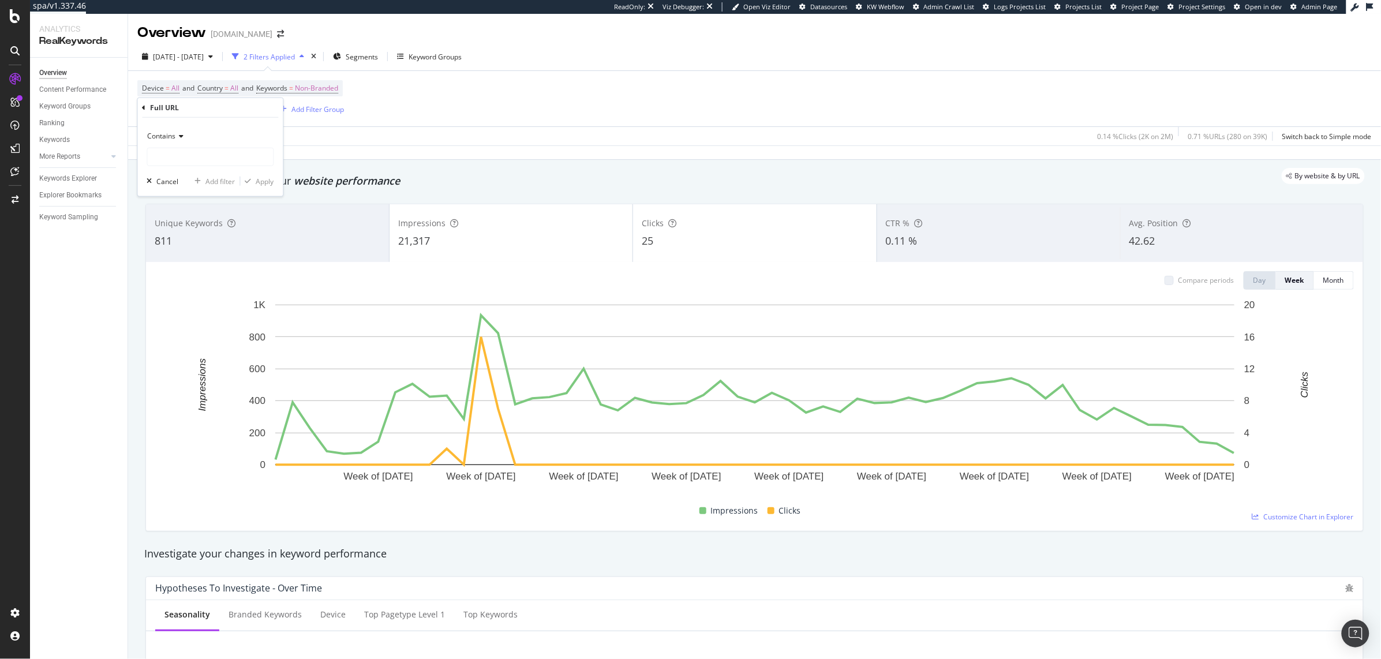
click at [170, 136] on span "Contains" at bounding box center [162, 136] width 28 height 10
click at [171, 152] on div "Equal to" at bounding box center [212, 159] width 124 height 15
click at [173, 156] on input "text" at bounding box center [211, 157] width 126 height 18
paste input "[URL][DOMAIN_NAME]"
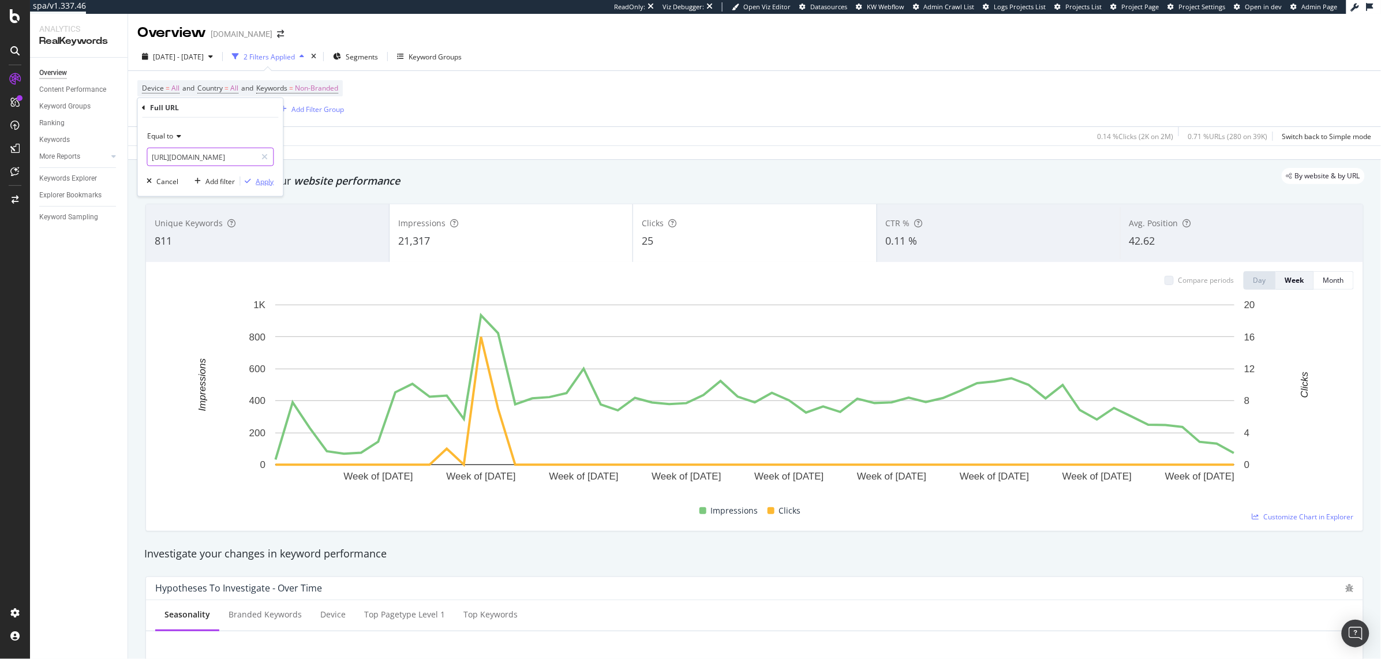
type input "[URL][DOMAIN_NAME]"
click at [260, 184] on div "Apply" at bounding box center [265, 181] width 18 height 10
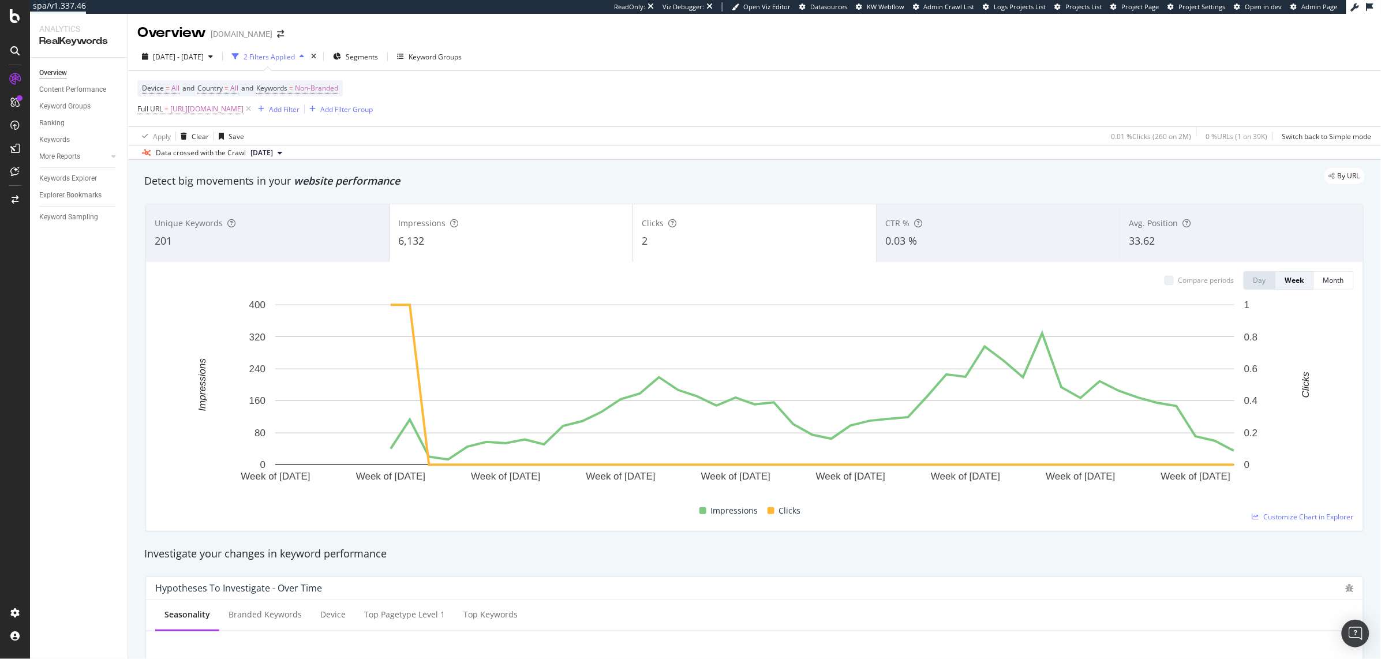
click at [699, 247] on div "2" at bounding box center [755, 241] width 226 height 15
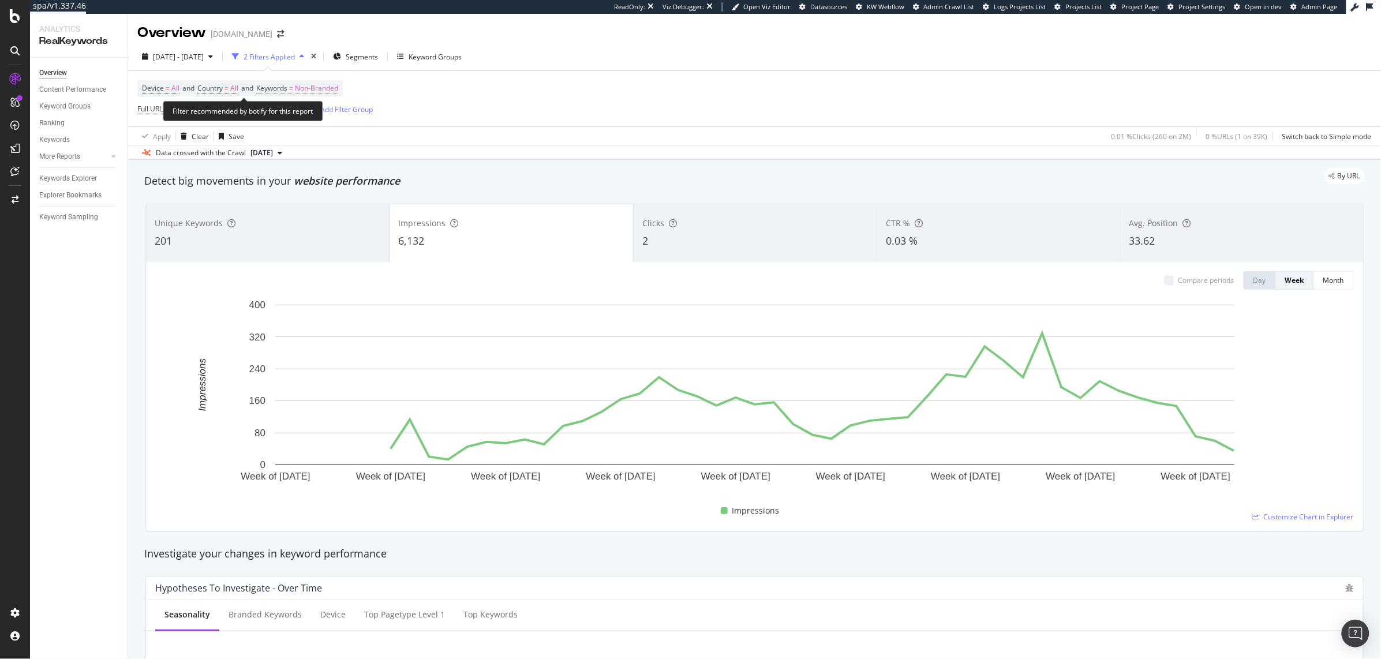
click at [336, 86] on span "Non-Branded" at bounding box center [316, 88] width 43 height 16
click at [503, 129] on div "Apply Clear Save 0.01 % Clicks ( 260 on 2M ) 0 % URLs ( 1 on 39K ) Switch back …" at bounding box center [754, 135] width 1253 height 19
click at [338, 84] on span "Non-Branded" at bounding box center [316, 88] width 43 height 16
click at [479, 138] on div "Apply Clear Save 0.01 % Clicks ( 260 on 2M ) 0 % URLs ( 1 on 39K ) Switch back …" at bounding box center [754, 135] width 1253 height 19
click at [315, 91] on span "Non-Branded" at bounding box center [316, 88] width 43 height 16
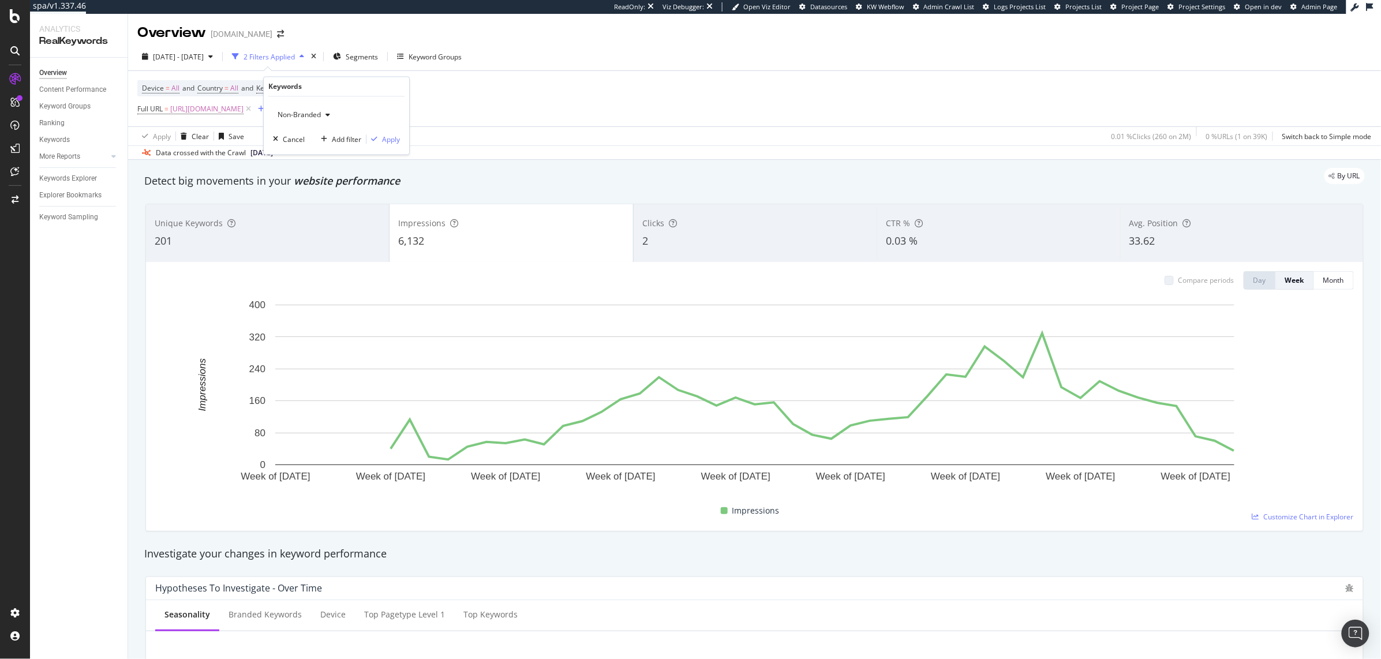
click at [302, 111] on span "Non-Branded" at bounding box center [297, 115] width 48 height 10
click at [304, 202] on span "All" at bounding box center [342, 205] width 118 height 10
click at [389, 134] on button "Apply" at bounding box center [383, 140] width 33 height 12
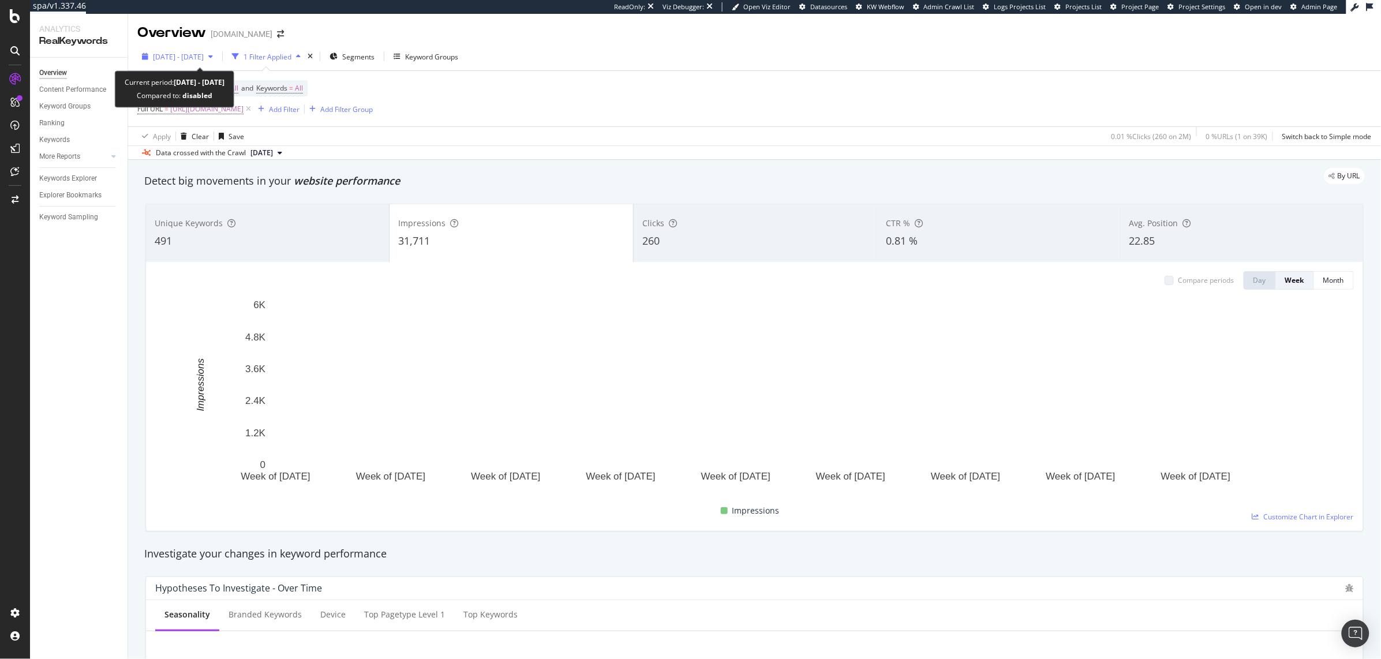
click at [196, 53] on span "[DATE] - [DATE]" at bounding box center [178, 57] width 51 height 10
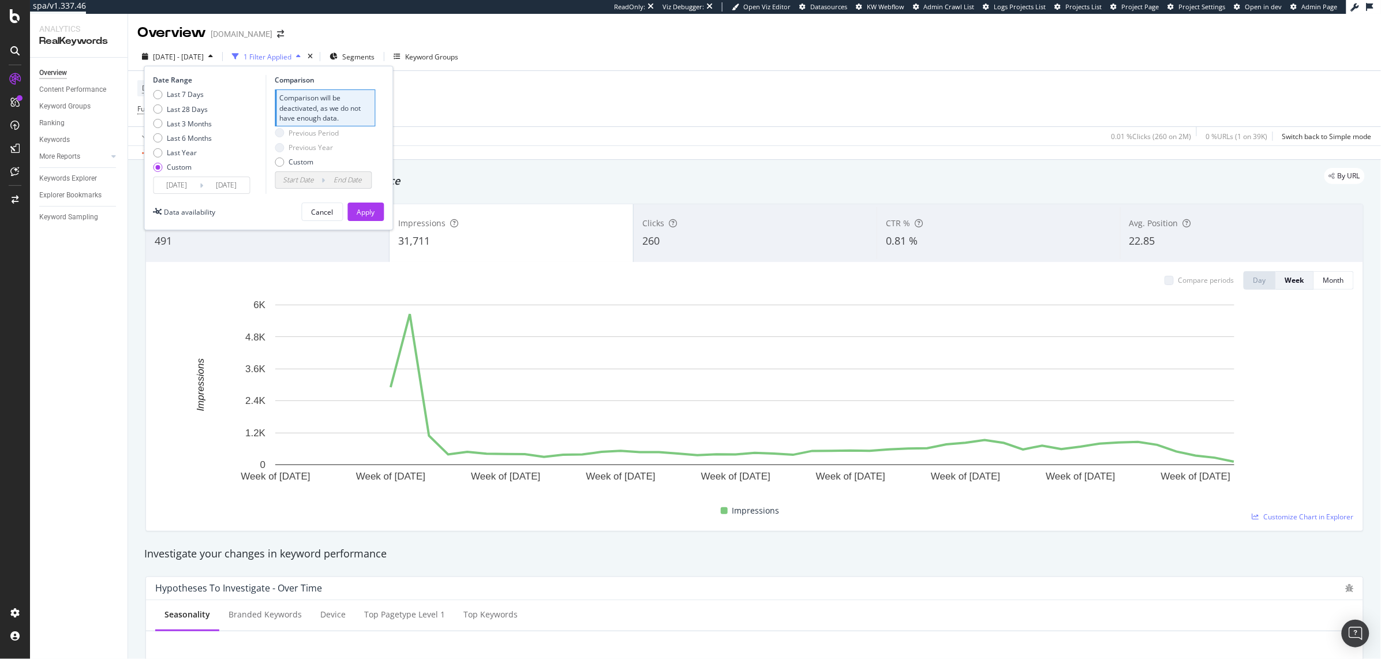
click at [192, 188] on input "[DATE]" at bounding box center [177, 185] width 46 height 16
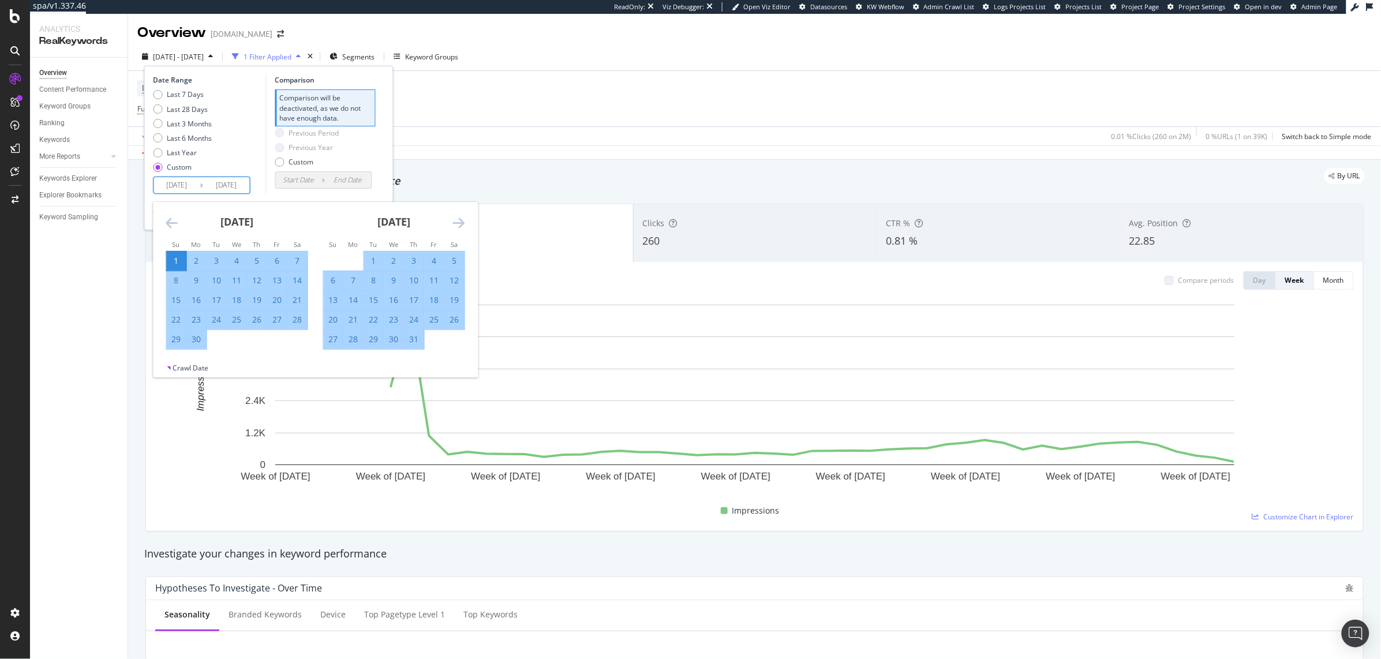
click at [177, 257] on div "1" at bounding box center [177, 261] width 20 height 12
click at [458, 220] on icon "Move forward to switch to the next month." at bounding box center [459, 223] width 12 height 14
click at [457, 219] on icon "Move forward to switch to the next month." at bounding box center [459, 223] width 12 height 14
click at [410, 264] on div "5" at bounding box center [415, 261] width 20 height 12
type input "[DATE]"
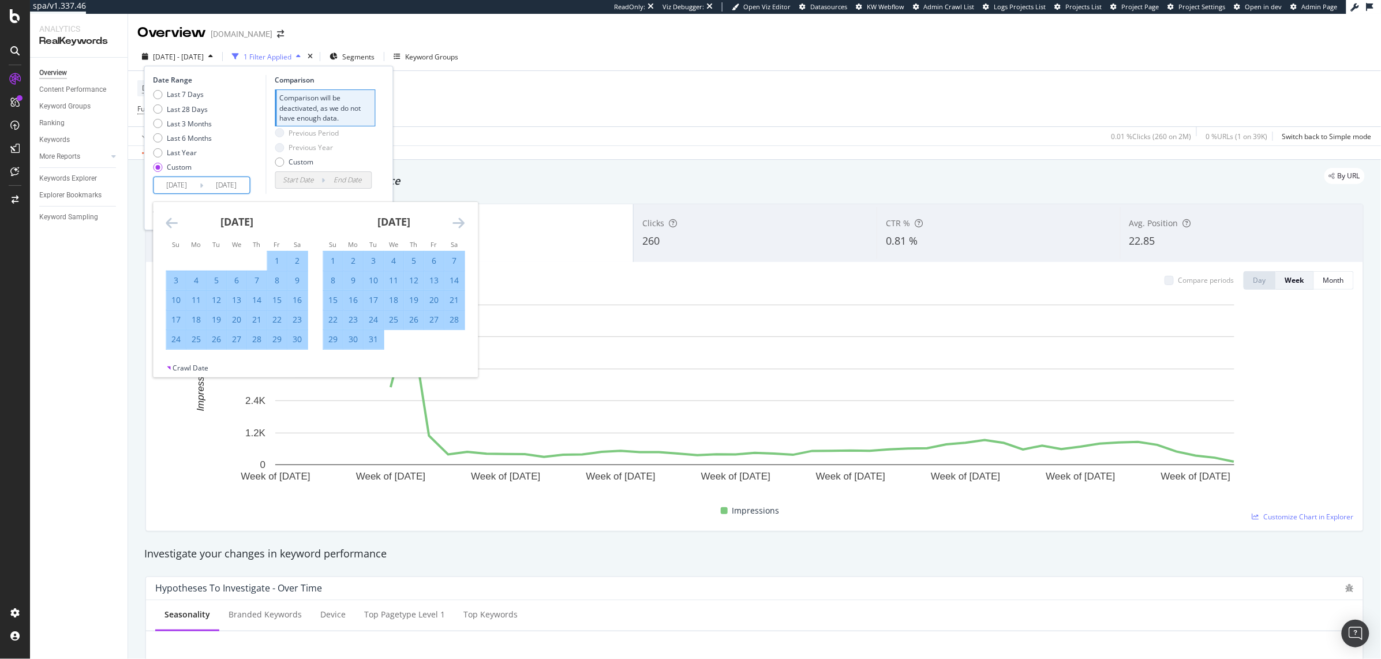
type input "[DATE]"
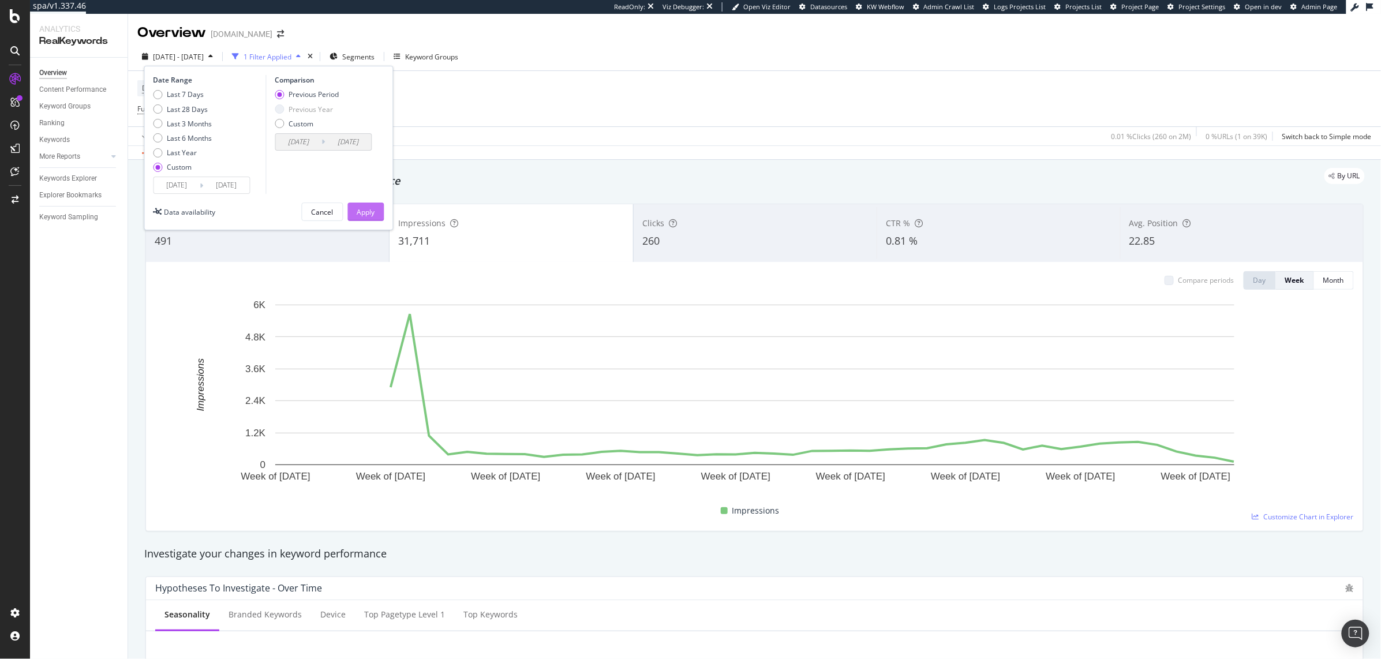
click at [364, 210] on div "Apply" at bounding box center [366, 212] width 18 height 10
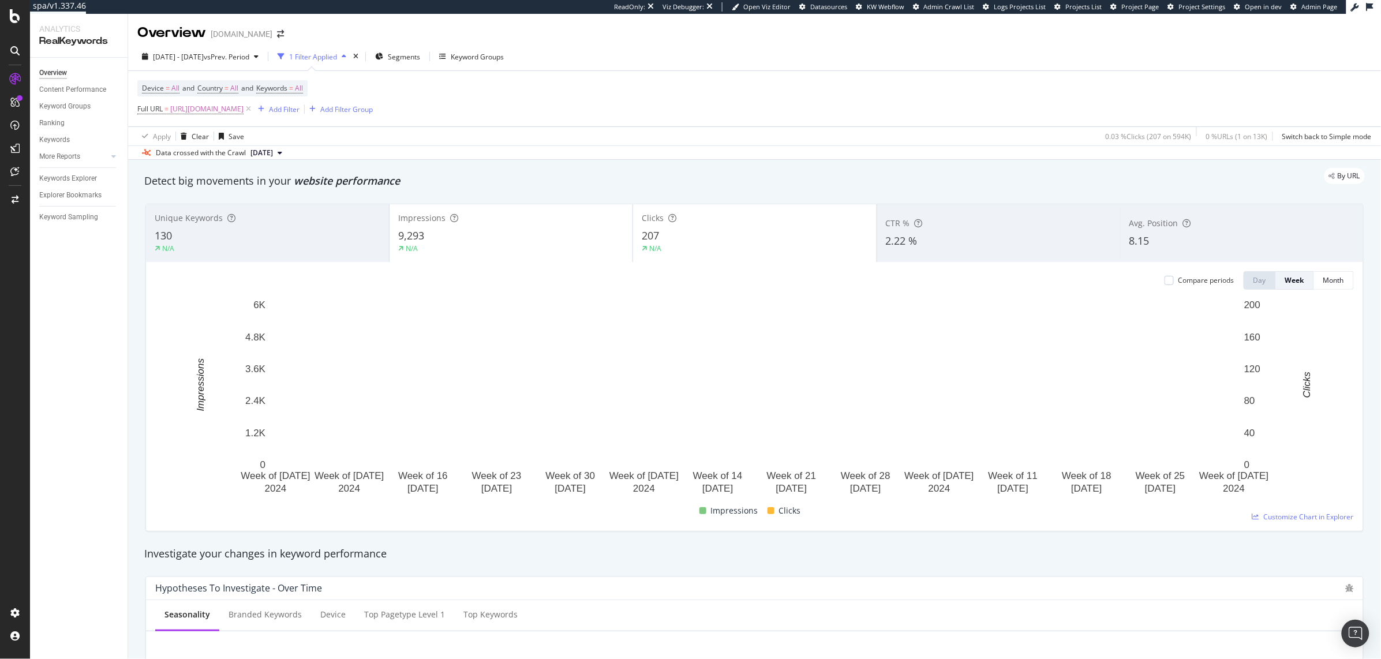
click at [690, 264] on div "Compare periods Day Week Month Week of [DATE] Week of [DATE] Week of [DATE] Wee…" at bounding box center [755, 396] width 1218 height 269
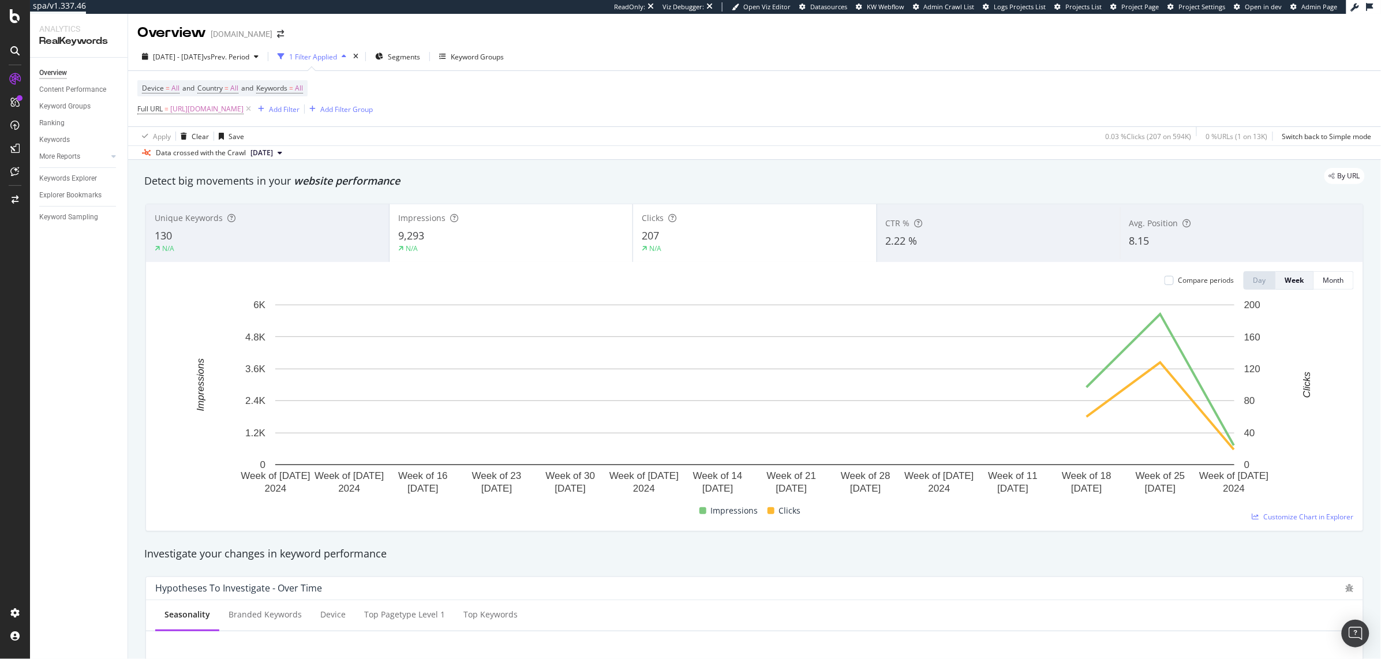
click at [686, 256] on div "Clicks 207 N/A" at bounding box center [754, 233] width 243 height 52
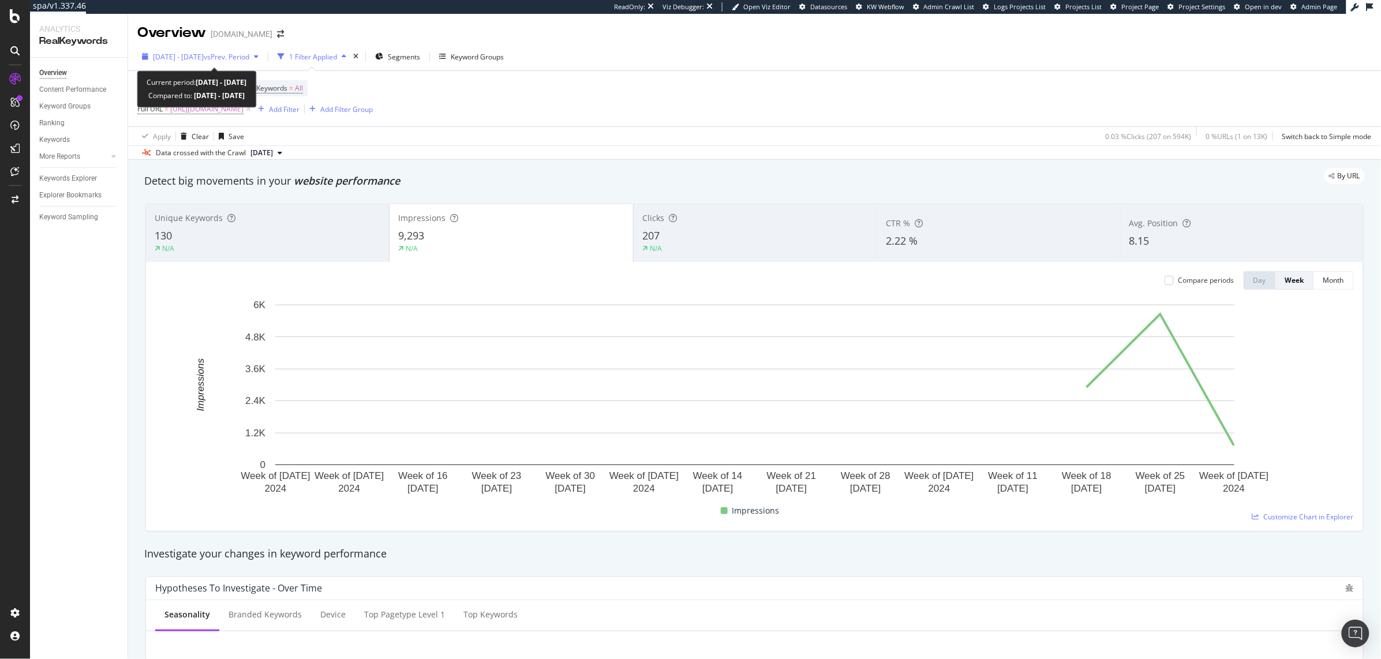
click at [167, 52] on span "[DATE] - [DATE]" at bounding box center [178, 57] width 51 height 10
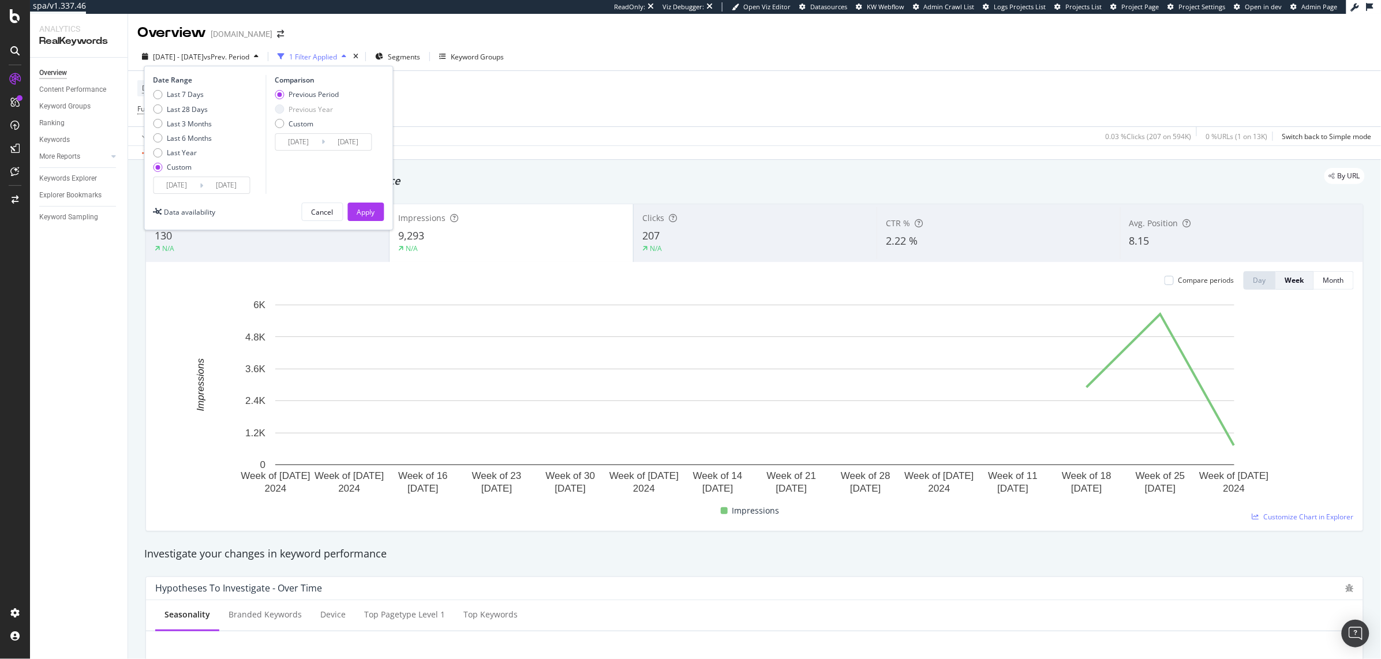
click at [170, 181] on input "[DATE]" at bounding box center [177, 185] width 46 height 16
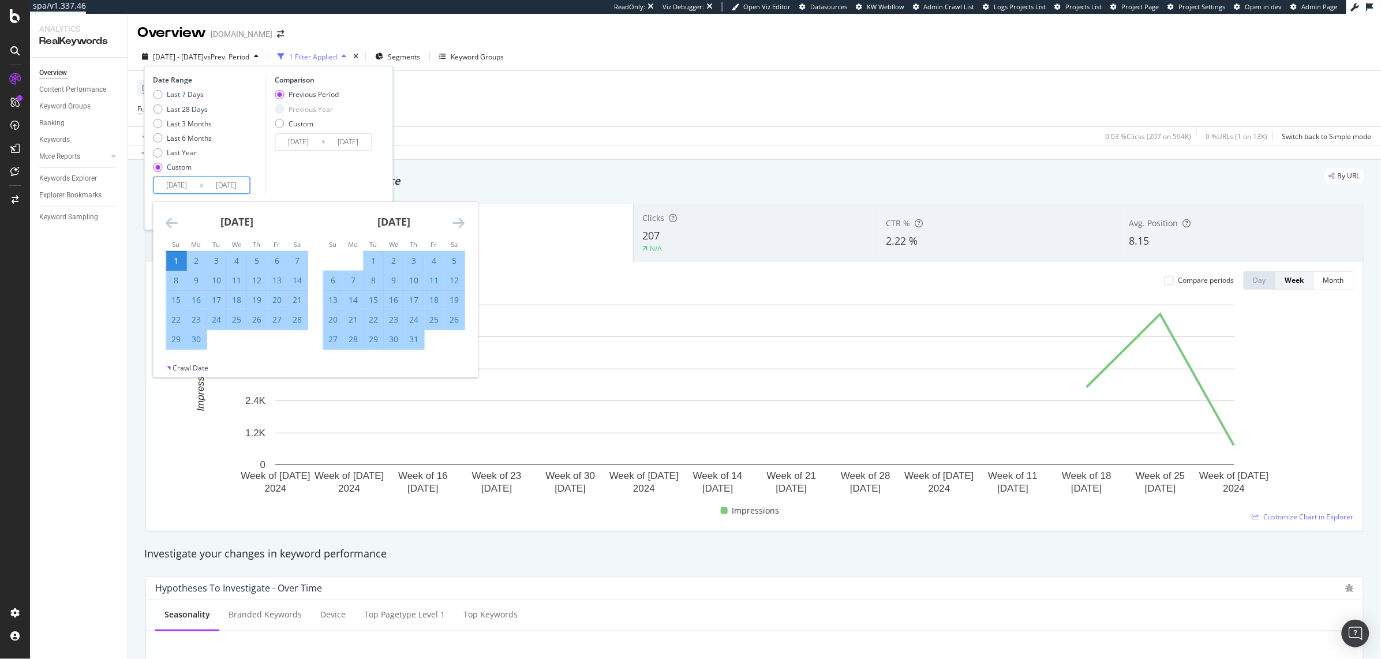
click at [163, 214] on div "[DATE] 1 2 3 4 5 6 7 8 9 10 11 12 13 14 15 16 17 18 19 20 21 22 23 24 25 26 27 …" at bounding box center [237, 276] width 157 height 148
click at [174, 224] on icon "Move backward to switch to the previous month." at bounding box center [172, 223] width 12 height 14
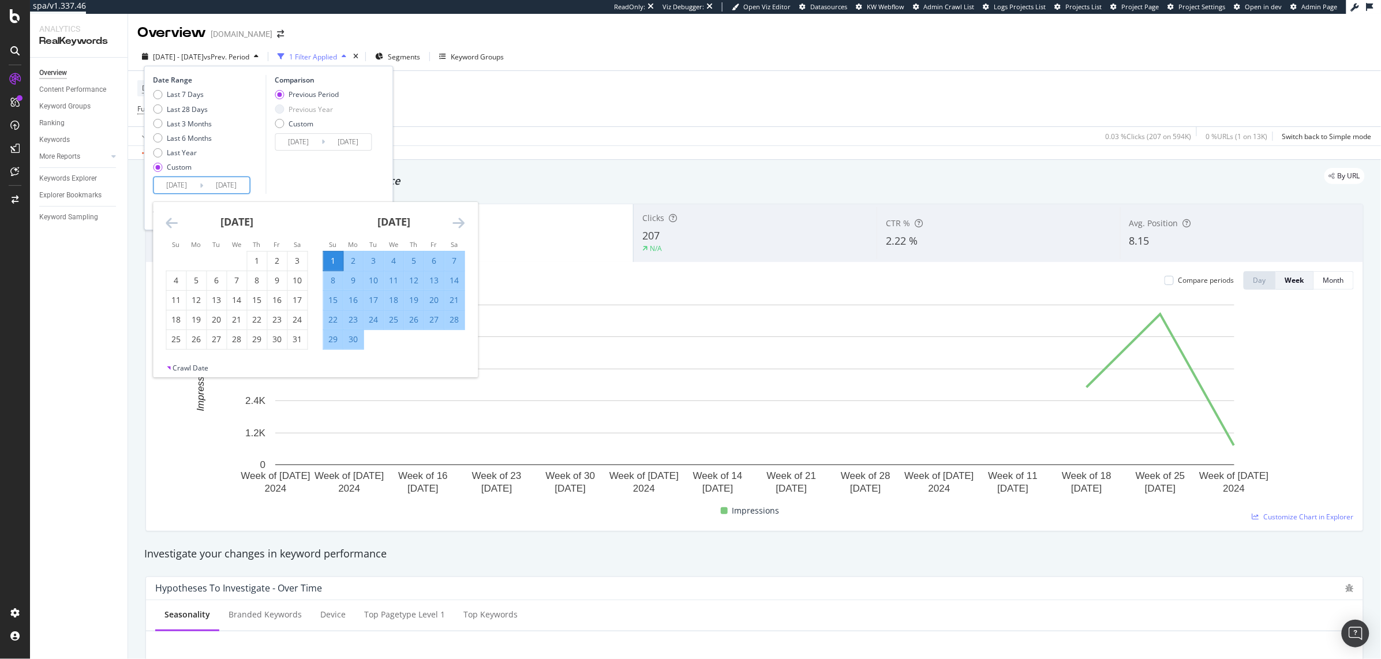
click at [175, 227] on icon "Move backward to switch to the previous month." at bounding box center [172, 223] width 12 height 14
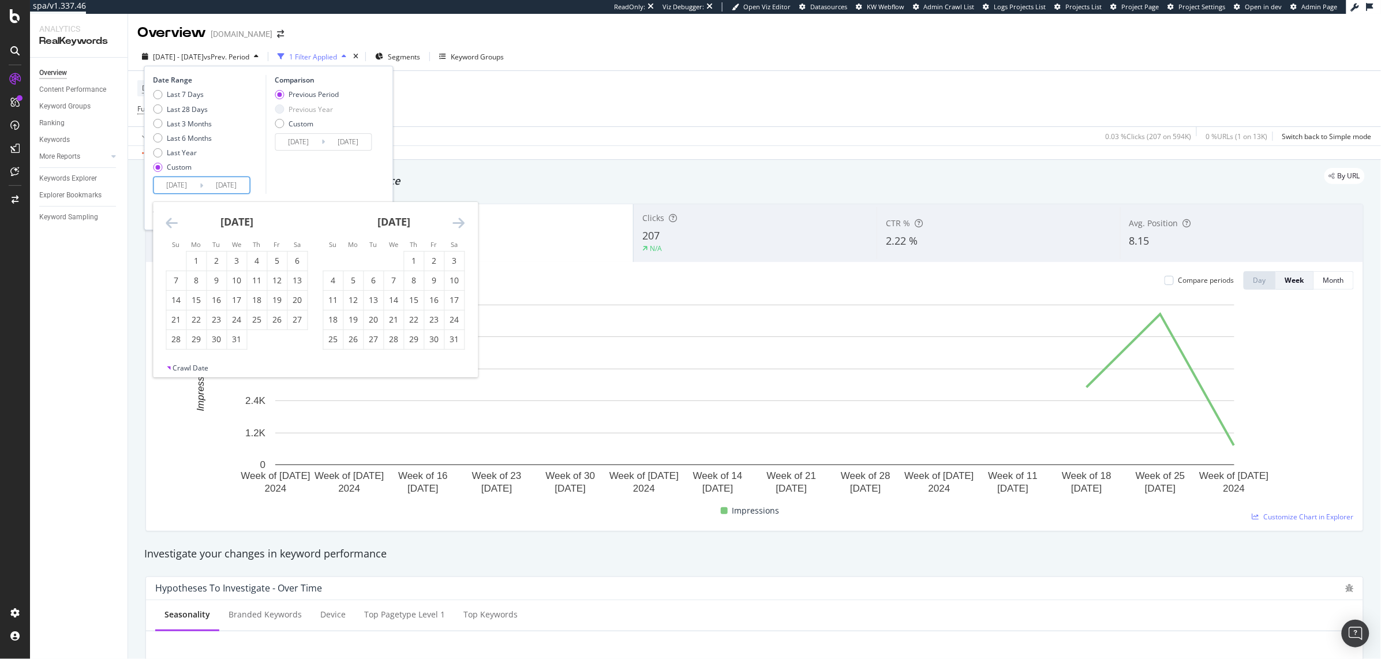
click at [175, 227] on icon "Move backward to switch to the previous month." at bounding box center [172, 223] width 12 height 14
click at [454, 228] on icon "Move forward to switch to the next month." at bounding box center [459, 223] width 12 height 14
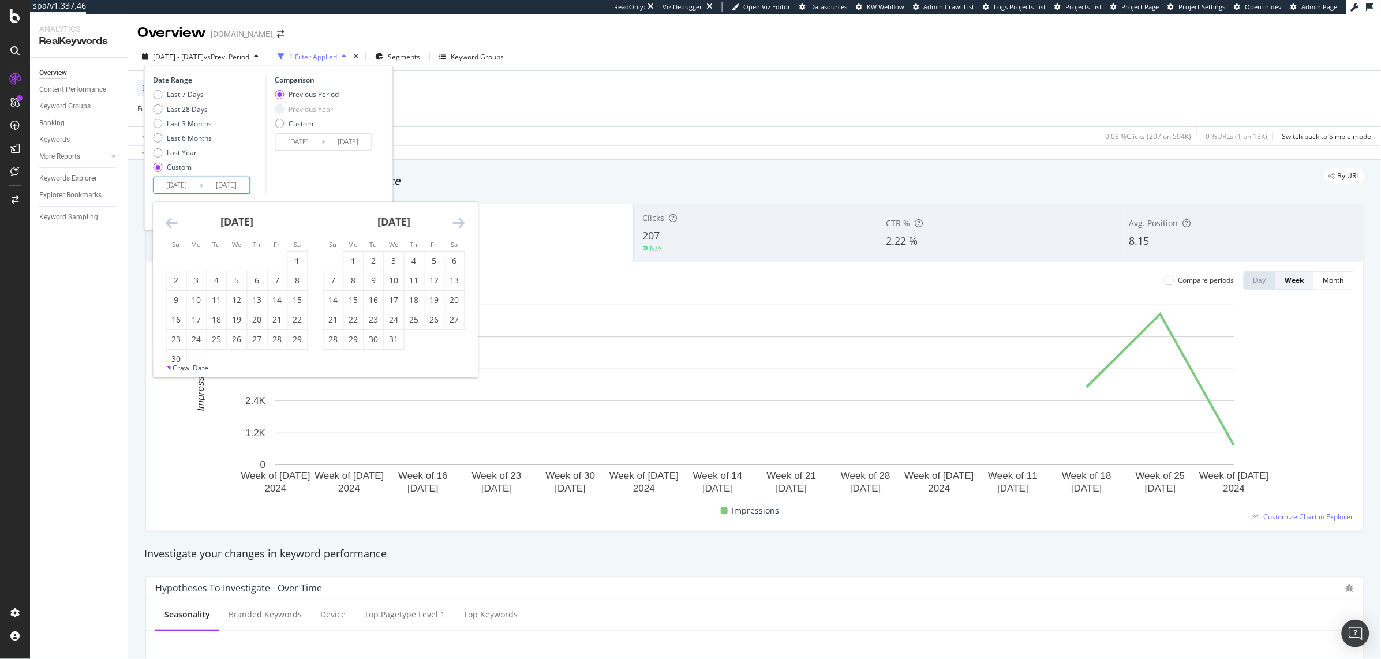
click at [454, 228] on icon "Move forward to switch to the next month." at bounding box center [459, 223] width 12 height 14
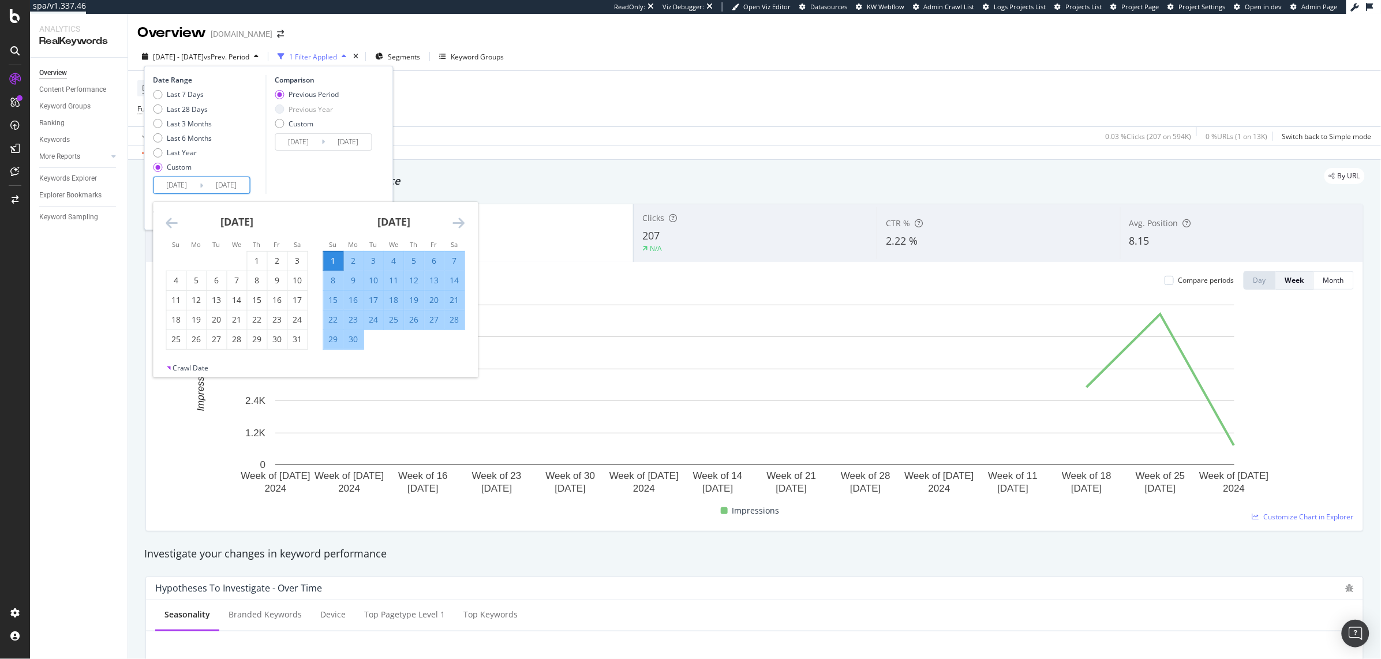
click at [454, 228] on icon "Move forward to switch to the next month." at bounding box center [459, 223] width 12 height 14
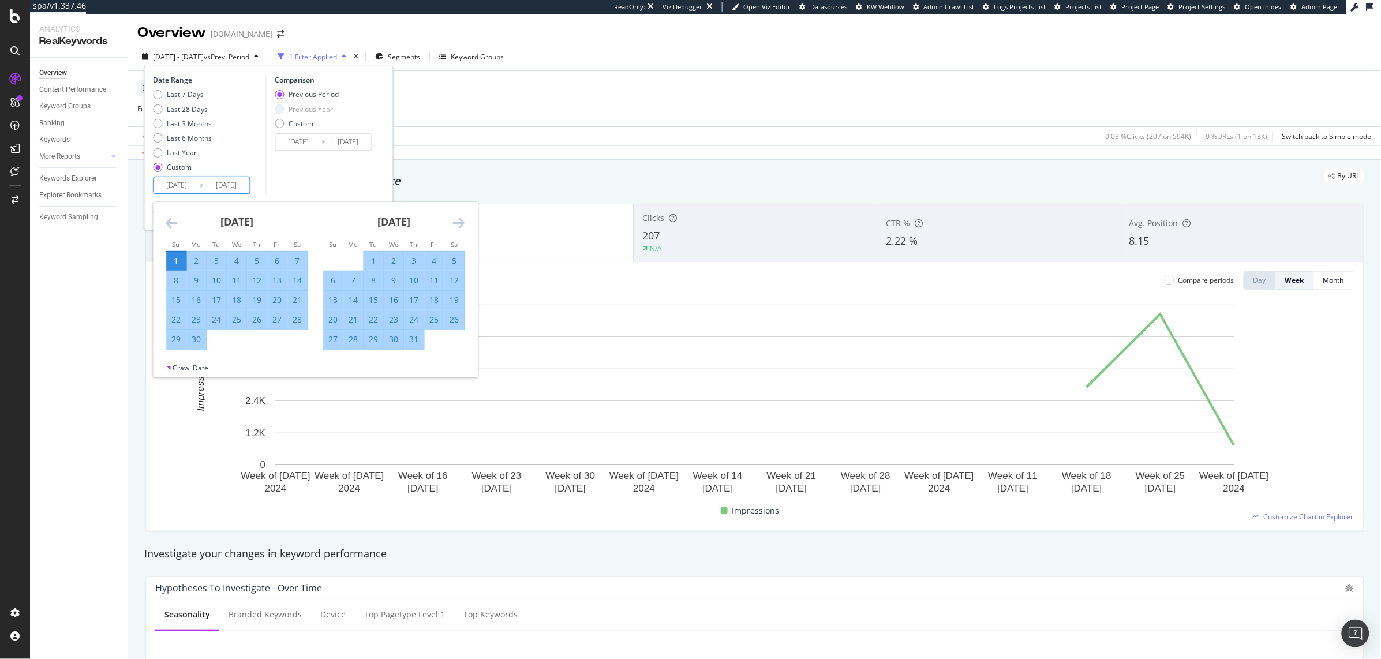
click at [453, 227] on icon "Move forward to switch to the next month." at bounding box center [459, 223] width 12 height 14
click at [432, 264] on div "1" at bounding box center [435, 261] width 20 height 12
type input "[DATE]"
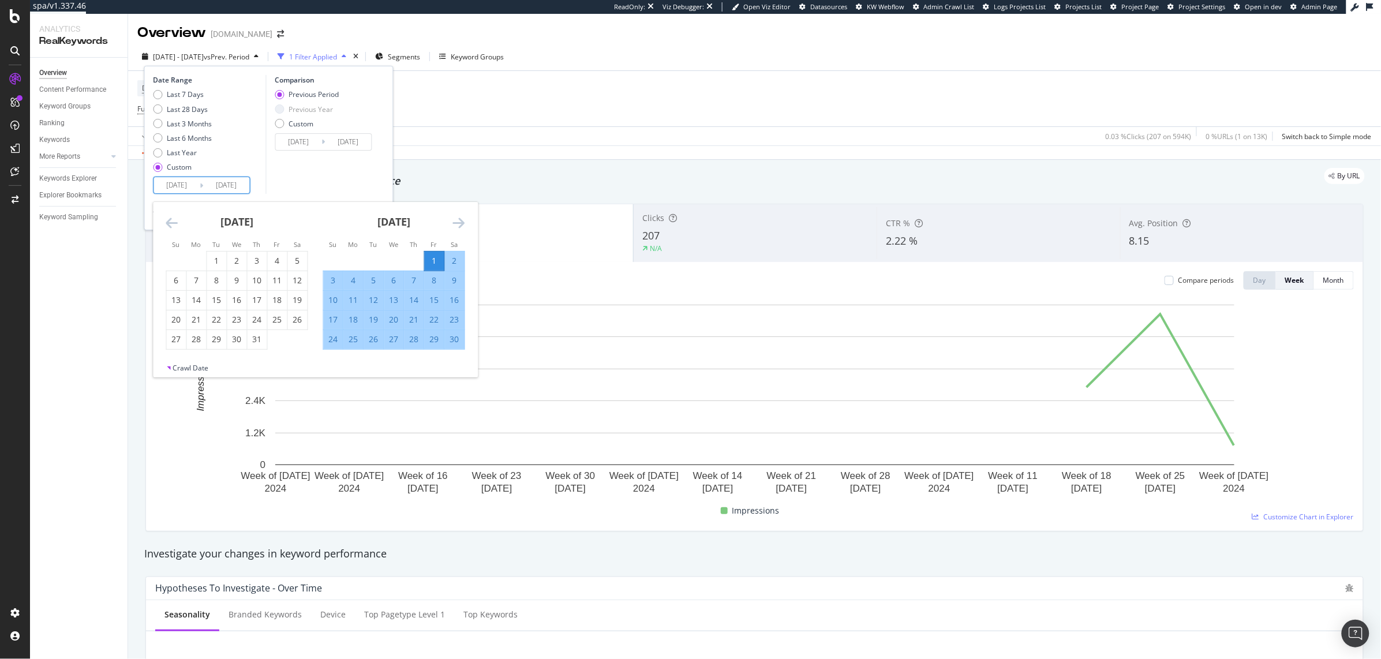
click at [459, 338] on div "30" at bounding box center [455, 340] width 20 height 12
type input "[DATE]"
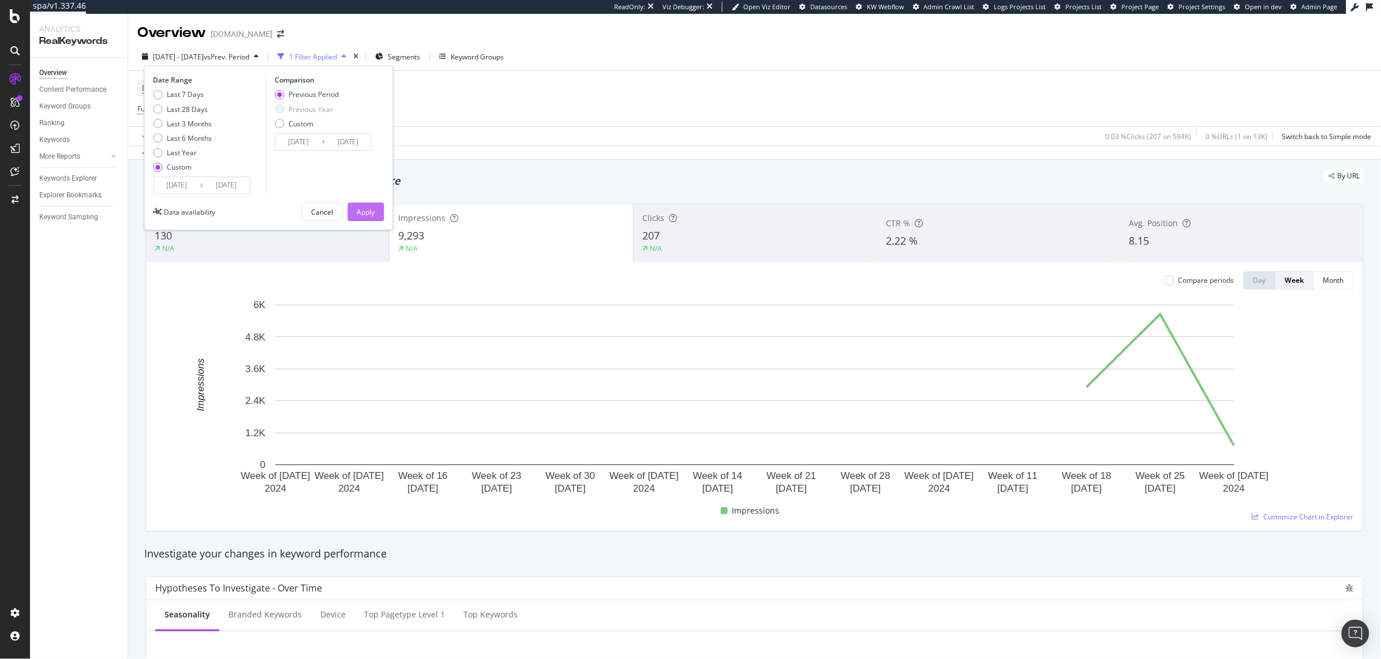
click at [364, 203] on div "Apply" at bounding box center [366, 211] width 18 height 17
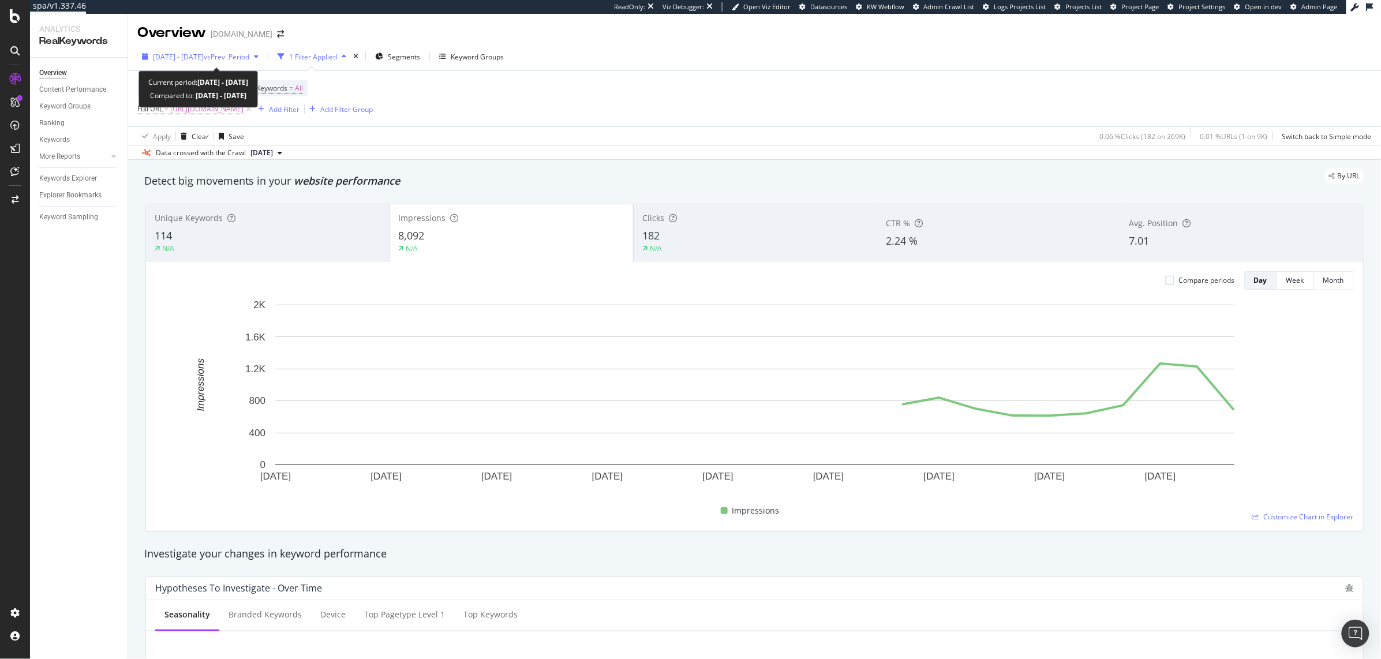
click at [204, 58] on span "[DATE] - [DATE]" at bounding box center [178, 57] width 51 height 10
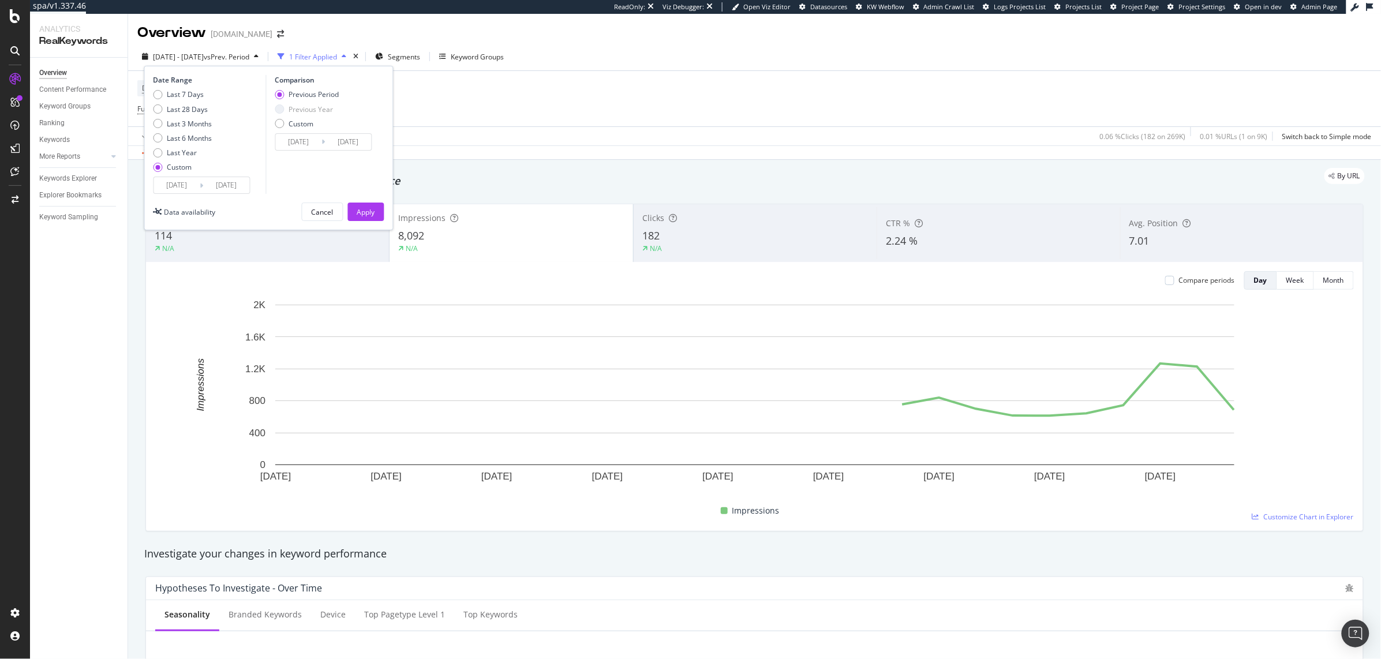
click at [180, 183] on input "[DATE]" at bounding box center [177, 185] width 46 height 16
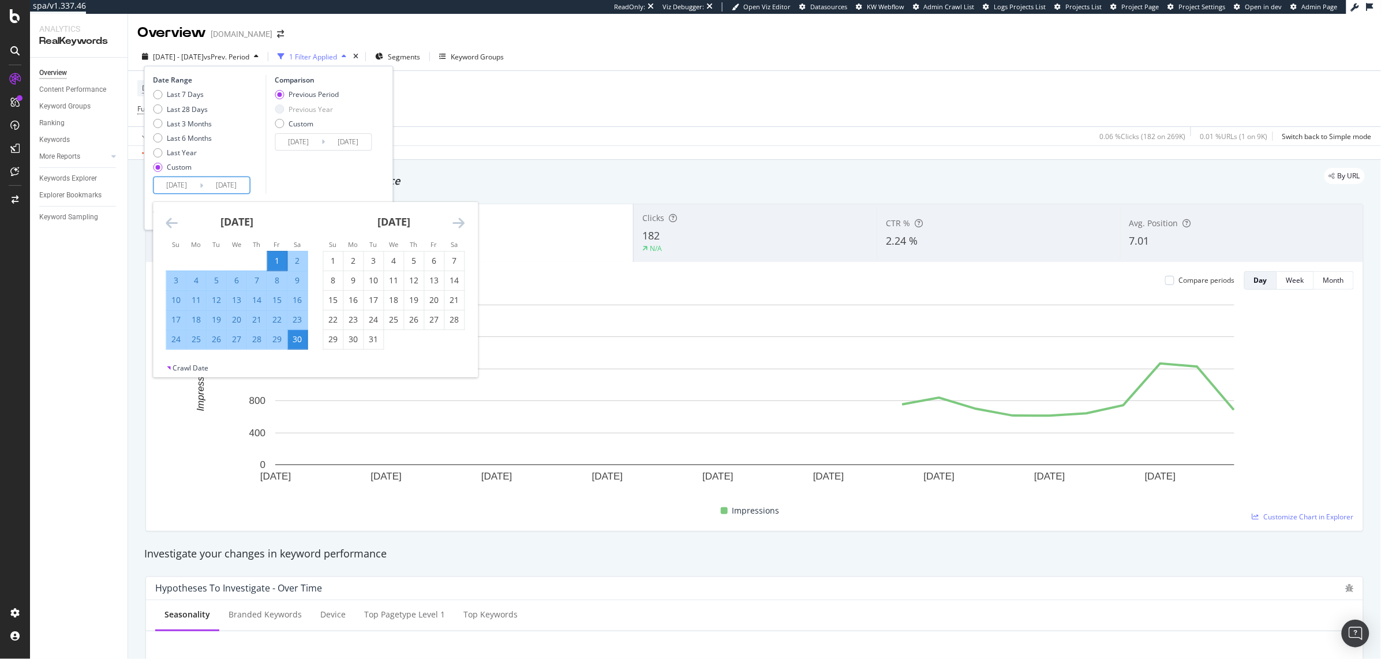
click at [252, 321] on div "21" at bounding box center [258, 320] width 20 height 12
type input "[DATE]"
click at [293, 190] on div "Comparison Previous Period Previous Year Custom [DATE] Navigate forward to inte…" at bounding box center [321, 134] width 110 height 119
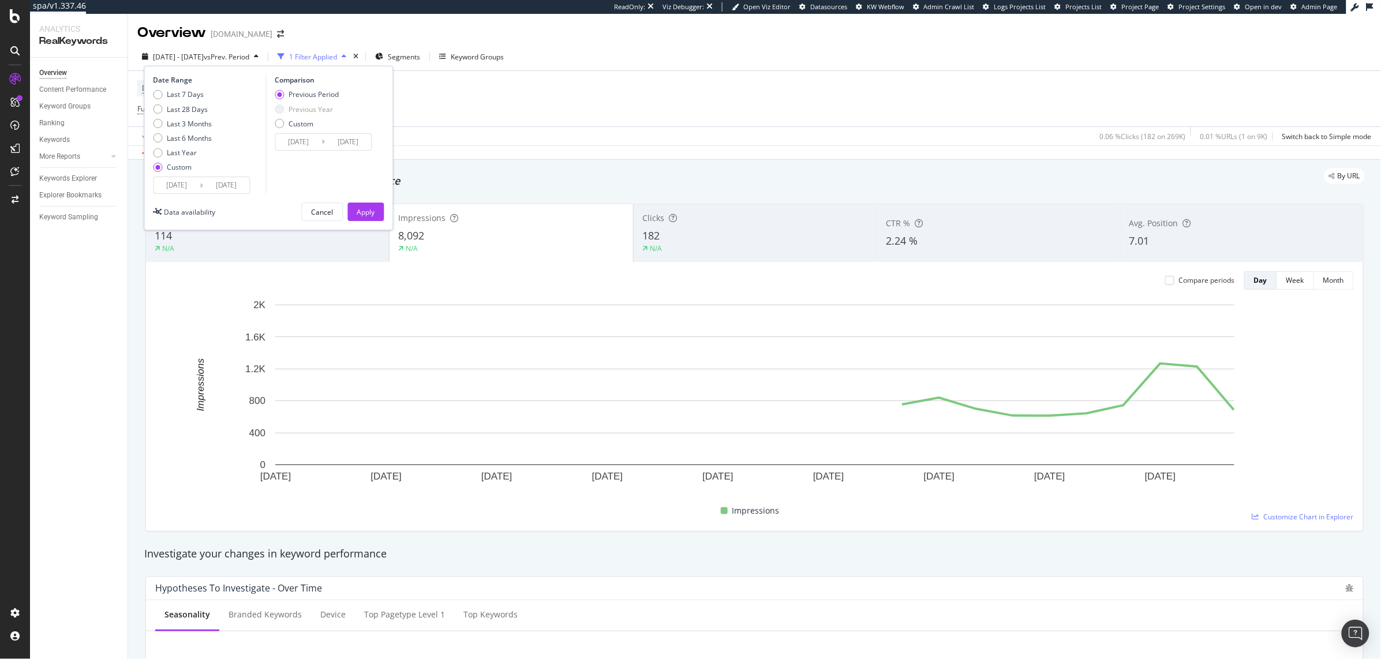
click at [384, 214] on div "Date Range Last 7 Days Last 28 Days Last 3 Months Last 6 Months Last Year Custo…" at bounding box center [268, 148] width 249 height 165
click at [368, 213] on div "Apply" at bounding box center [366, 212] width 18 height 10
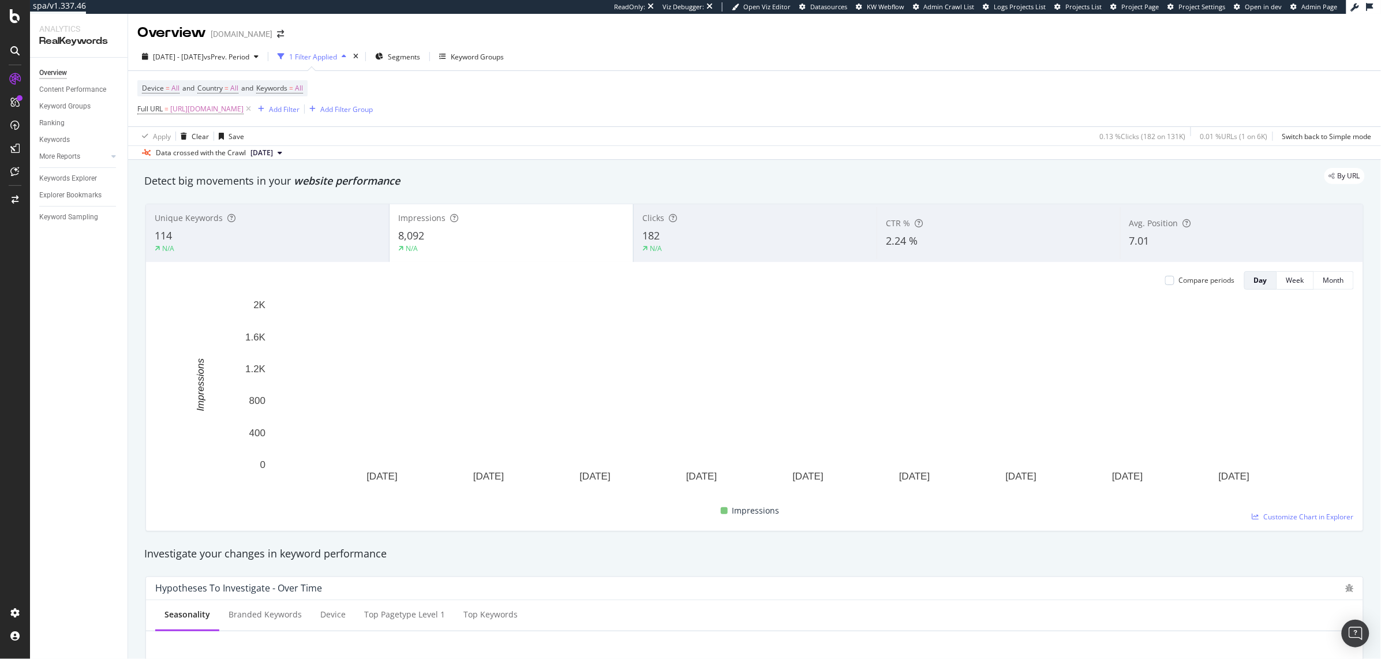
click at [727, 218] on div "Clicks" at bounding box center [756, 218] width 226 height 12
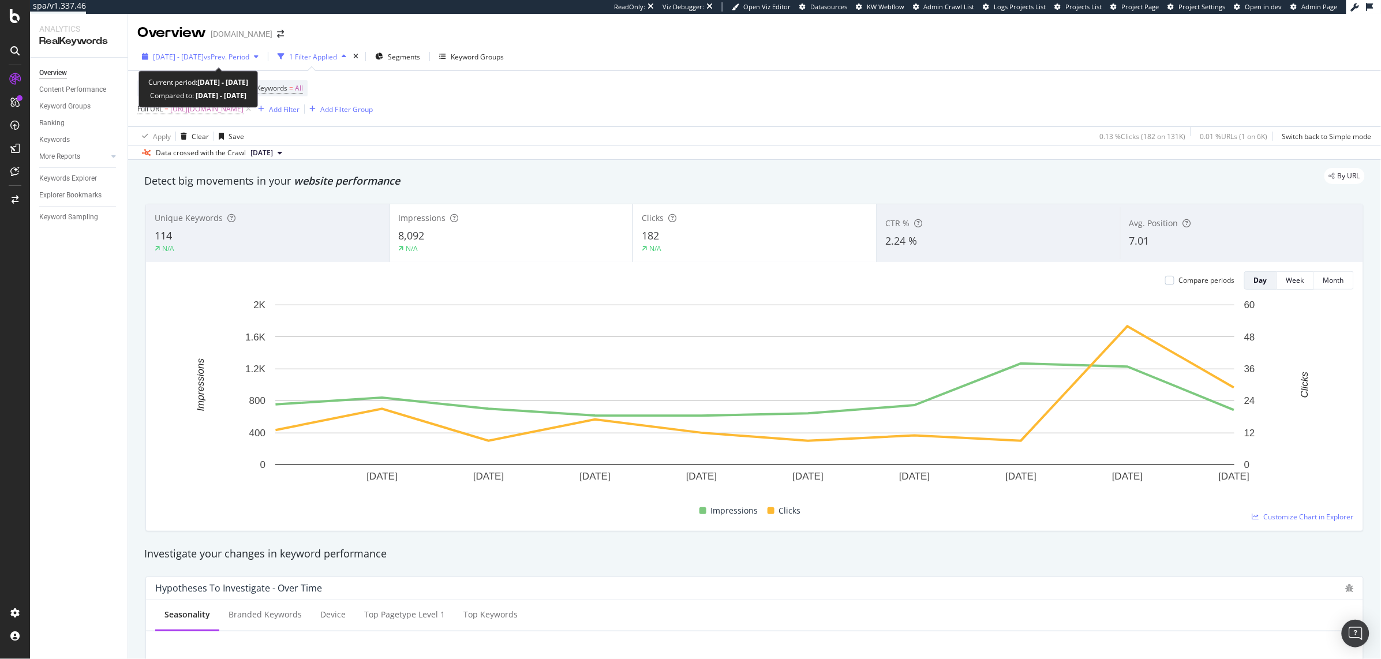
click at [186, 57] on span "[DATE] - [DATE]" at bounding box center [178, 57] width 51 height 10
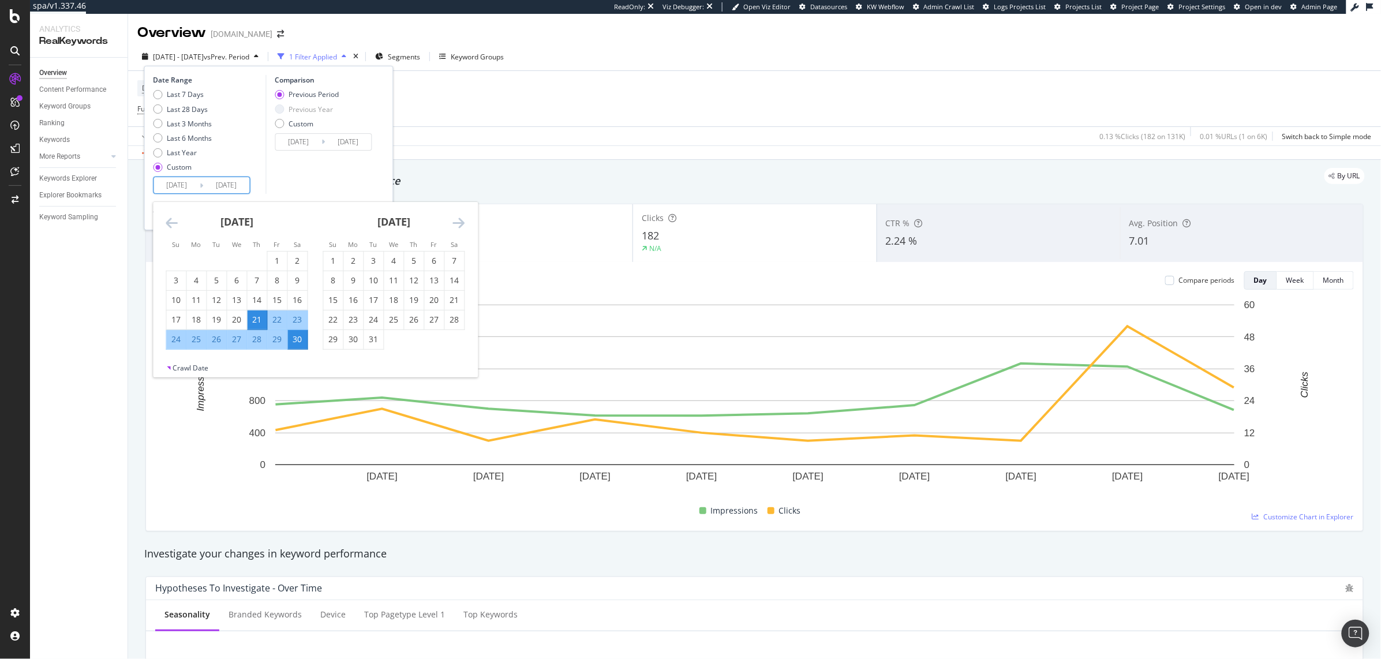
click at [236, 190] on input "[DATE]" at bounding box center [227, 185] width 46 height 16
click at [369, 263] on div "3" at bounding box center [374, 261] width 20 height 12
type input "[DATE]"
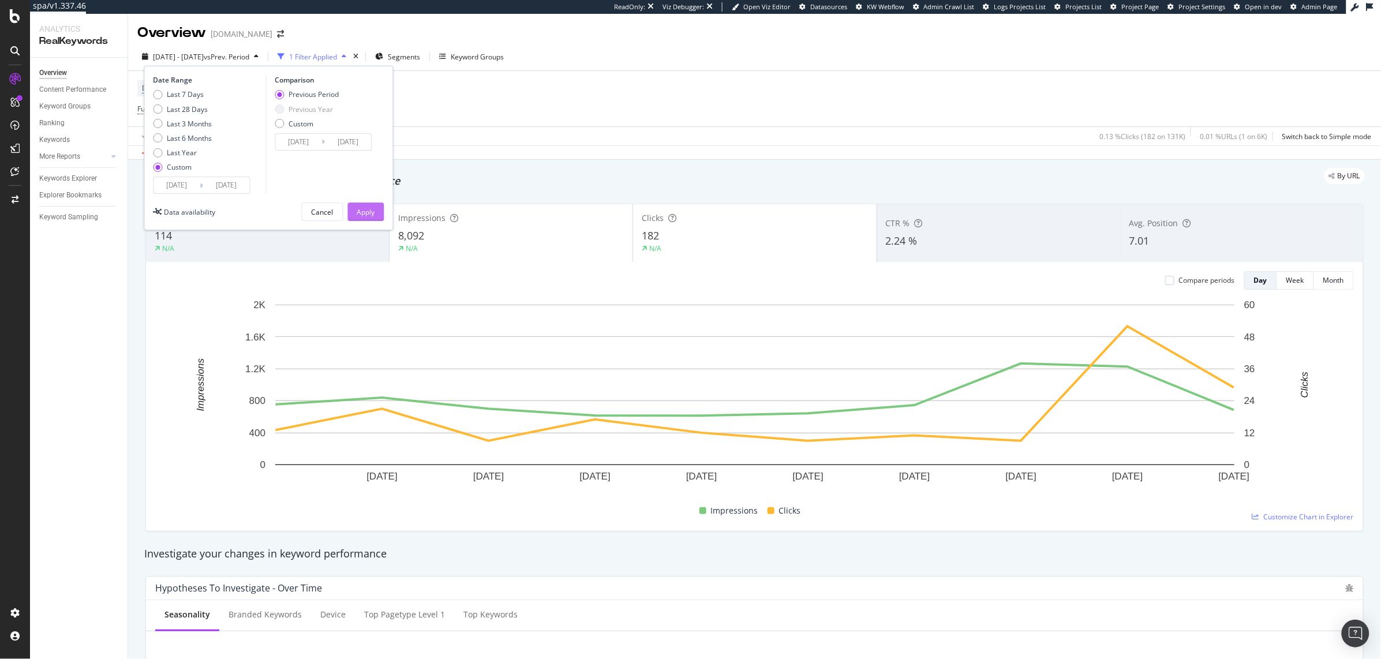
click at [367, 210] on div "Apply" at bounding box center [366, 212] width 18 height 10
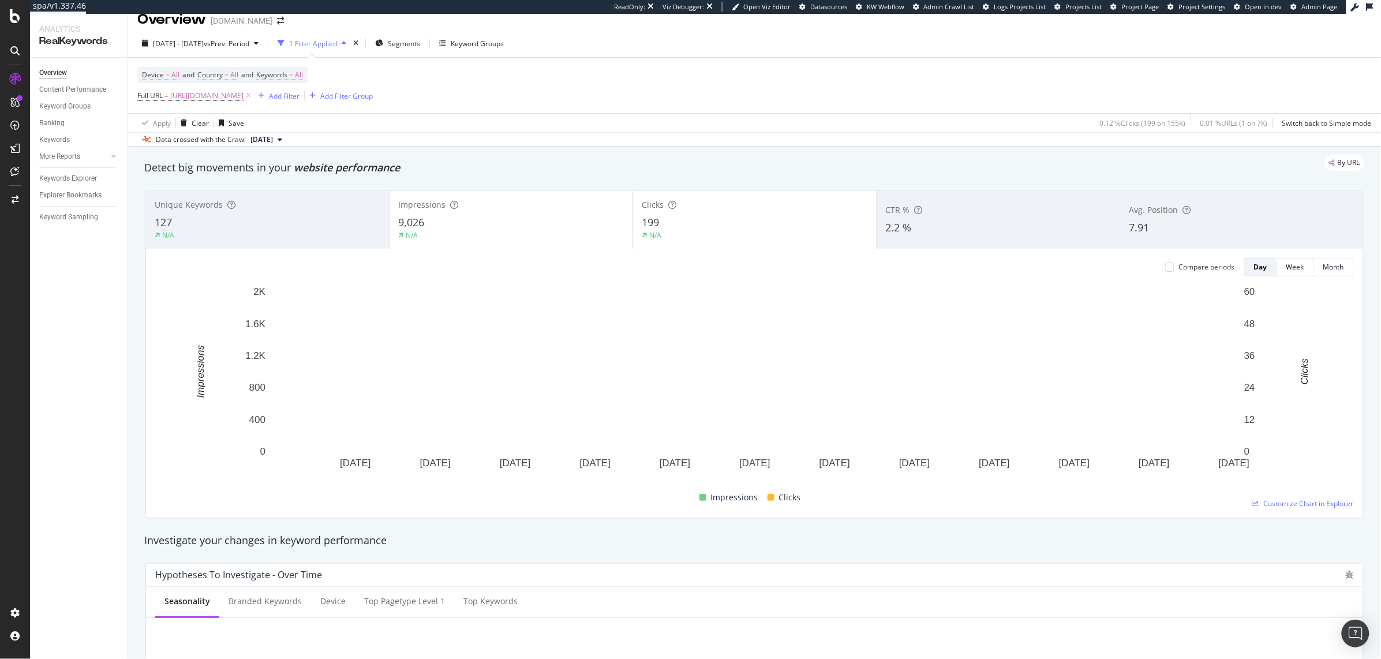
scroll to position [14, 0]
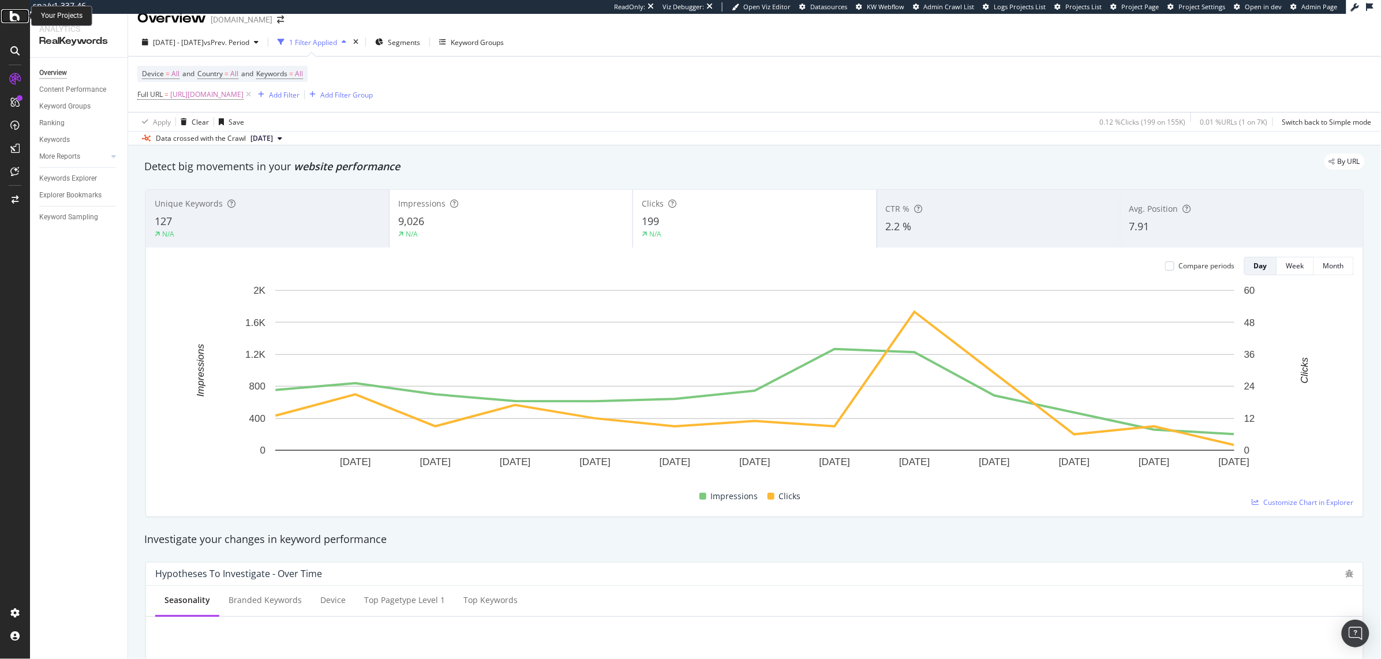
click at [15, 17] on icon at bounding box center [15, 16] width 10 height 14
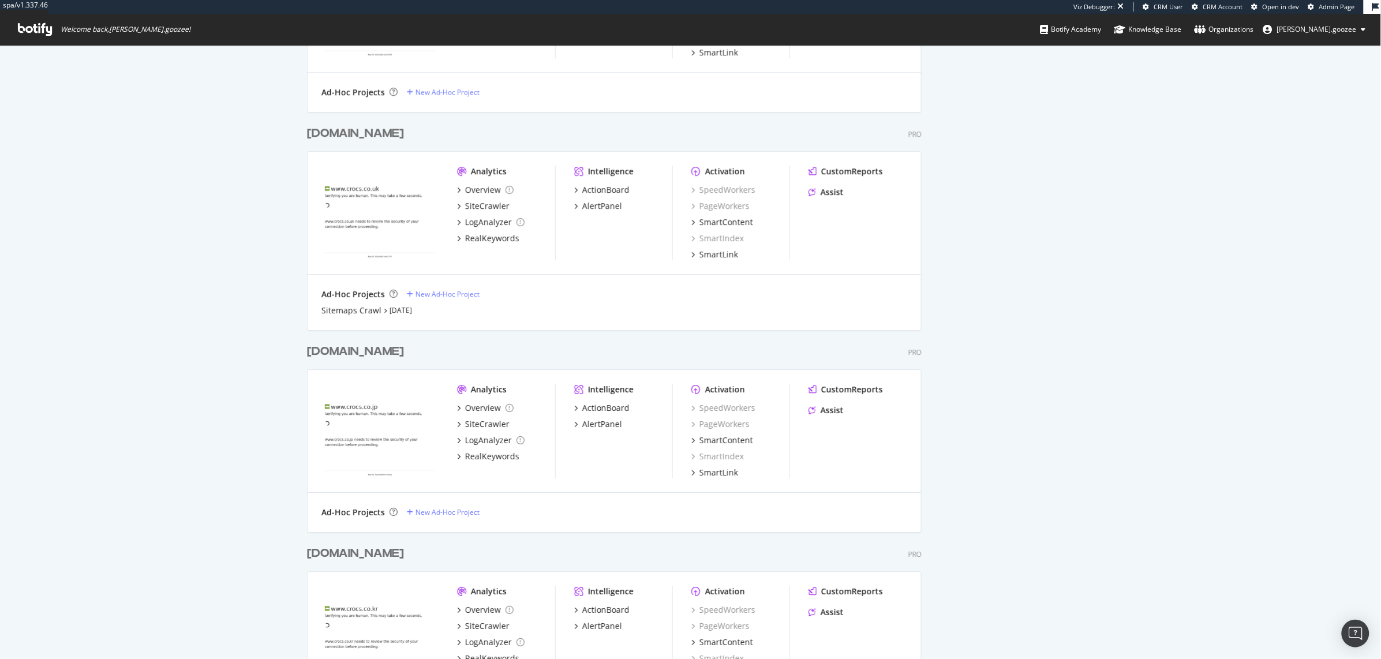
scroll to position [4535, 624]
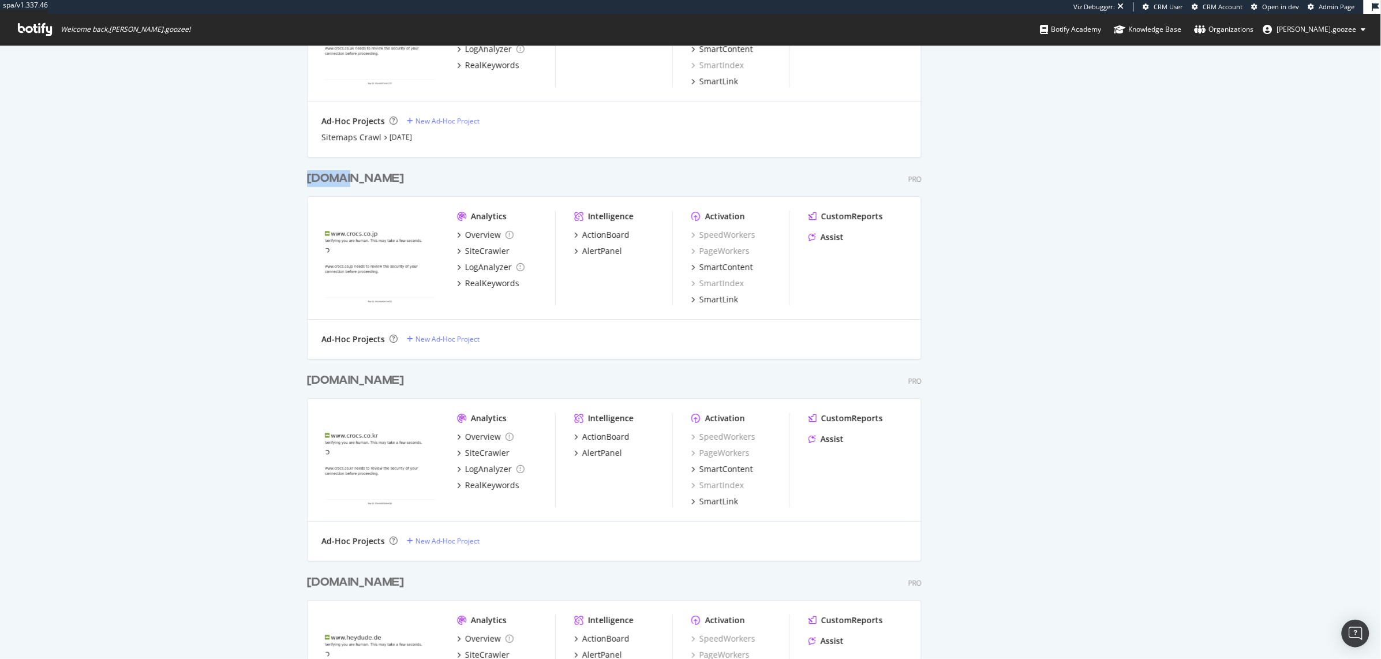
drag, startPoint x: 376, startPoint y: 169, endPoint x: 347, endPoint y: 172, distance: 29.0
click at [347, 172] on div "[DOMAIN_NAME] Pro Analytics Overview SiteCrawler LogAnalyzer RealKeywords Intel…" at bounding box center [619, 257] width 624 height 202
click at [377, 190] on div "[DOMAIN_NAME] Pro Analytics Overview SiteCrawler LogAnalyzer RealKeywords Intel…" at bounding box center [619, 257] width 624 height 202
drag, startPoint x: 376, startPoint y: 185, endPoint x: 344, endPoint y: 184, distance: 32.4
click at [344, 184] on div "[DOMAIN_NAME] Pro" at bounding box center [614, 178] width 615 height 17
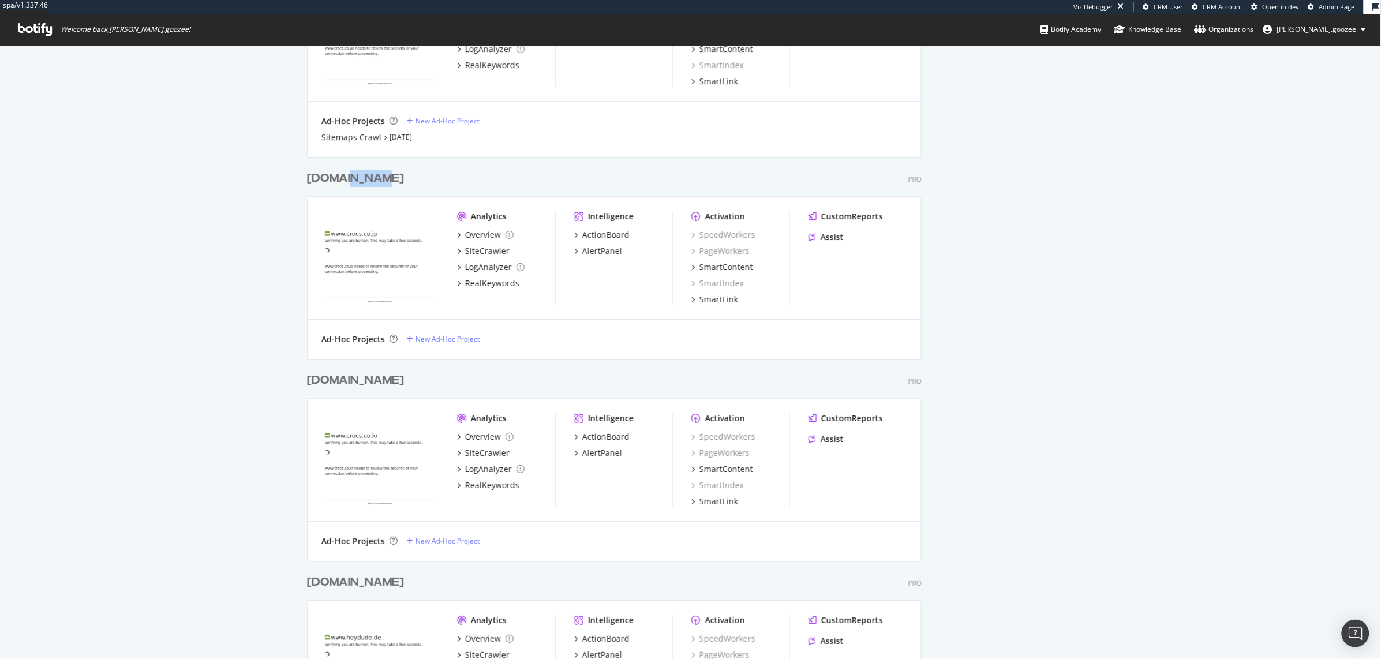
copy div "[DOMAIN_NAME]"
click at [665, 167] on div "[DOMAIN_NAME] Pro Analytics Overview SiteCrawler LogAnalyzer RealKeywords Intel…" at bounding box center [619, 257] width 624 height 202
click at [491, 283] on div "RealKeywords" at bounding box center [492, 284] width 54 height 12
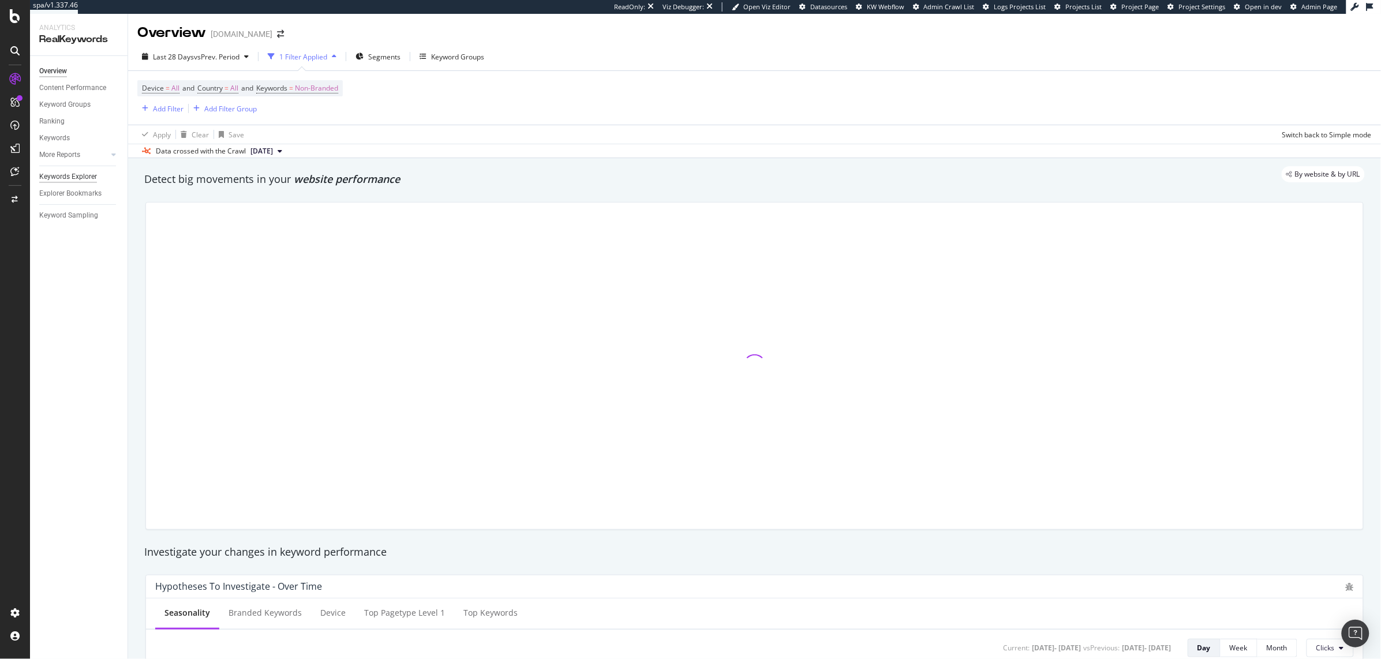
click at [54, 174] on div "Keywords Explorer" at bounding box center [68, 177] width 58 height 12
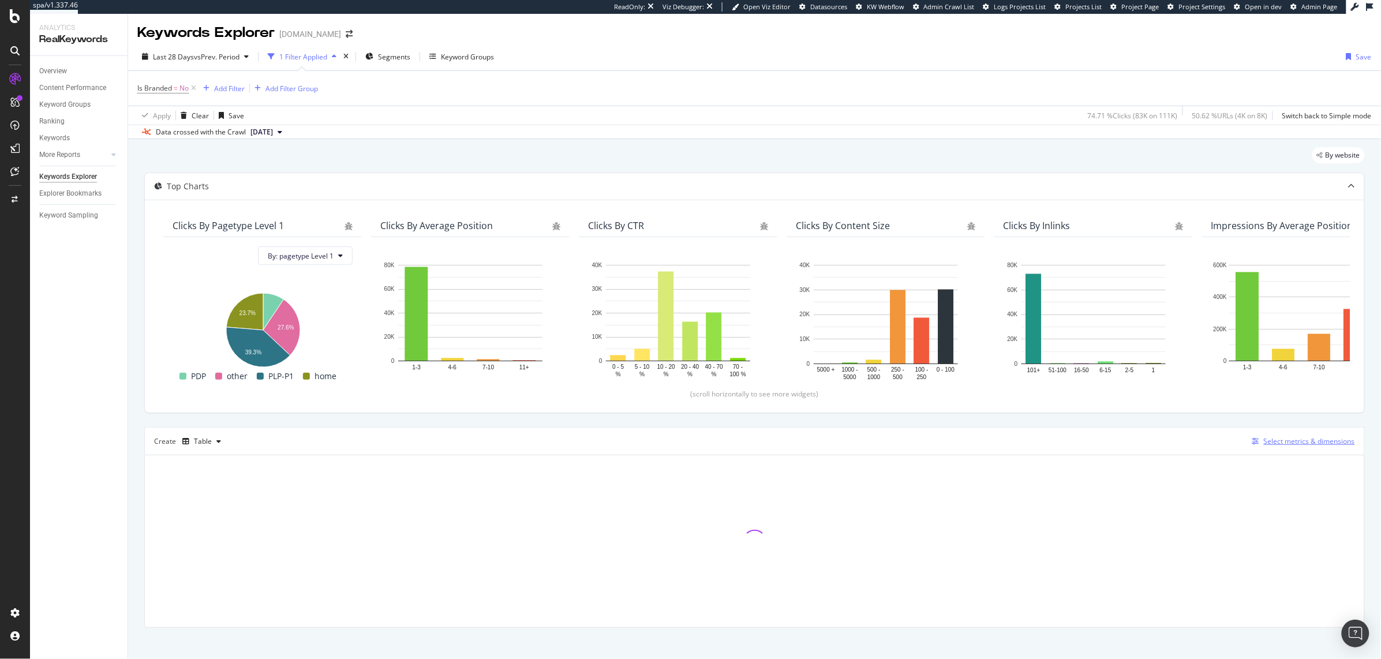
click at [1302, 446] on div "Select metrics & dimensions" at bounding box center [1309, 441] width 91 height 10
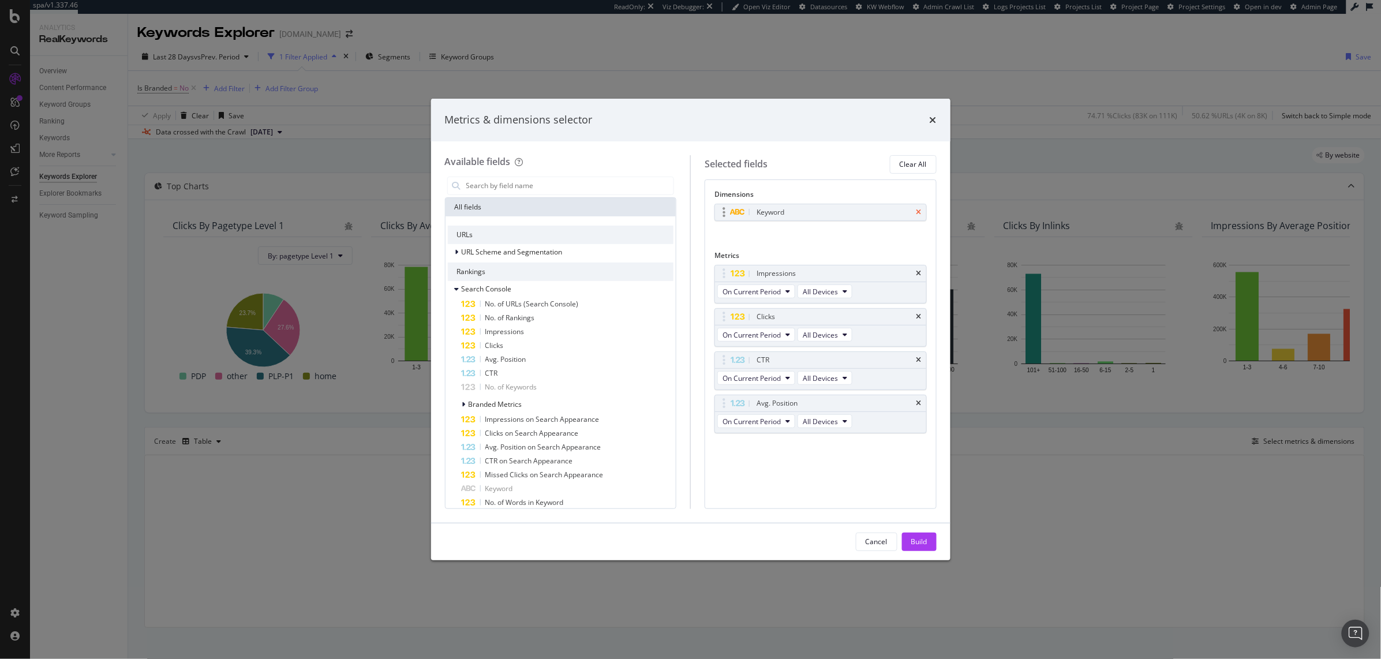
click at [921, 211] on icon "times" at bounding box center [919, 212] width 5 height 7
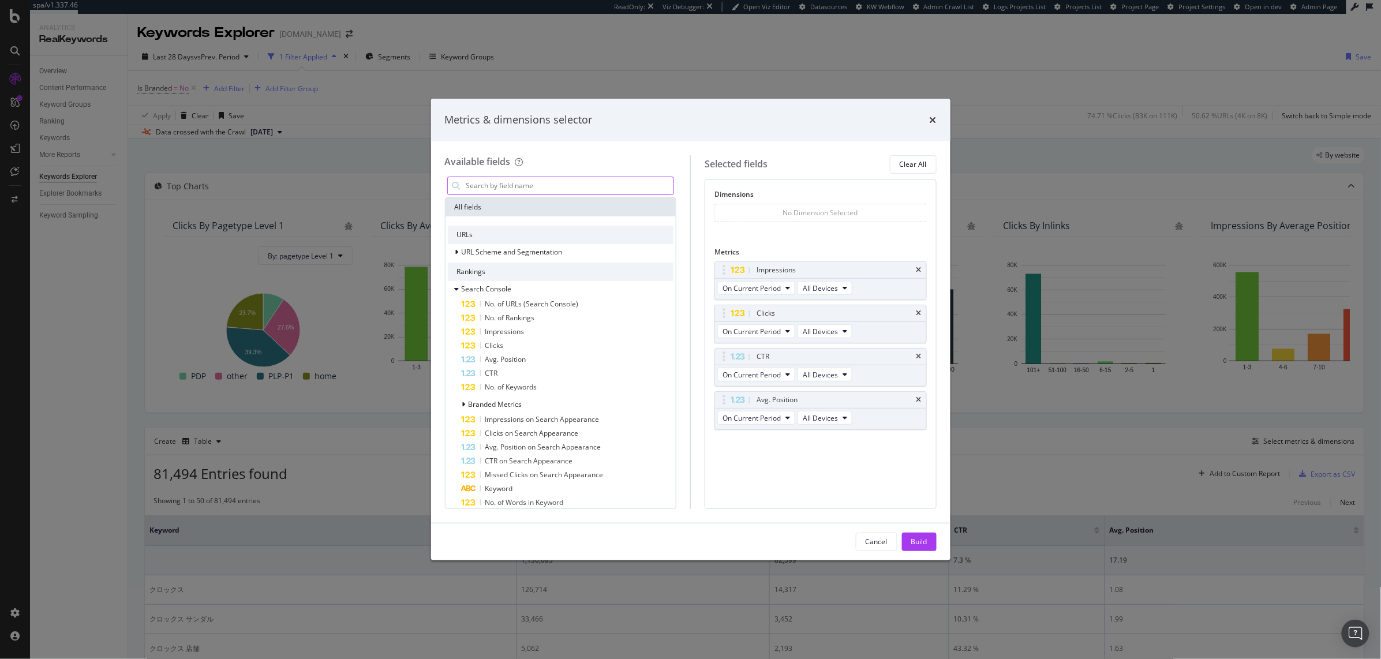
click at [577, 185] on input "modal" at bounding box center [569, 185] width 209 height 17
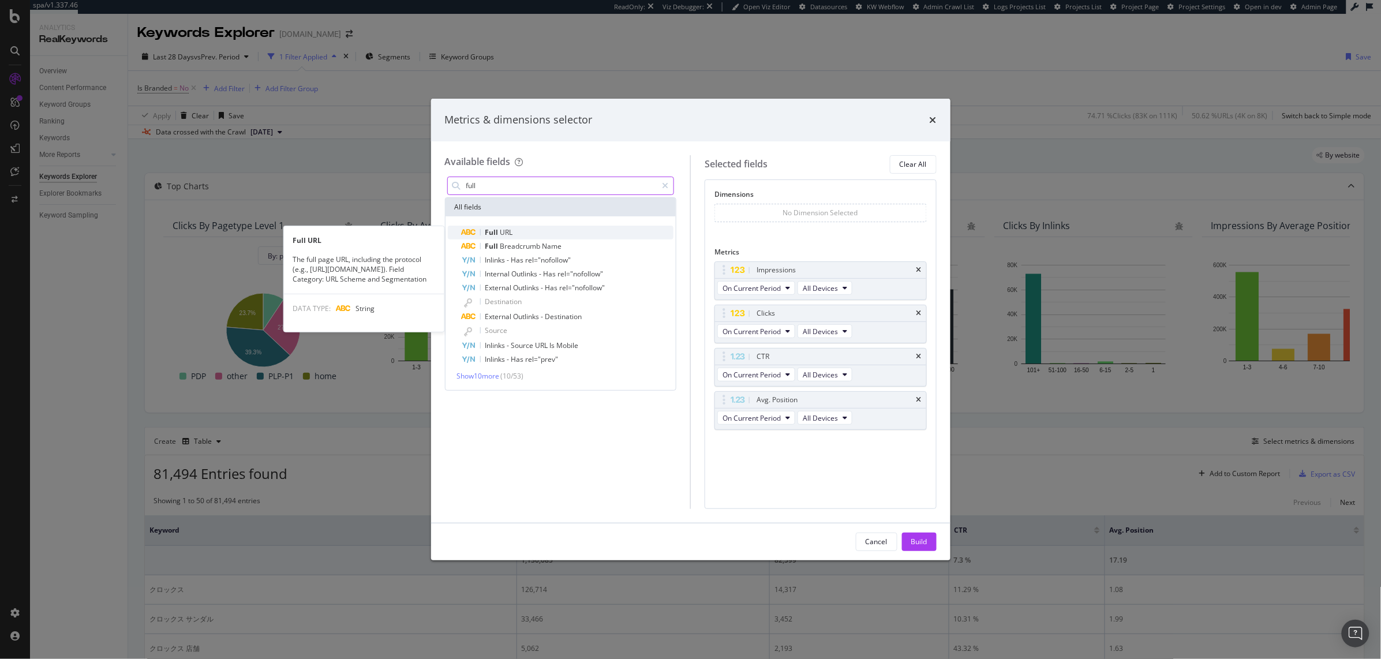
type input "full"
click at [514, 234] on div "Full URL" at bounding box center [568, 233] width 212 height 14
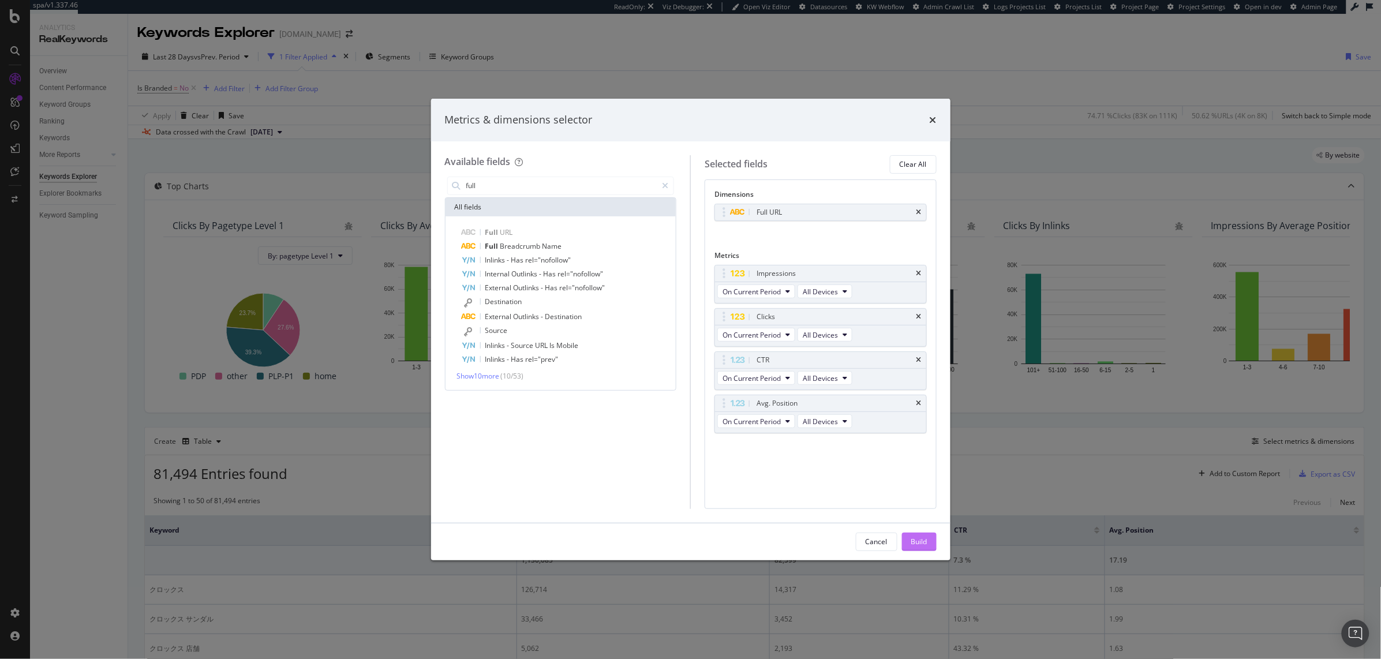
click at [916, 542] on div "Build" at bounding box center [920, 542] width 16 height 10
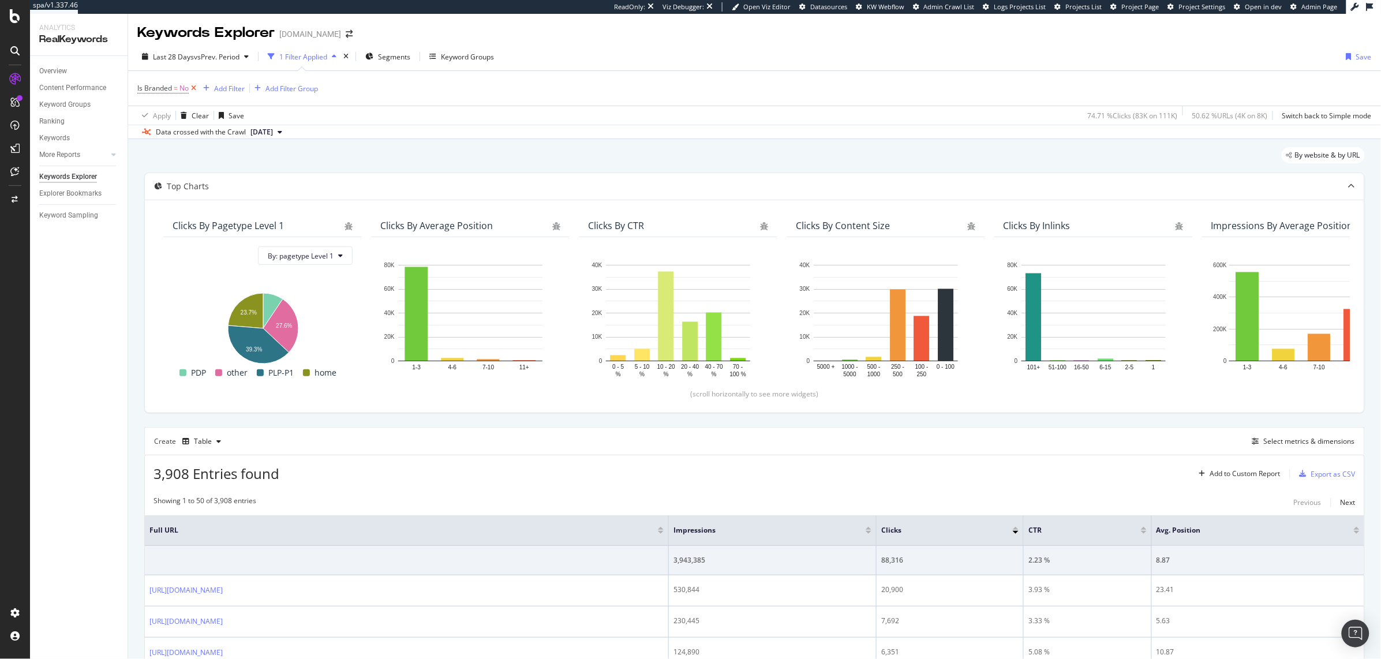
click at [194, 87] on icon at bounding box center [194, 89] width 10 height 12
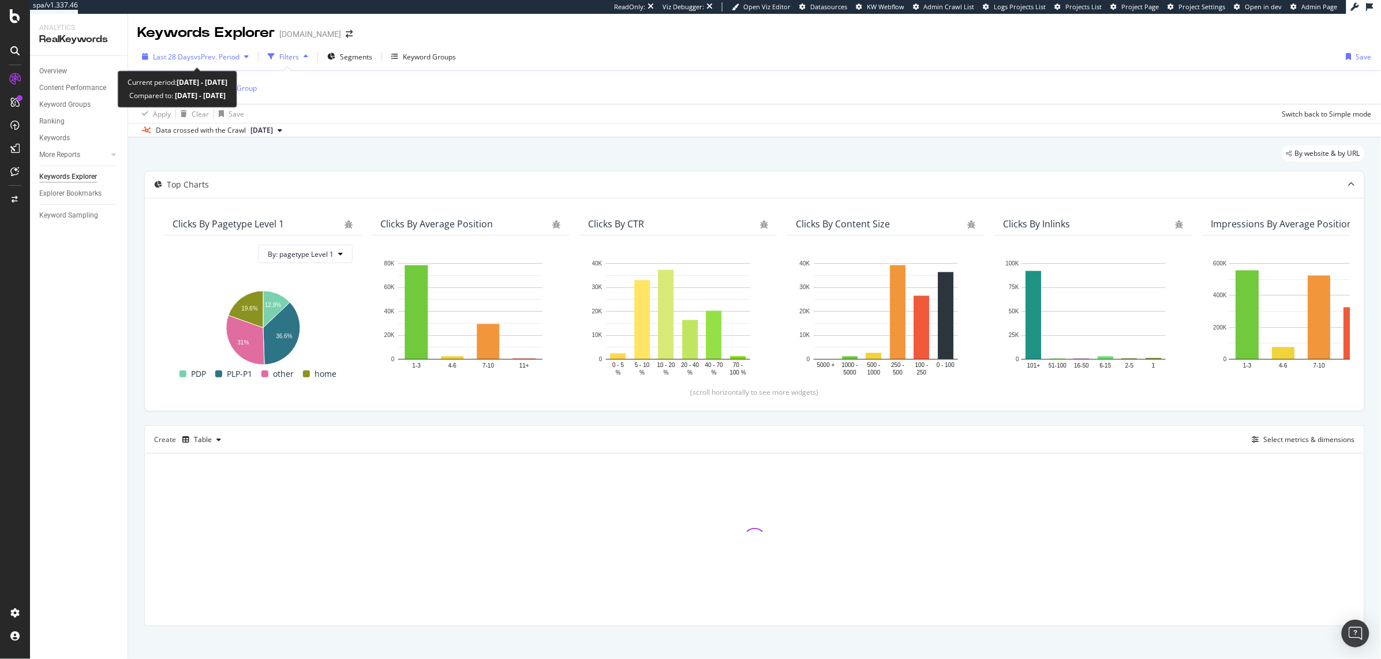
click at [181, 55] on span "Last 28 Days" at bounding box center [173, 57] width 41 height 10
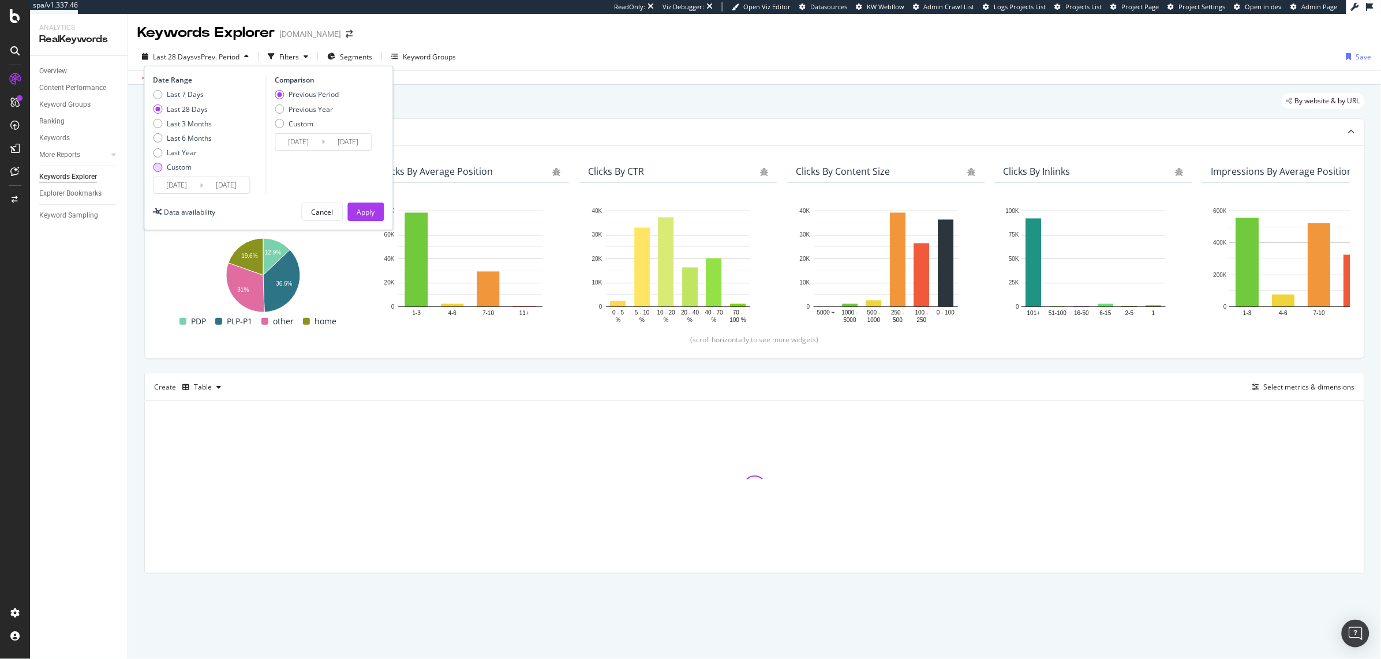
click at [185, 166] on div "Custom" at bounding box center [179, 167] width 25 height 10
click at [184, 177] on input "[DATE]" at bounding box center [177, 185] width 46 height 16
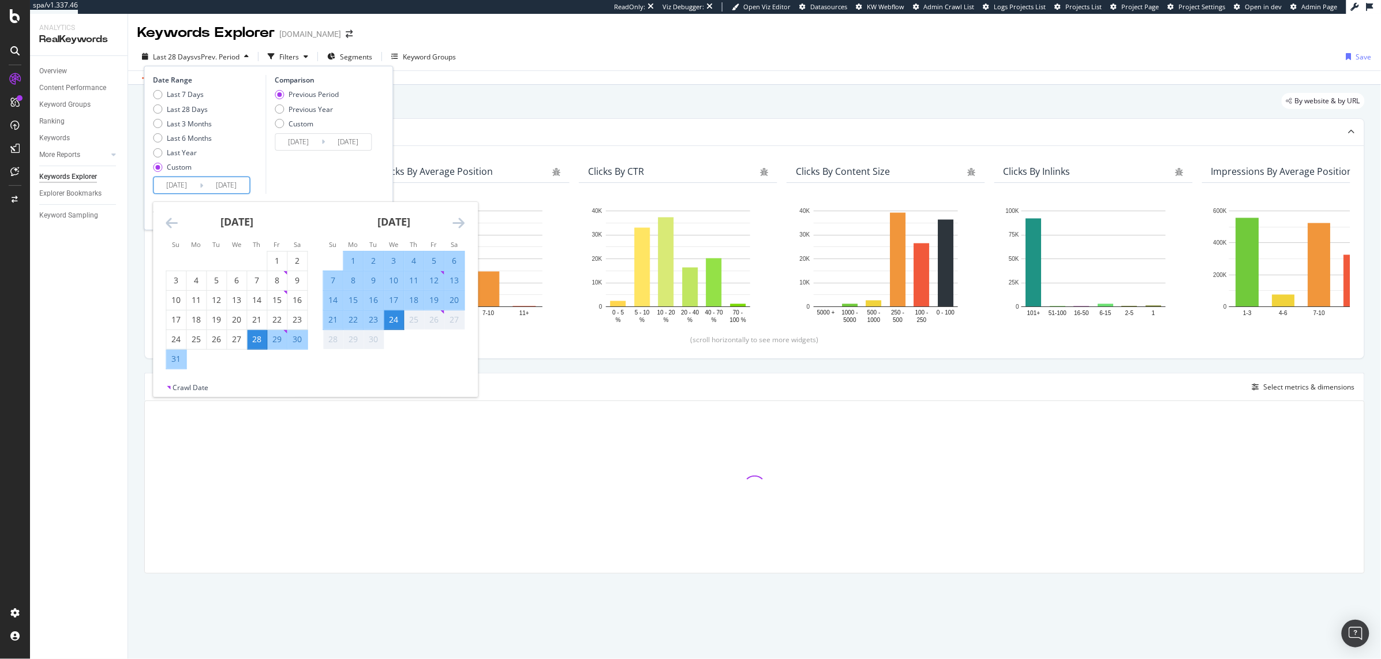
click at [177, 218] on icon "Move backward to switch to the previous month." at bounding box center [172, 223] width 12 height 14
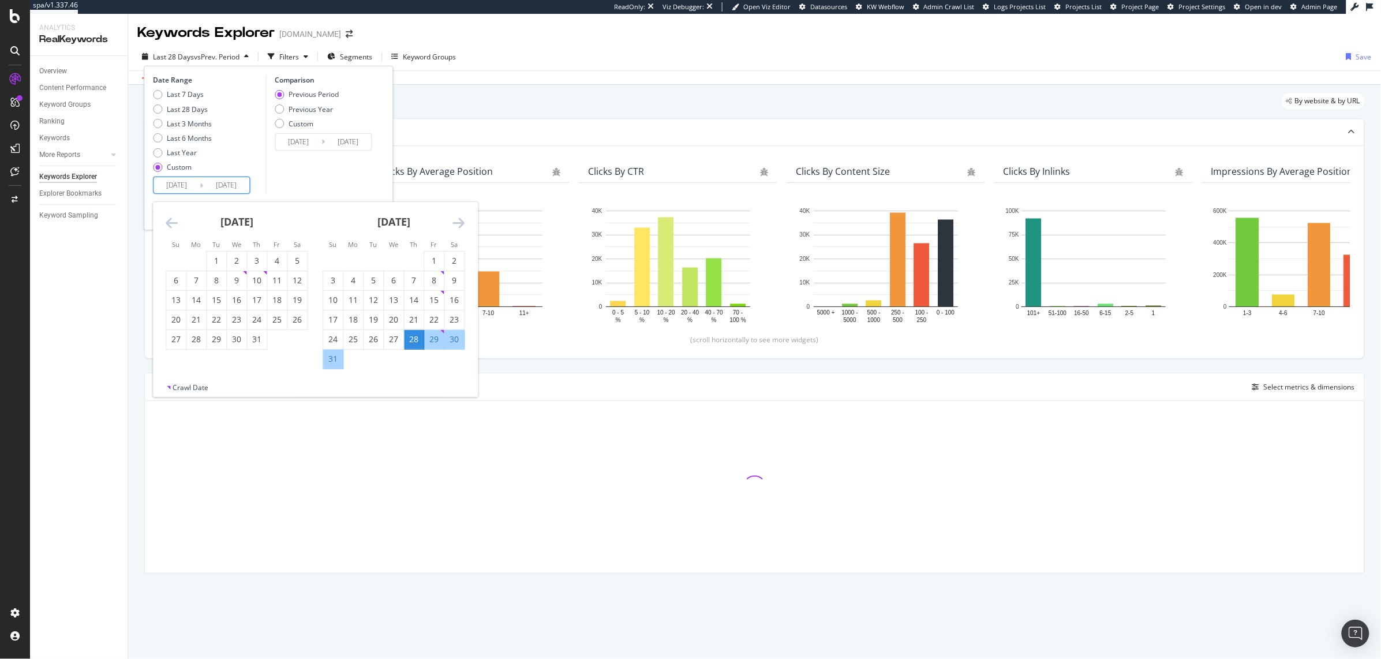
click at [177, 218] on icon "Move backward to switch to the previous month." at bounding box center [172, 223] width 12 height 14
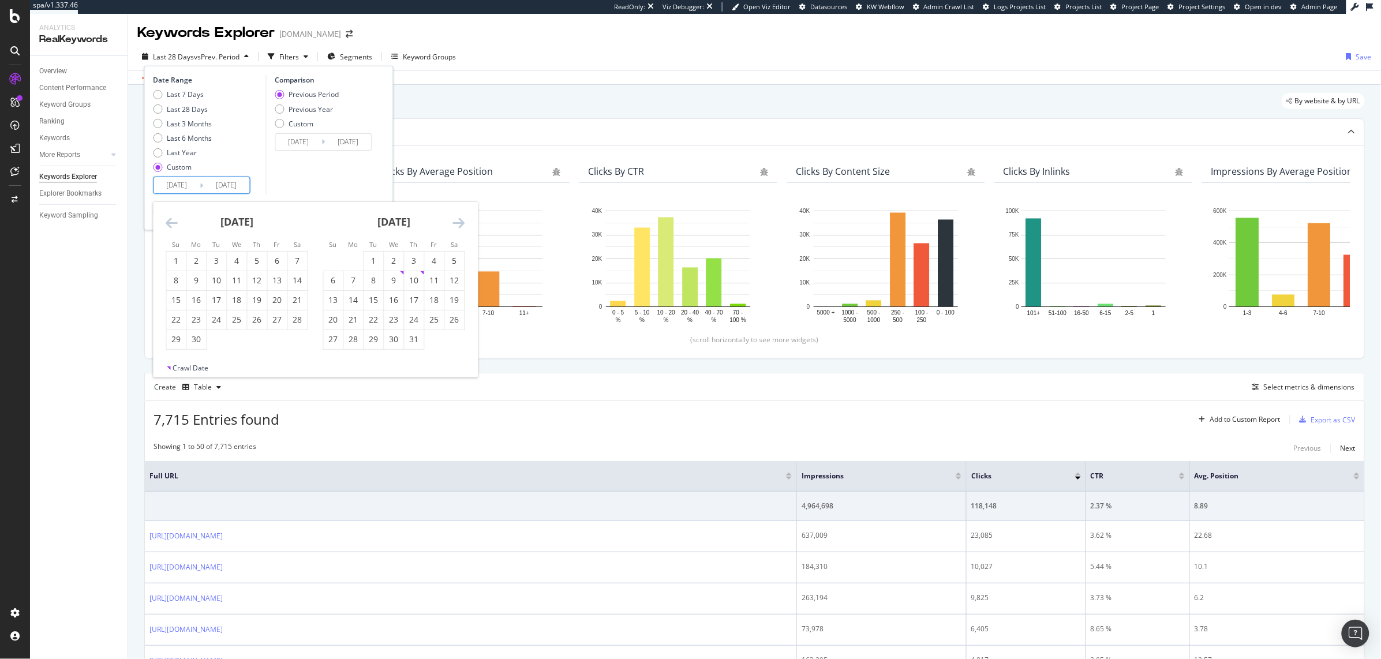
click at [177, 218] on icon "Move backward to switch to the previous month." at bounding box center [172, 223] width 12 height 14
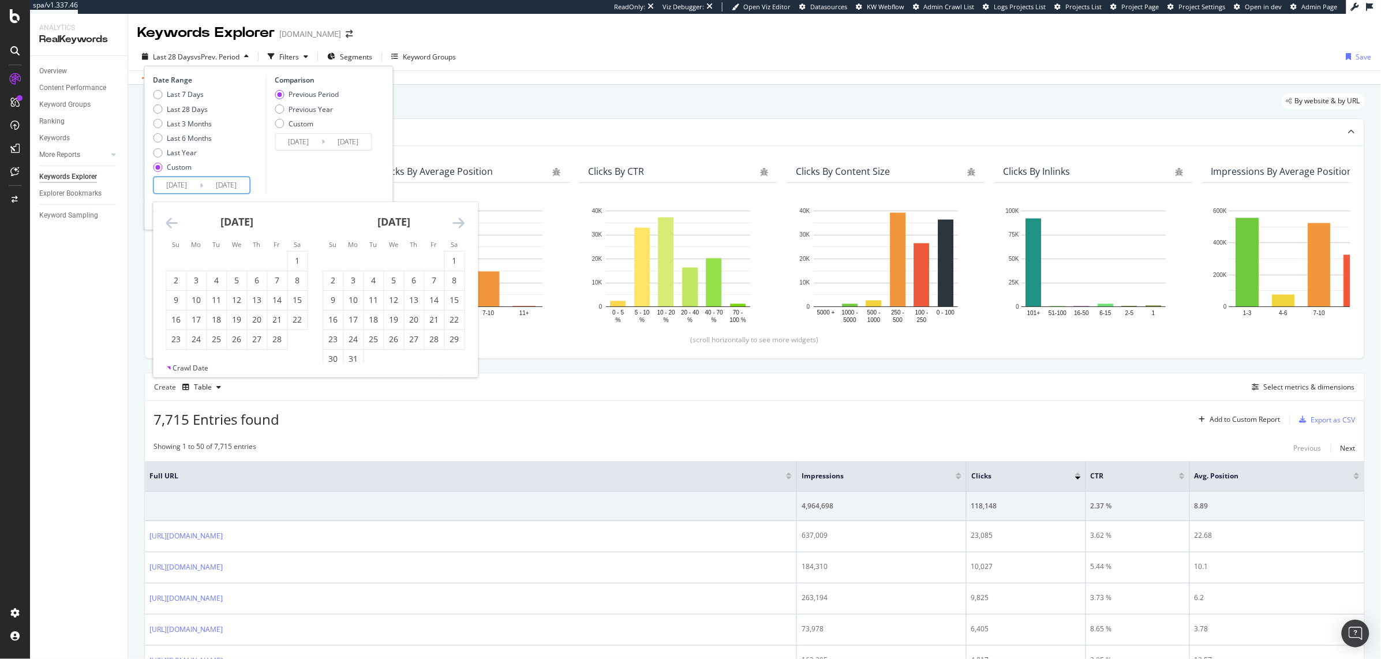
click at [177, 218] on icon "Move backward to switch to the previous month." at bounding box center [172, 223] width 12 height 14
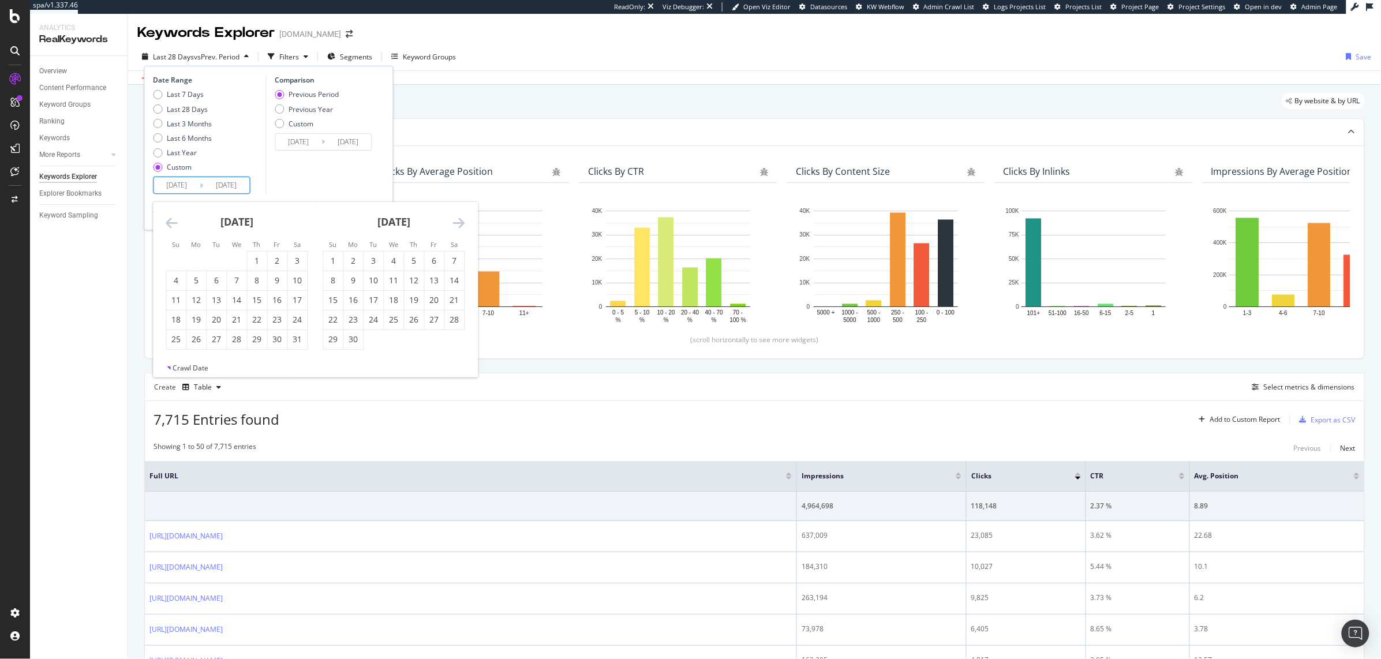
click at [177, 218] on icon "Move backward to switch to the previous month." at bounding box center [172, 223] width 12 height 14
click at [203, 261] on div "1" at bounding box center [197, 261] width 20 height 12
type input "[DATE]"
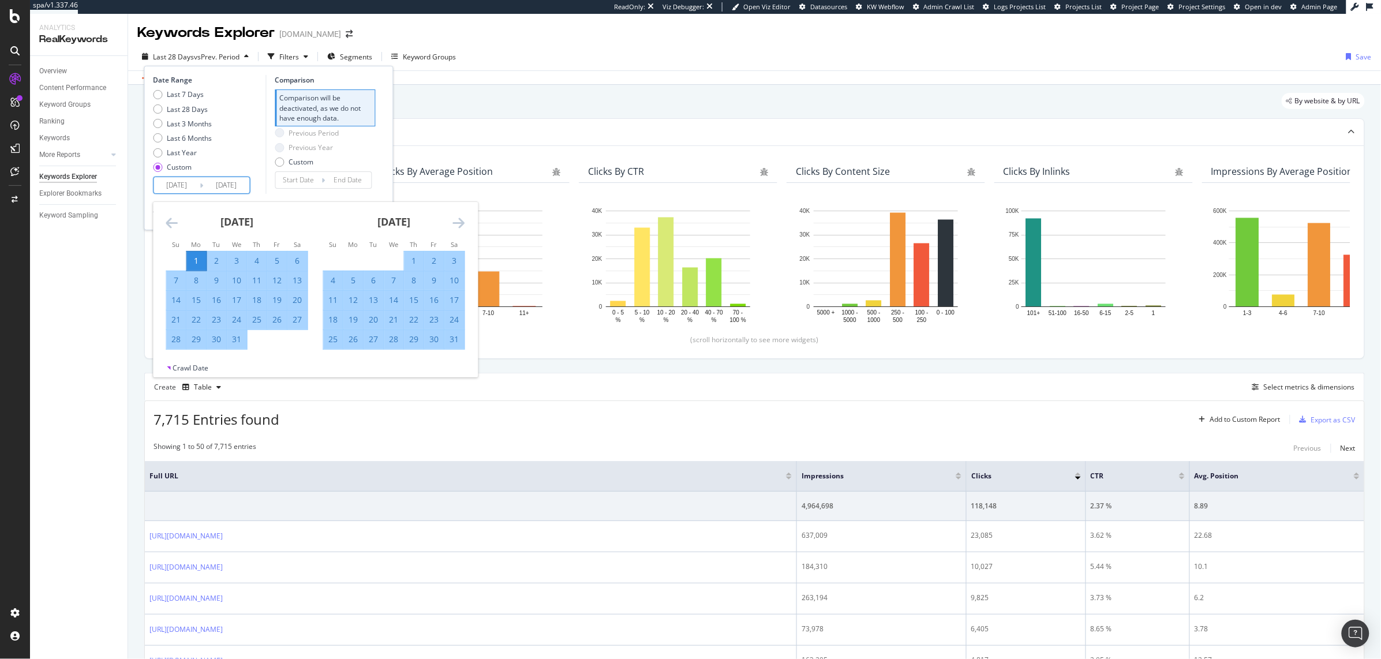
click at [256, 148] on div "Last 7 Days Last 28 Days Last 3 Months Last 6 Months Last Year Custom" at bounding box center [209, 132] width 110 height 87
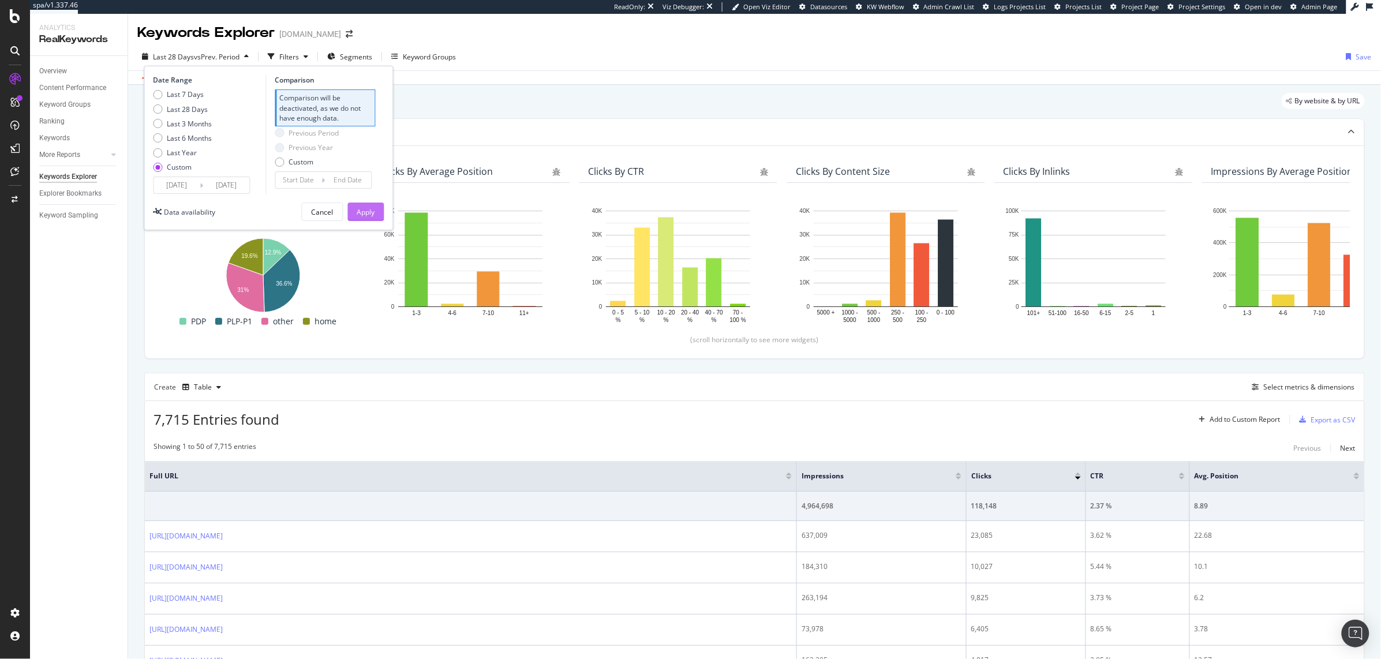
click at [364, 216] on div "Apply" at bounding box center [366, 212] width 18 height 10
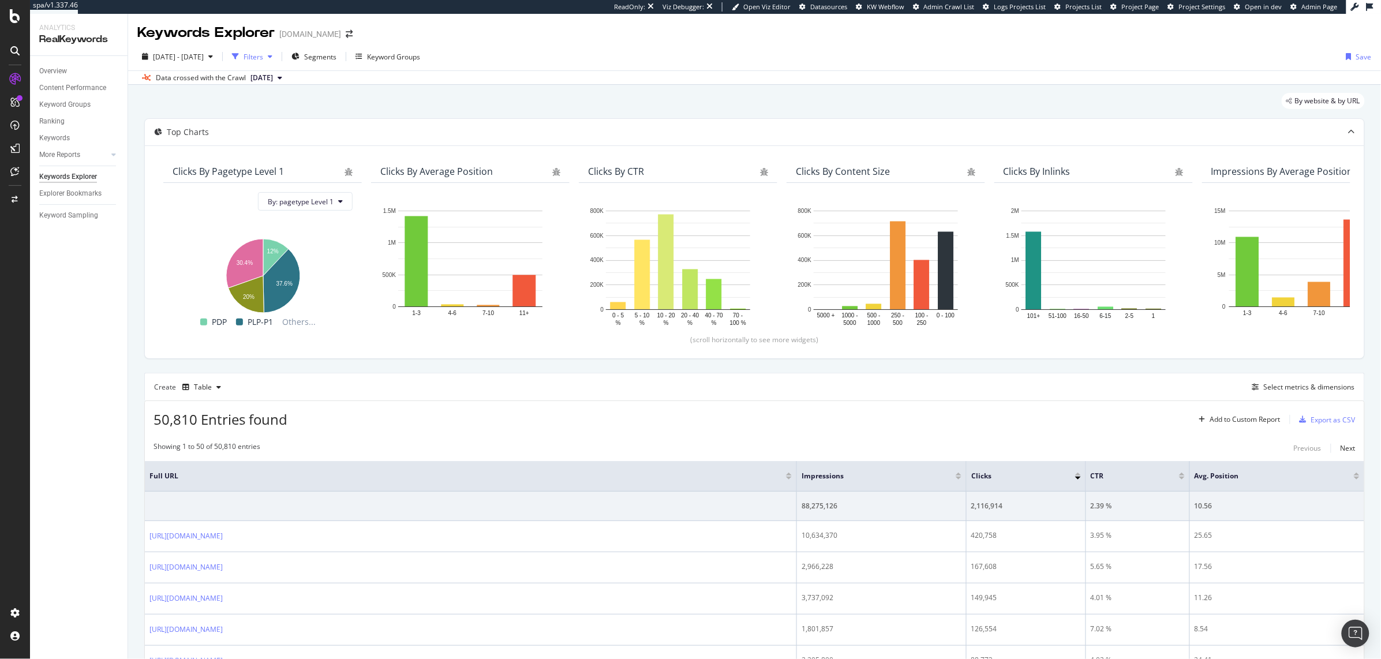
click at [263, 57] on div "Filters" at bounding box center [254, 57] width 20 height 10
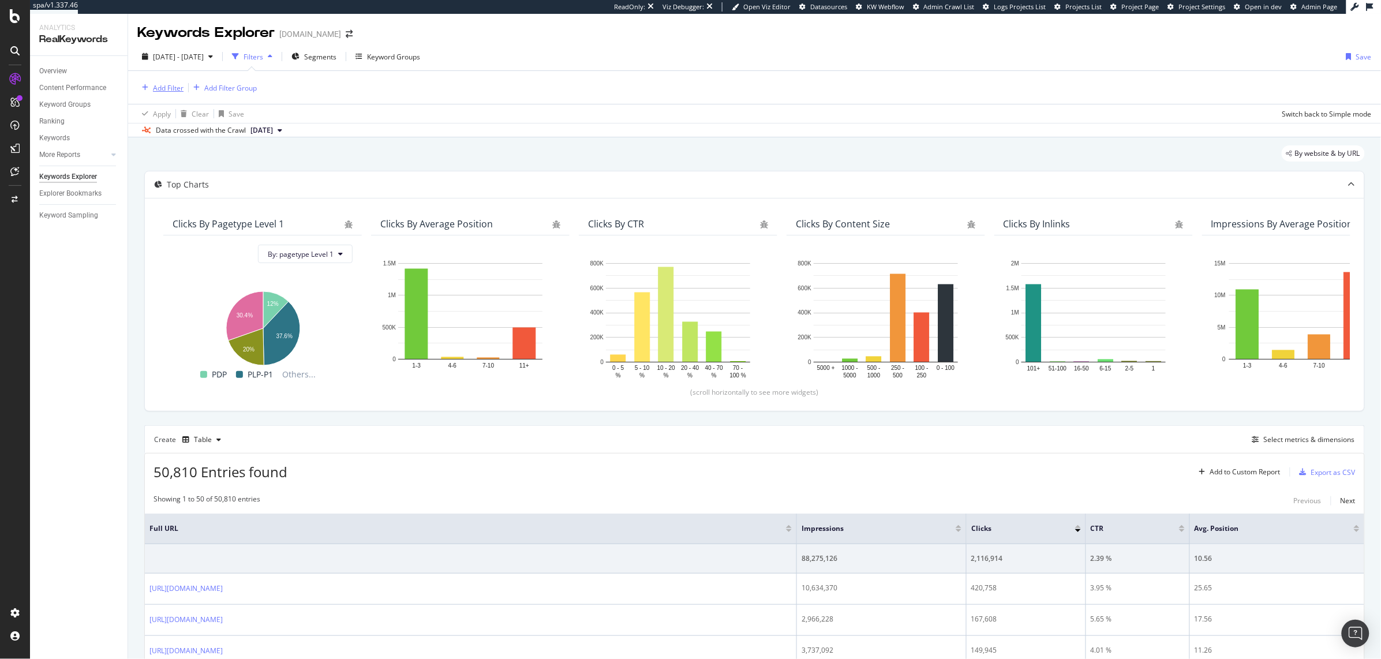
click at [159, 84] on div "Add Filter" at bounding box center [168, 88] width 31 height 10
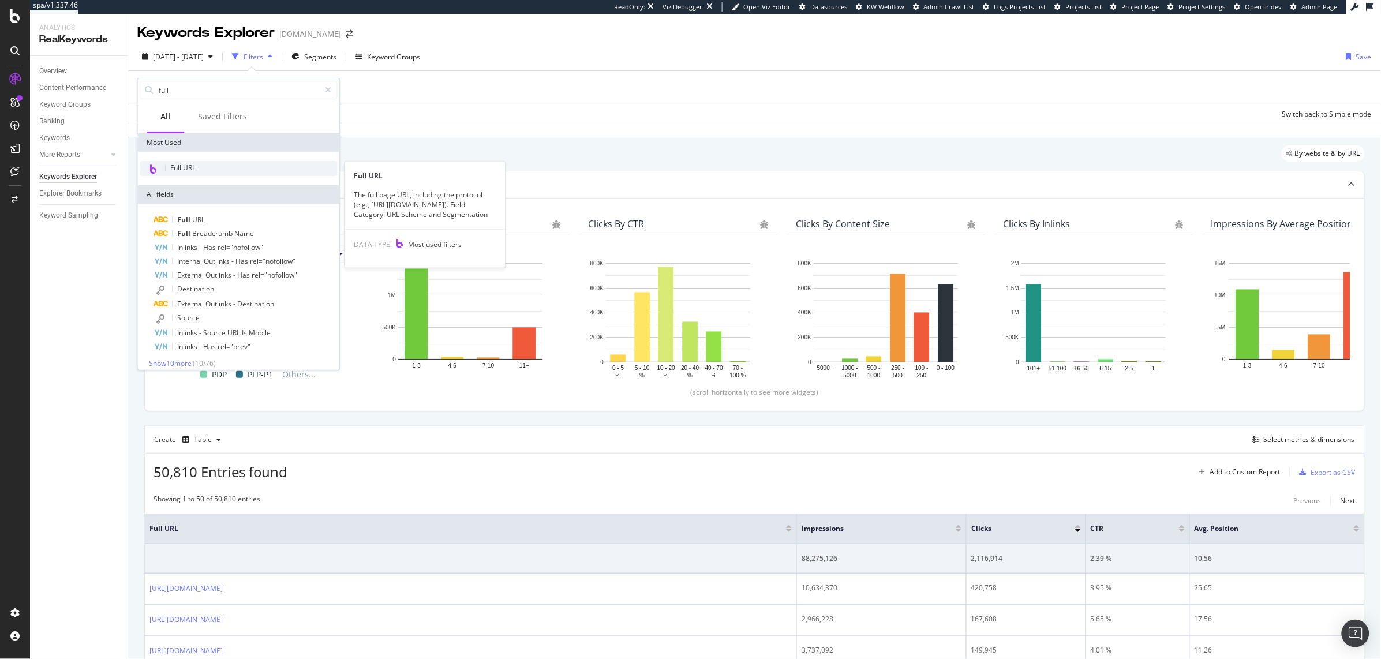
type input "full"
click at [240, 173] on div "Full URL" at bounding box center [238, 168] width 197 height 15
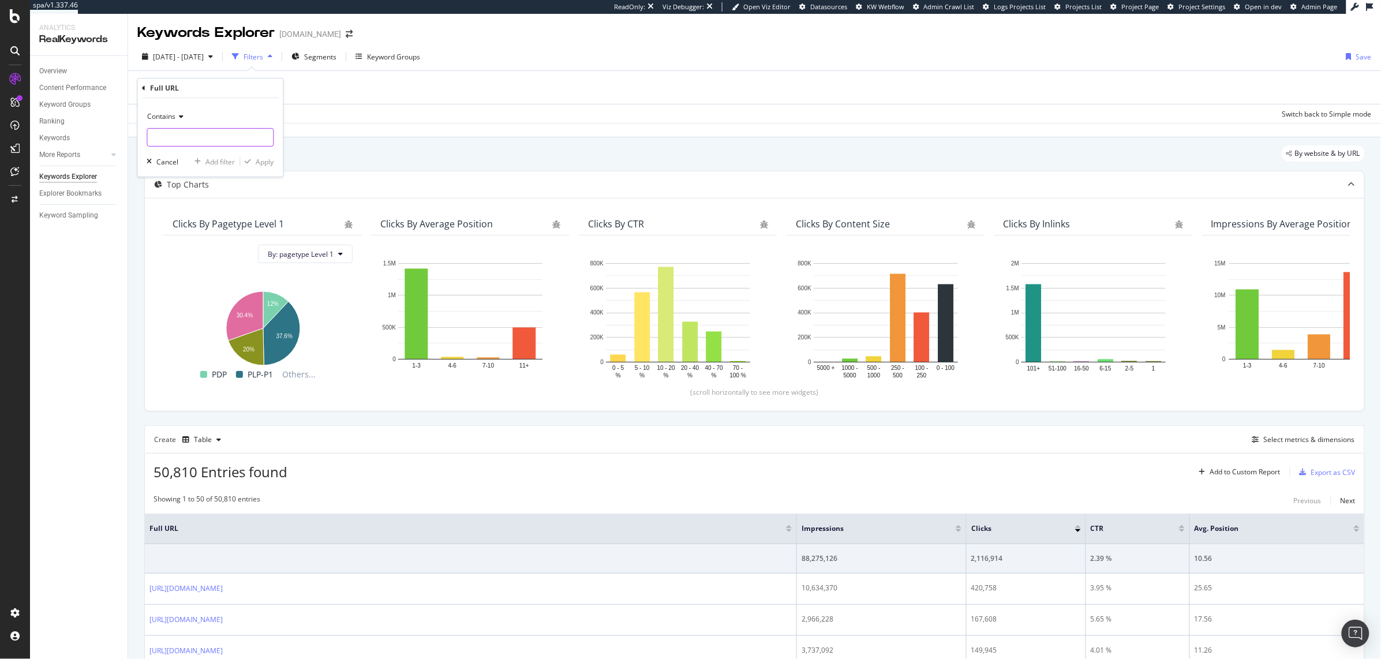
click at [200, 146] on input "text" at bounding box center [211, 137] width 126 height 18
type input "[DATE]"
click at [264, 169] on div "Contains [DATE] Cancel Add filter Apply" at bounding box center [210, 137] width 145 height 79
click at [264, 167] on button "Apply" at bounding box center [257, 162] width 33 height 12
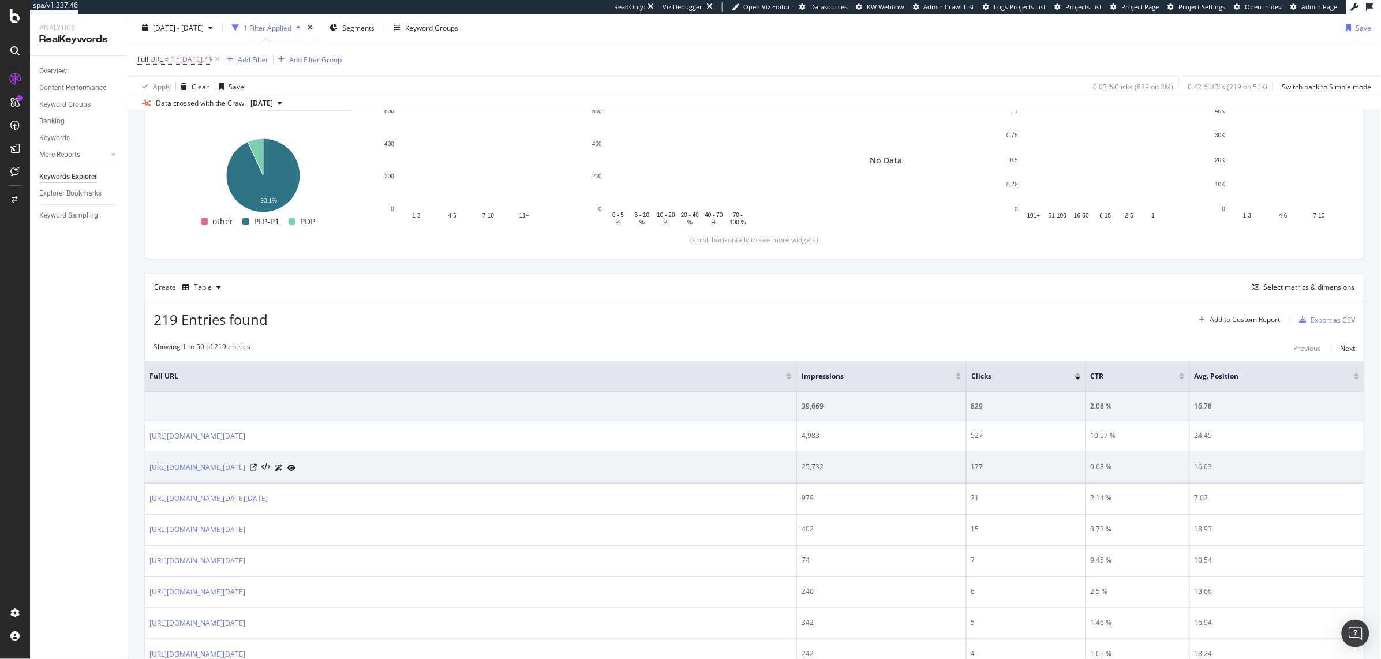
scroll to position [158, 0]
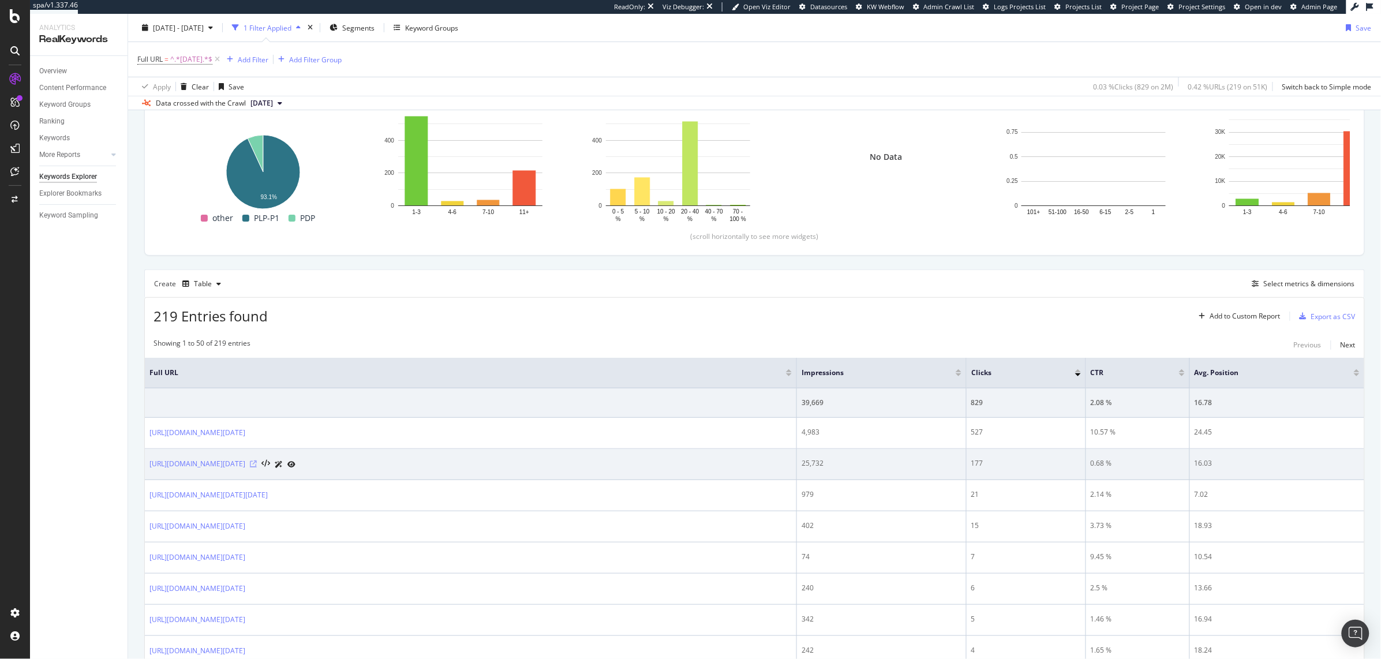
click at [257, 465] on icon at bounding box center [253, 464] width 7 height 7
